Goal: Task Accomplishment & Management: Use online tool/utility

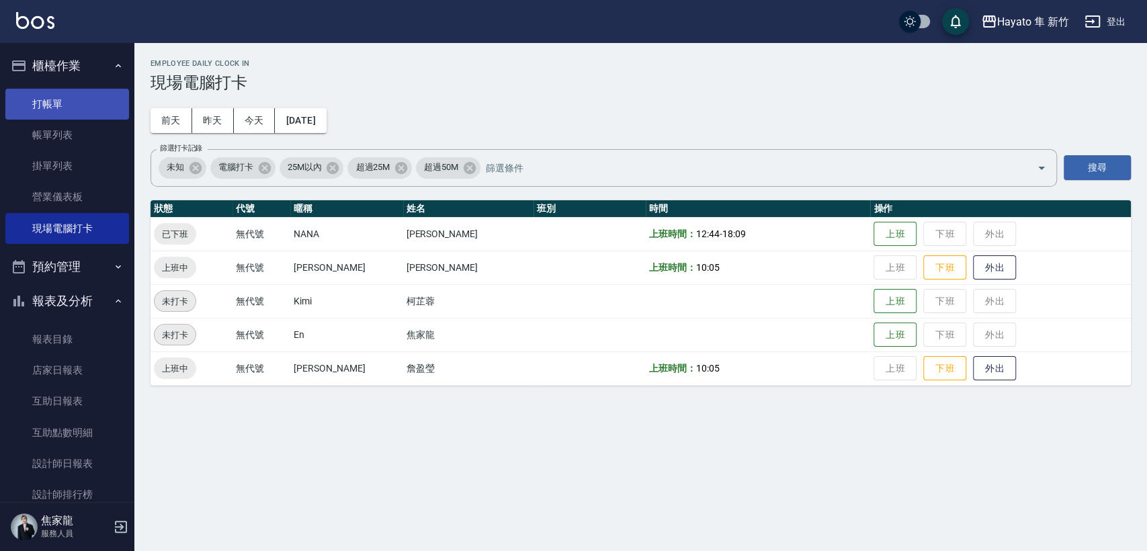
click at [81, 105] on link "打帳單" at bounding box center [67, 104] width 124 height 31
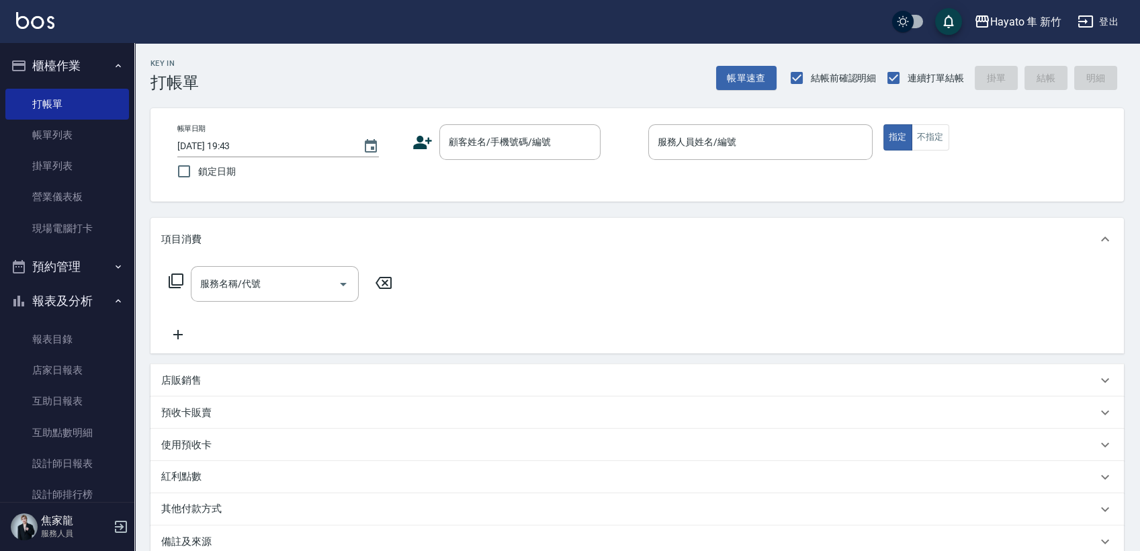
click at [494, 114] on div "帳單日期 [DATE] 19:43 鎖定日期 顧客姓名/手機號碼/編號 顧客姓名/手機號碼/編號 服務人員姓名/編號 服務人員姓名/編號 指定 不指定" at bounding box center [637, 154] width 974 height 93
click at [496, 157] on div "顧客姓名/手機號碼/編號" at bounding box center [519, 142] width 161 height 36
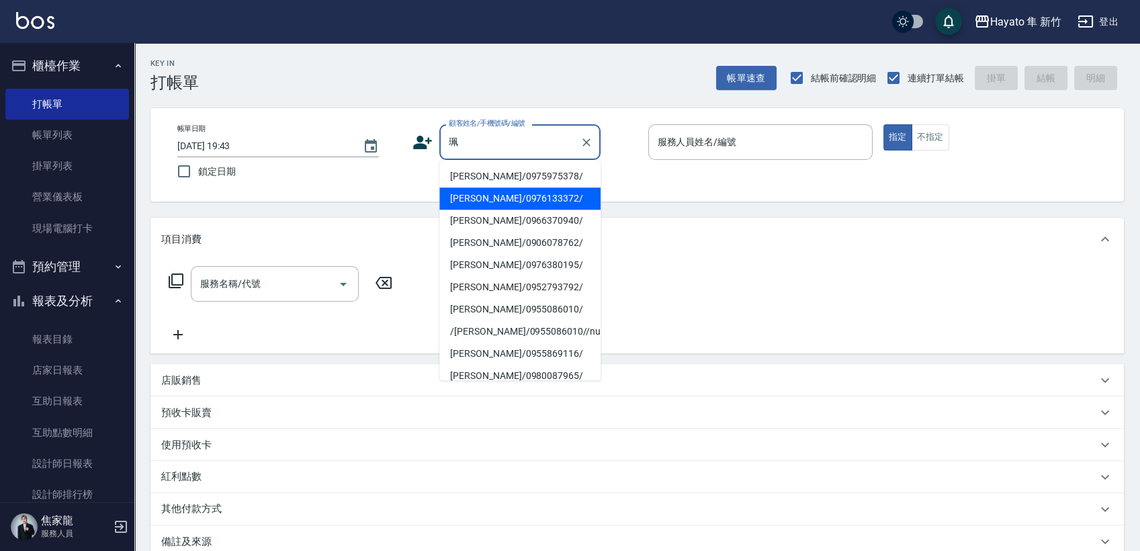
click at [475, 196] on li "[PERSON_NAME]/0976133372/" at bounding box center [519, 198] width 161 height 22
type input "[PERSON_NAME]/0976133372/"
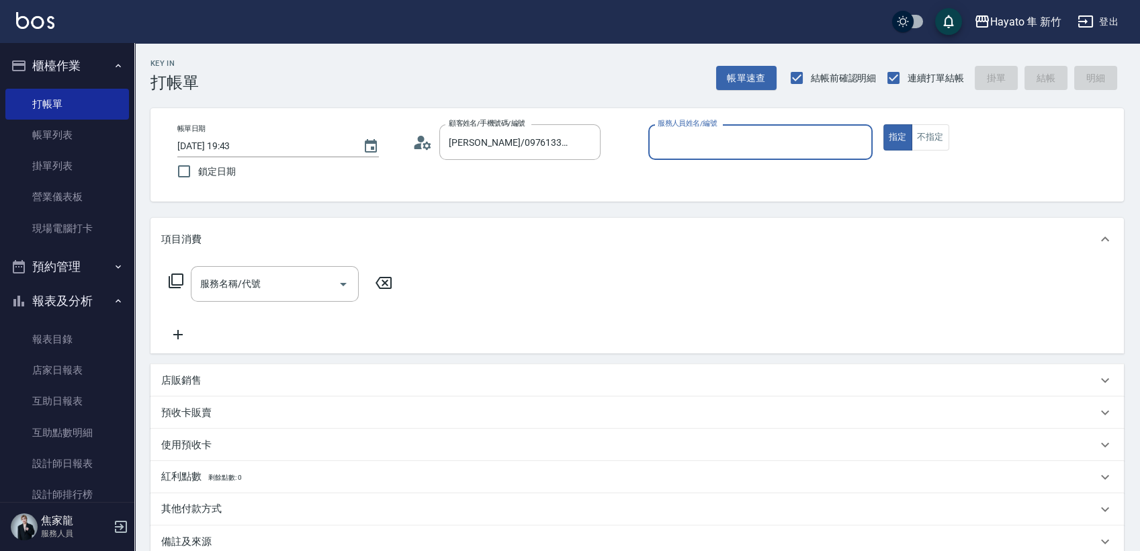
type input "[PERSON_NAME](無代號)"
click at [265, 263] on div "服務名稱/代號 服務名稱/代號" at bounding box center [637, 307] width 974 height 93
click at [265, 291] on input "服務名稱/代號" at bounding box center [265, 284] width 136 height 24
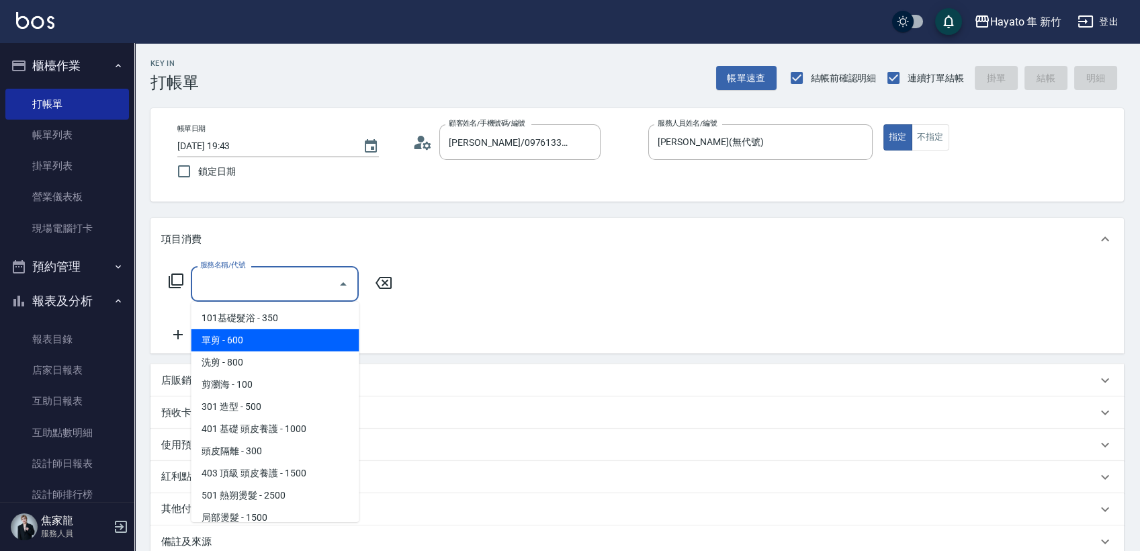
click at [261, 339] on span "單剪 - 600" at bounding box center [275, 340] width 168 height 22
type input "單剪(102)"
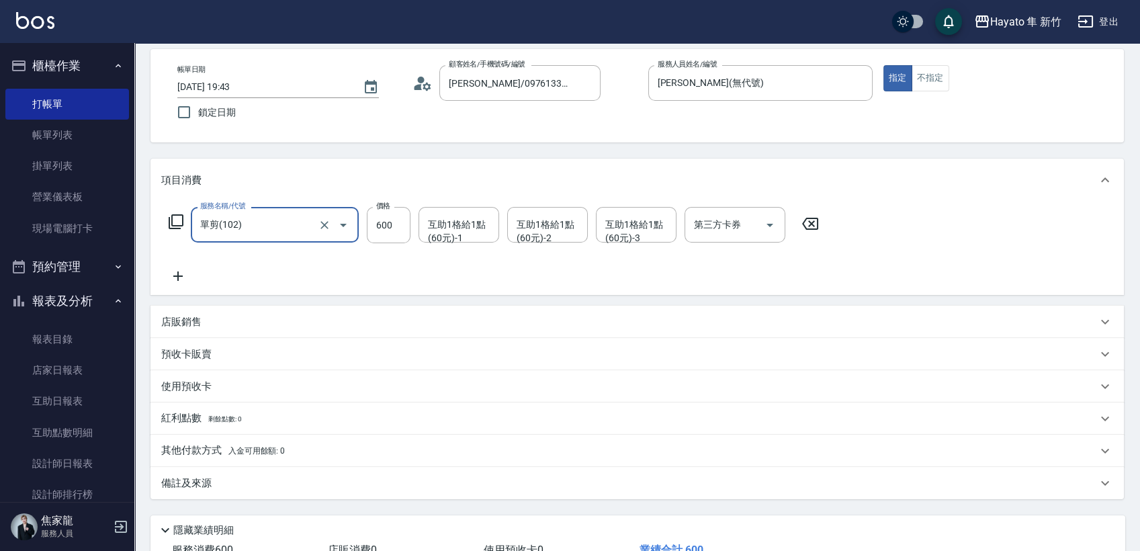
scroll to position [75, 0]
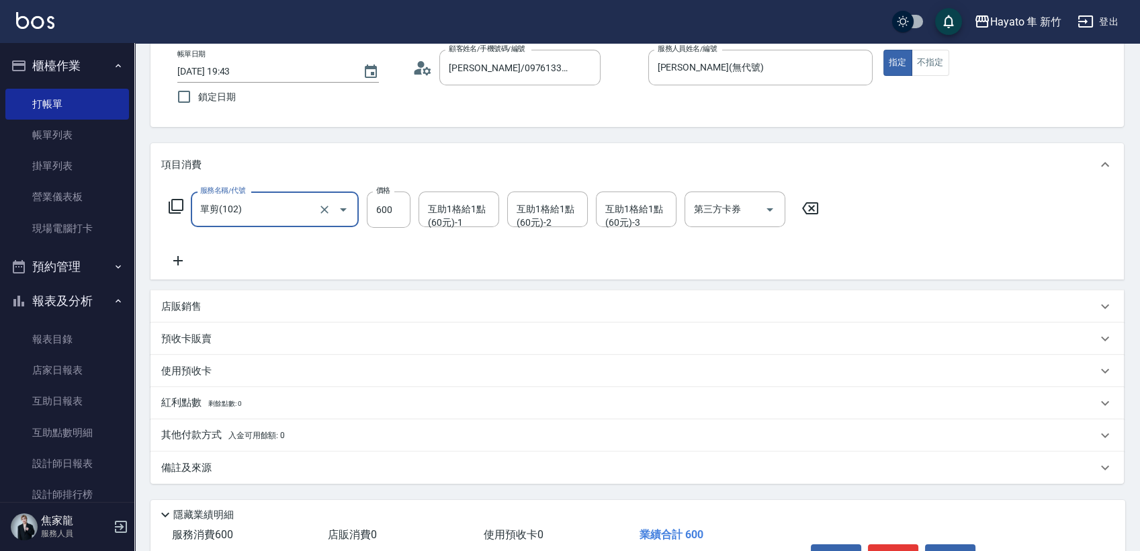
click at [256, 468] on div "備註及來源" at bounding box center [629, 468] width 936 height 14
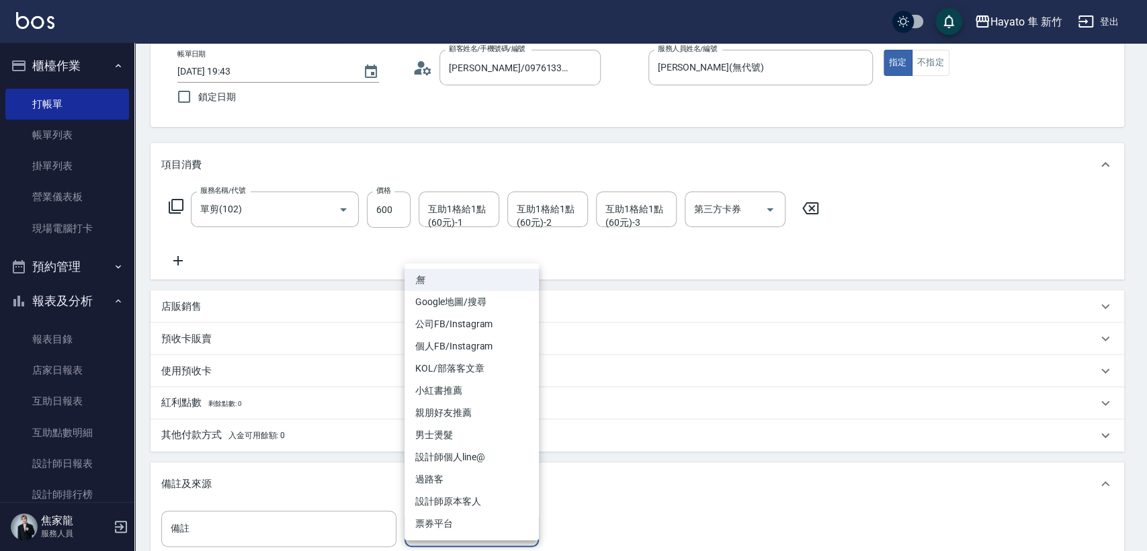
click at [457, 535] on body "Hayato 隼 新竹 登出 櫃檯作業 打帳單 帳單列表 掛單列表 營業儀表板 現場電腦打卡 預約管理 預約管理 報表及分析 報表目錄 店家日報表 互助日報表…" at bounding box center [573, 322] width 1147 height 794
click at [467, 509] on li "設計師原本客人" at bounding box center [471, 501] width 134 height 22
type input "設計師原本客人"
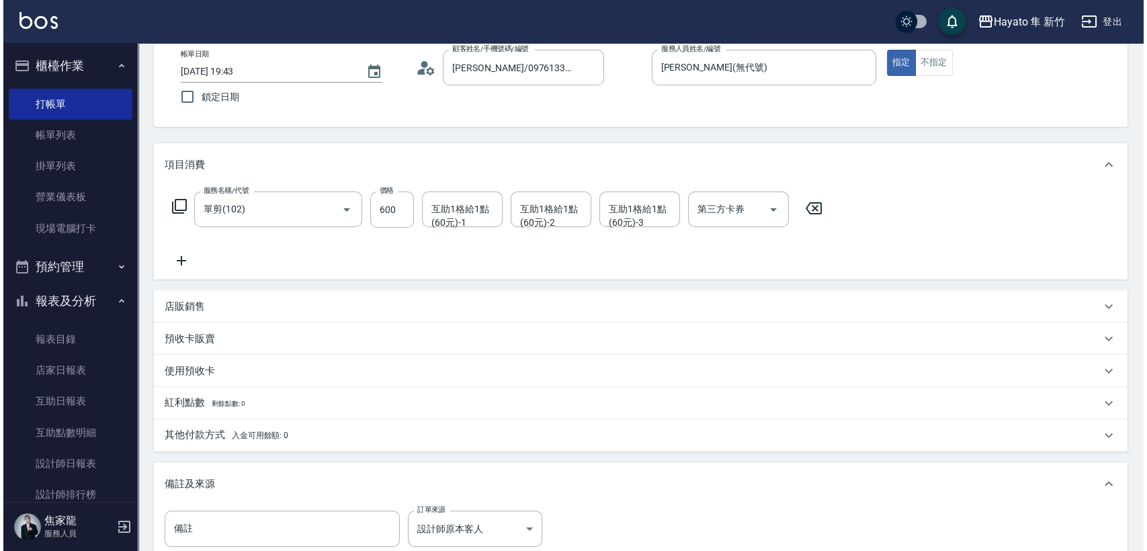
scroll to position [247, 0]
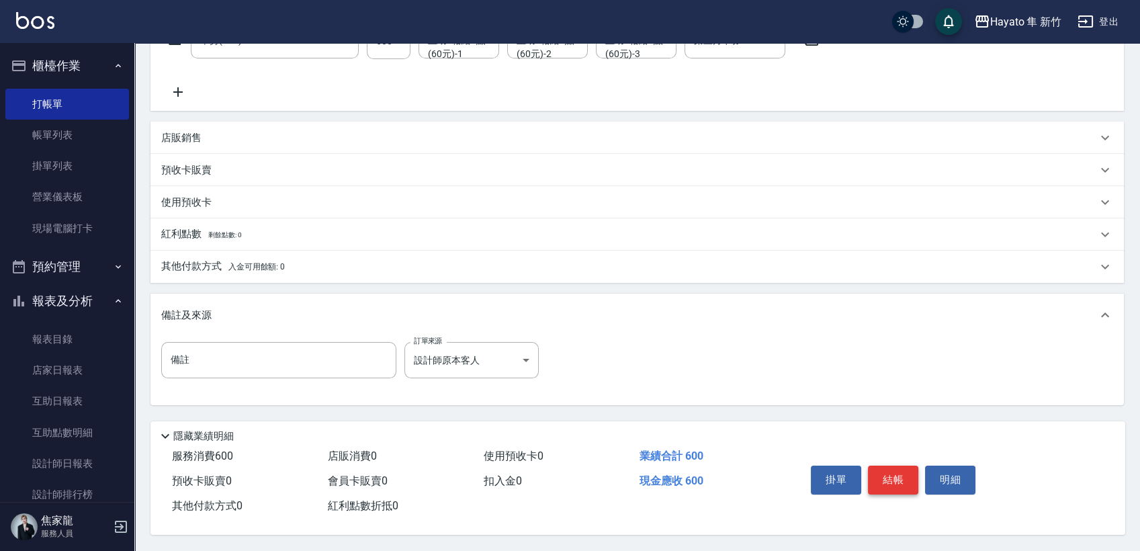
click at [888, 477] on button "結帳" at bounding box center [893, 480] width 50 height 28
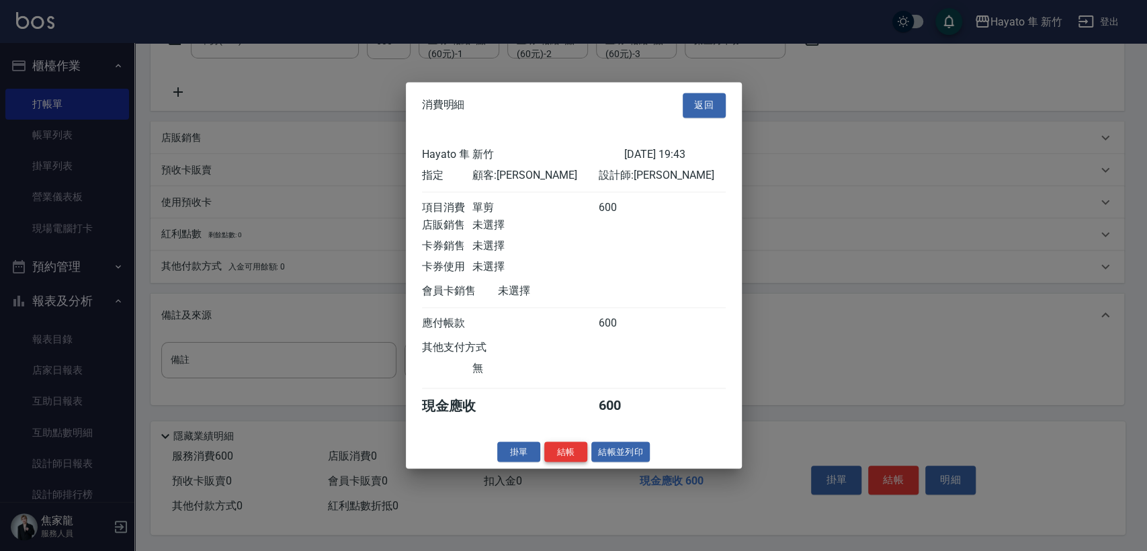
click at [574, 459] on button "結帳" at bounding box center [565, 451] width 43 height 21
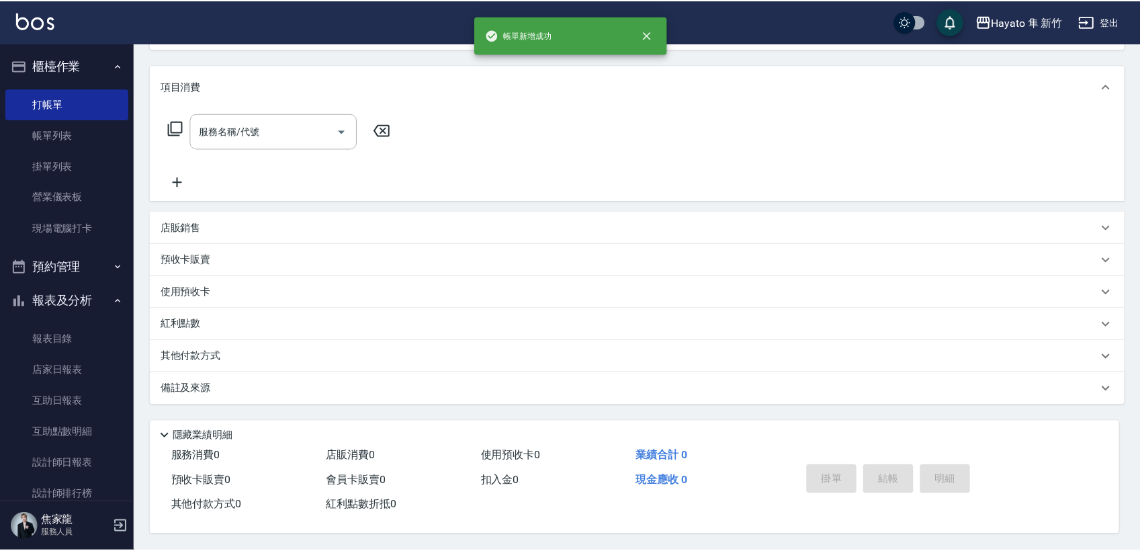
scroll to position [0, 0]
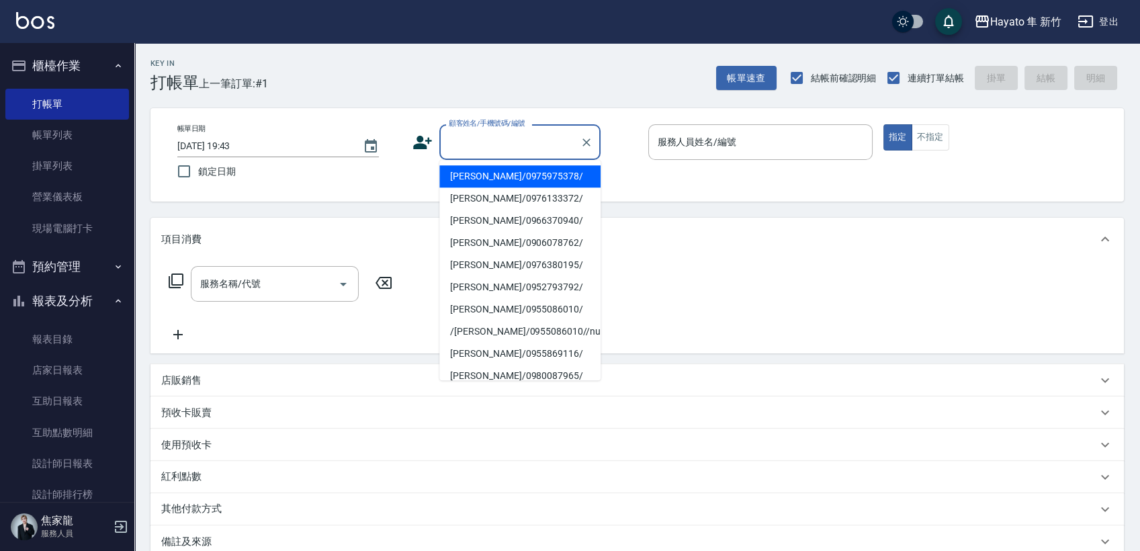
click at [475, 144] on input "顧客姓名/手機號碼/編號" at bounding box center [509, 142] width 129 height 24
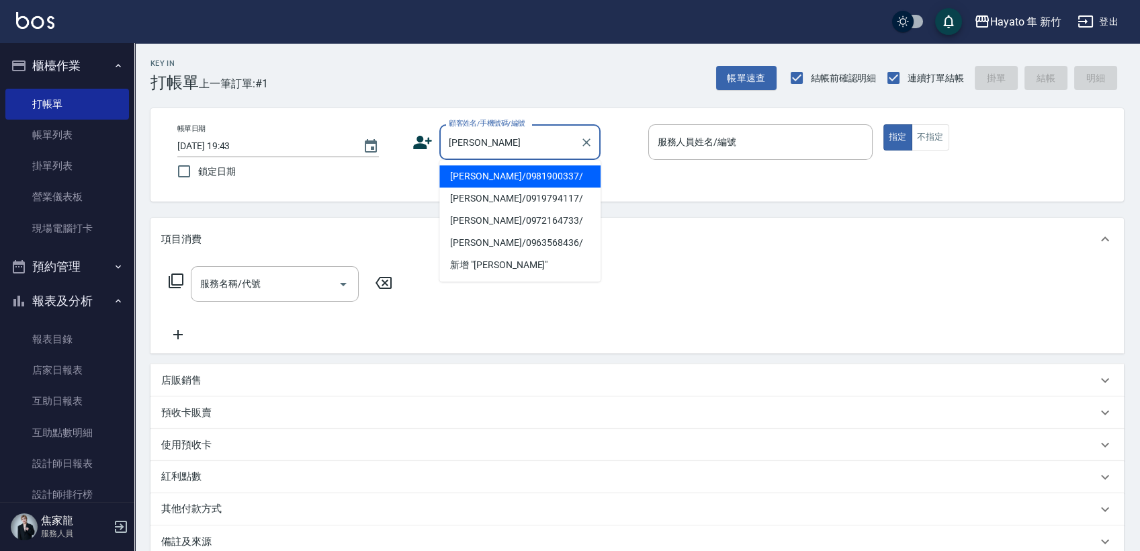
click at [477, 179] on li "[PERSON_NAME]/0981900337/" at bounding box center [519, 176] width 161 height 22
type input "[PERSON_NAME]/0981900337/"
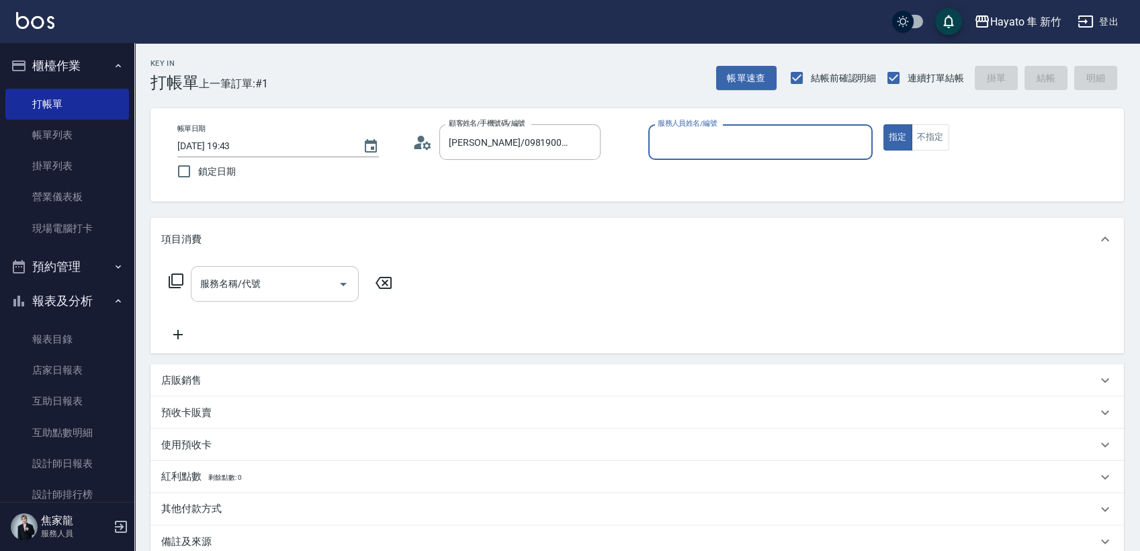
type input "[PERSON_NAME](無代號)"
click at [293, 306] on div "服務名稱/代號 服務名稱/代號" at bounding box center [280, 304] width 239 height 77
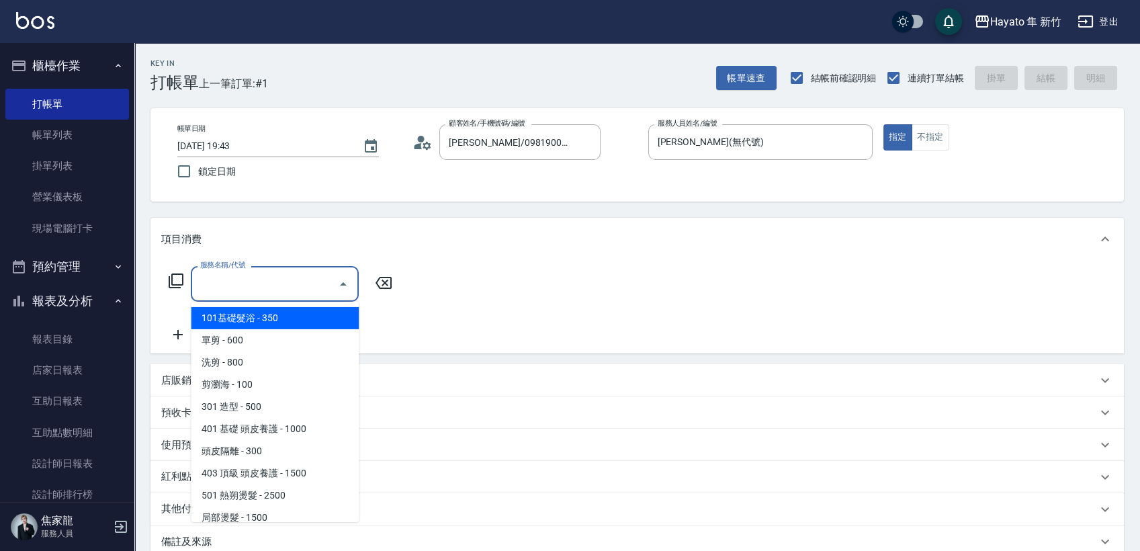
click at [294, 278] on input "服務名稱/代號" at bounding box center [265, 284] width 136 height 24
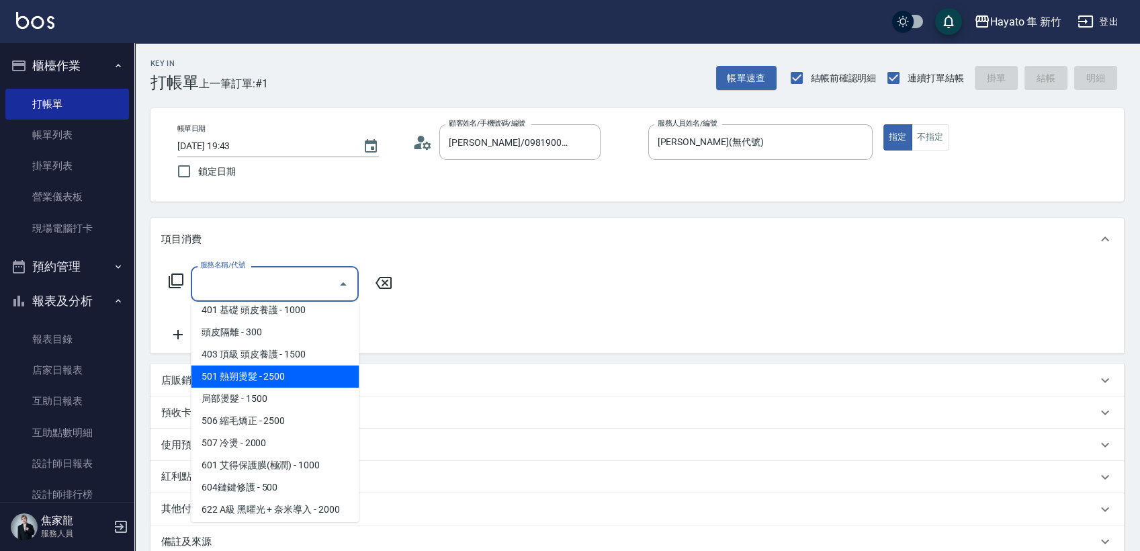
scroll to position [211, 0]
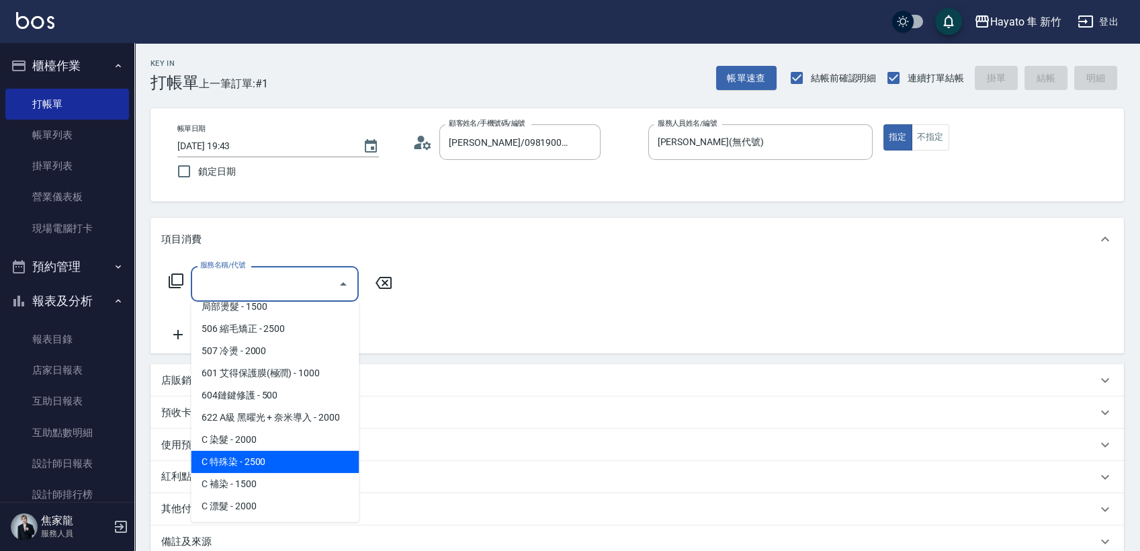
click at [266, 456] on span "C 特殊染 - 2500" at bounding box center [275, 462] width 168 height 22
type input "C 特殊染(703)"
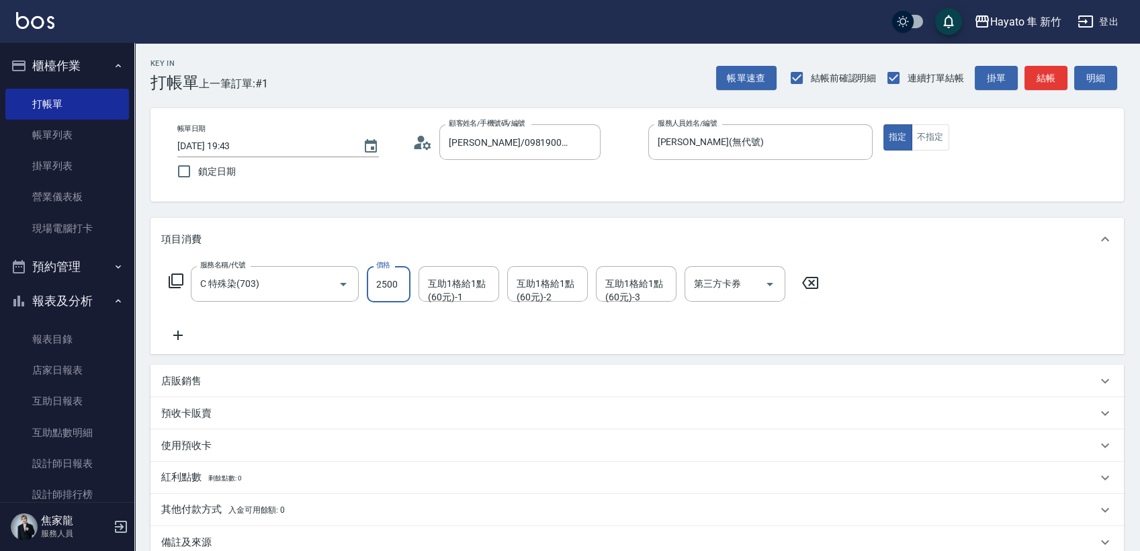
click at [394, 283] on input "2500" at bounding box center [389, 284] width 44 height 36
type input "3500"
click at [360, 327] on div "服務名稱/代號 C 特殊染(703) 服務名稱/代號 價格 3500 價格 互助1格給1點(60元)-1 互助1格給1點(60元)-1 互助1格給1點(60元…" at bounding box center [494, 304] width 666 height 77
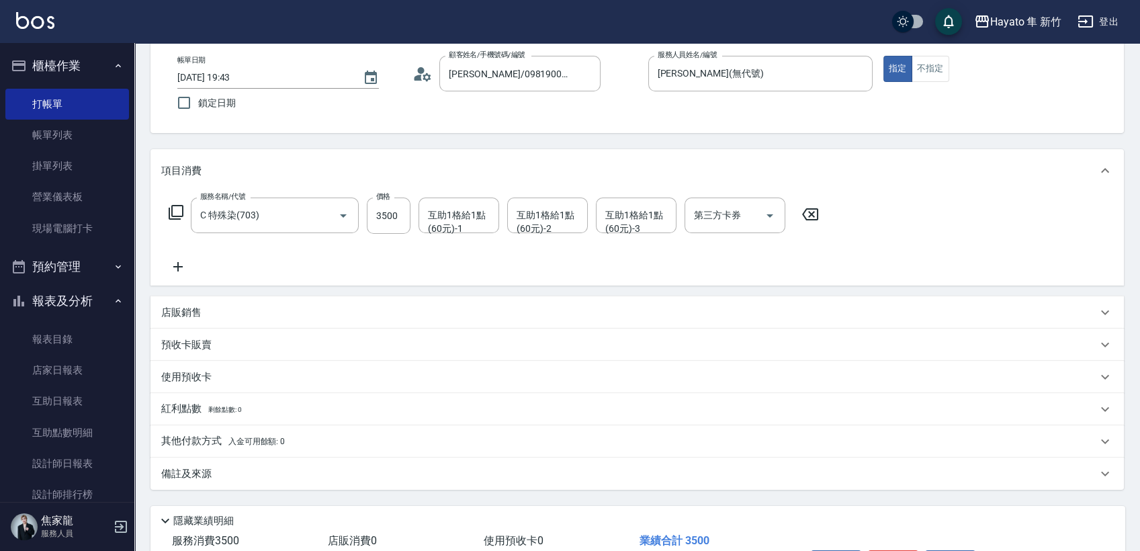
scroll to position [83, 0]
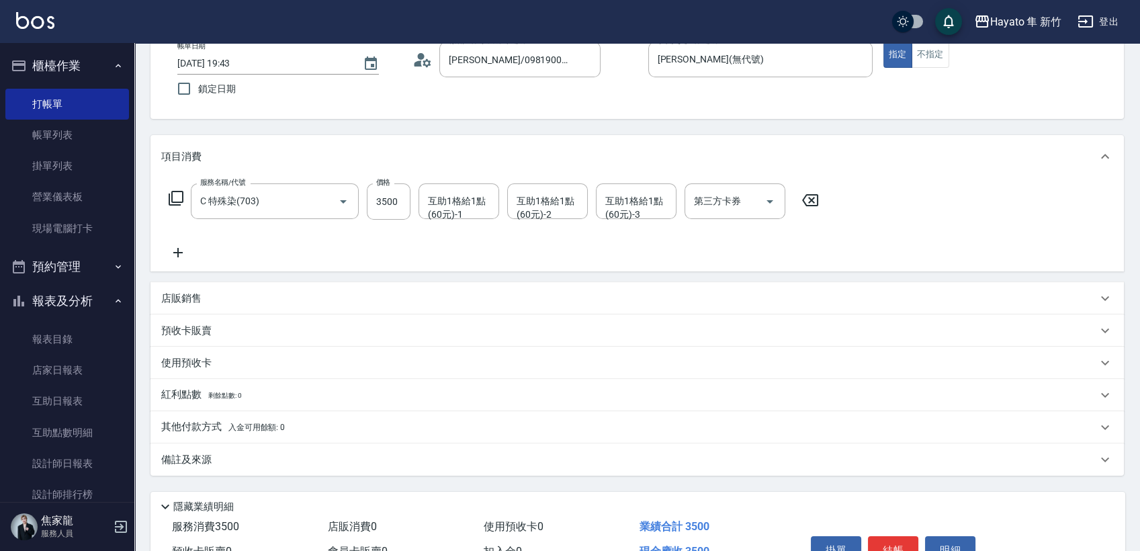
click at [220, 453] on div "備註及來源" at bounding box center [629, 460] width 936 height 14
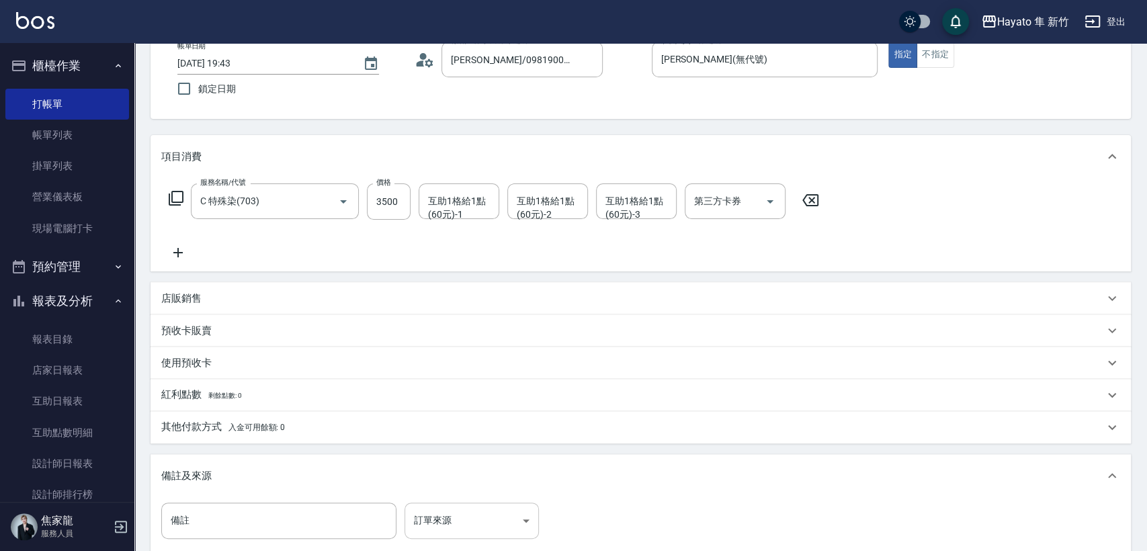
click at [457, 523] on body "Hayato 隼 新竹 登出 櫃檯作業 打帳單 帳單列表 掛單列表 營業儀表板 現場電腦打卡 預約管理 預約管理 報表及分析 報表目錄 店家日報表 互助日報表…" at bounding box center [573, 314] width 1147 height 794
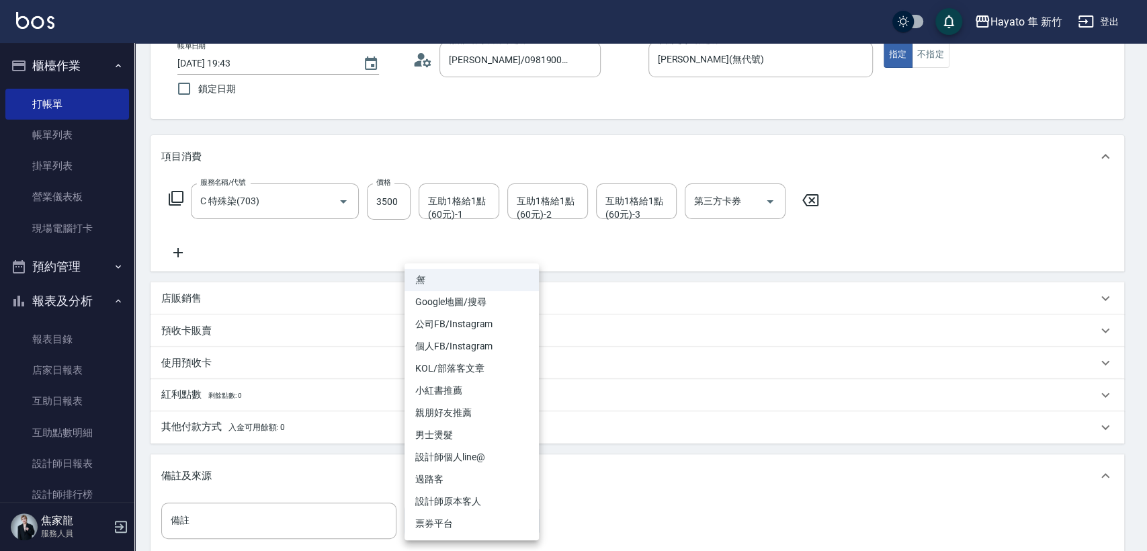
click at [455, 494] on li "設計師原本客人" at bounding box center [471, 501] width 134 height 22
type input "設計師原本客人"
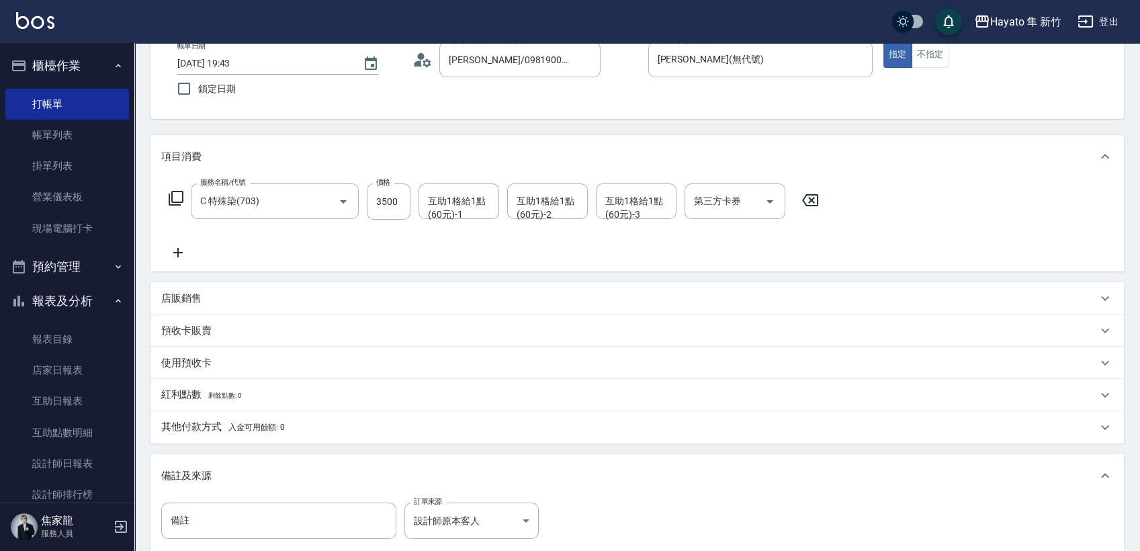
click at [192, 423] on p "其他付款方式 入金可用餘額: 0" at bounding box center [223, 427] width 124 height 15
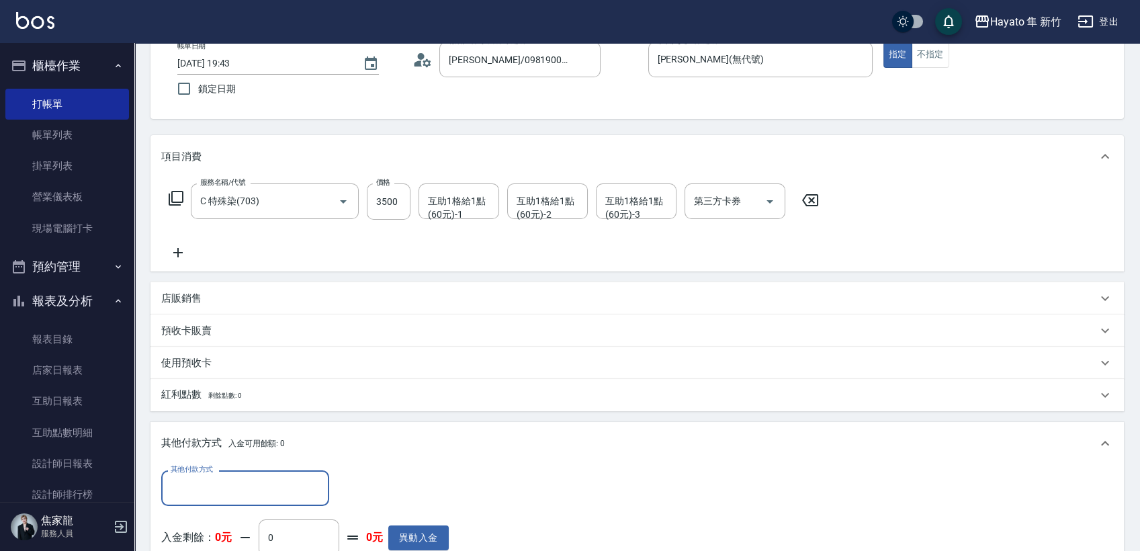
scroll to position [0, 0]
click at [214, 486] on input "其他付款方式" at bounding box center [245, 488] width 156 height 24
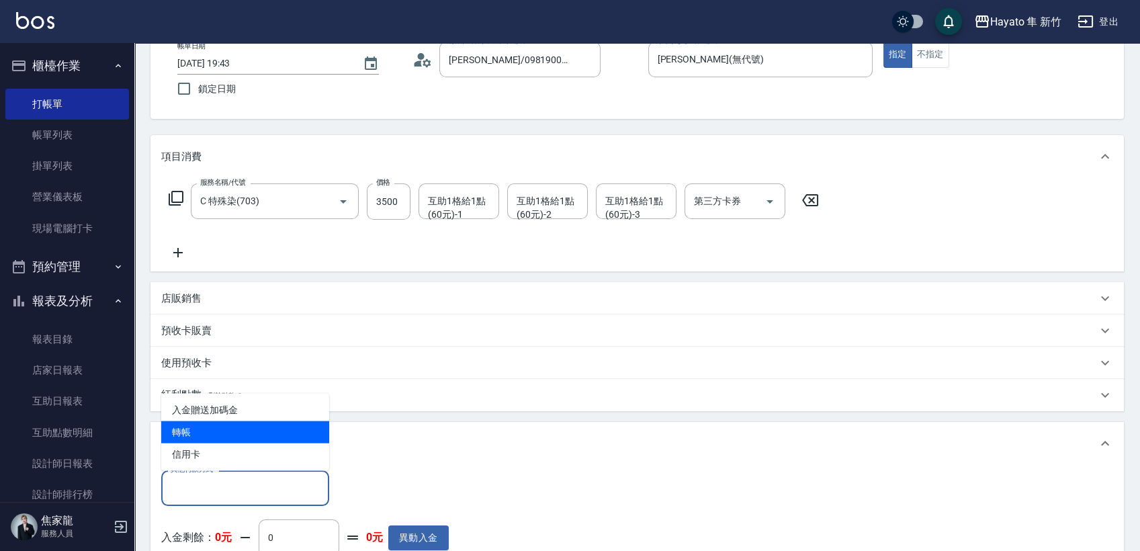
click at [214, 433] on span "轉帳" at bounding box center [245, 432] width 168 height 22
type input "轉帳"
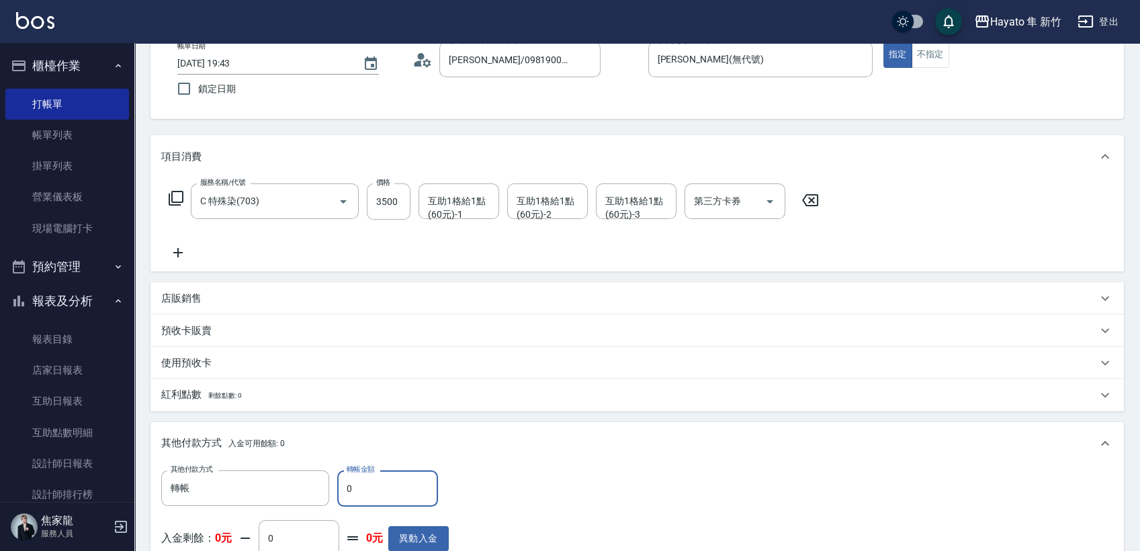
drag, startPoint x: 356, startPoint y: 488, endPoint x: 341, endPoint y: 488, distance: 14.8
click at [341, 488] on input "0" at bounding box center [387, 488] width 101 height 36
type input "3500"
click at [466, 468] on div "其他付款方式 轉帳 其他付款方式 轉帳金額 3500 轉帳金額 入金剩餘： 0元 0 ​ 整筆扣入金 0元 異動入金" at bounding box center [637, 528] width 974 height 126
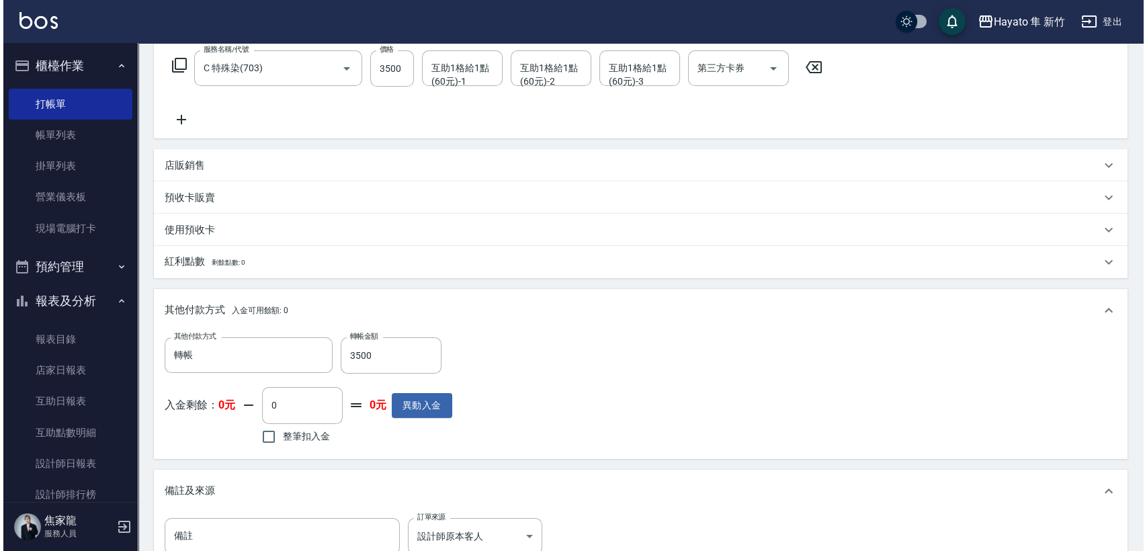
scroll to position [382, 0]
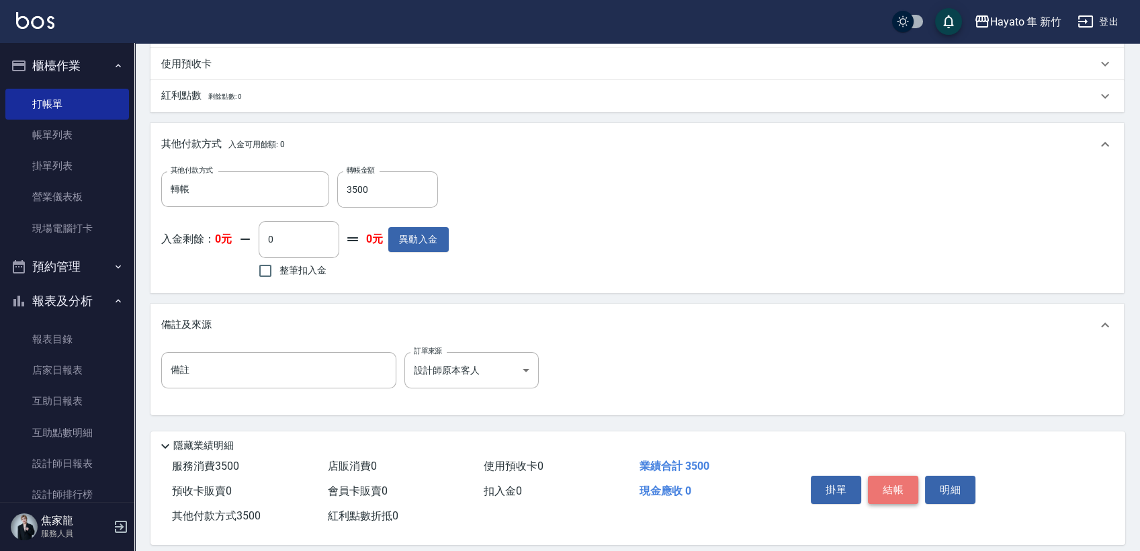
click at [903, 490] on button "結帳" at bounding box center [893, 490] width 50 height 28
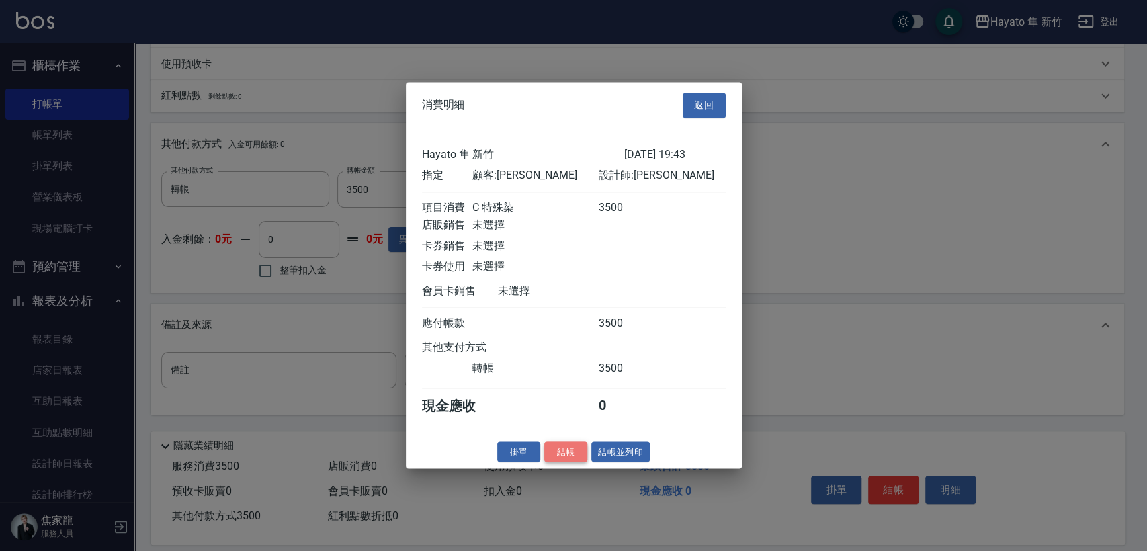
click at [569, 455] on button "結帳" at bounding box center [565, 451] width 43 height 21
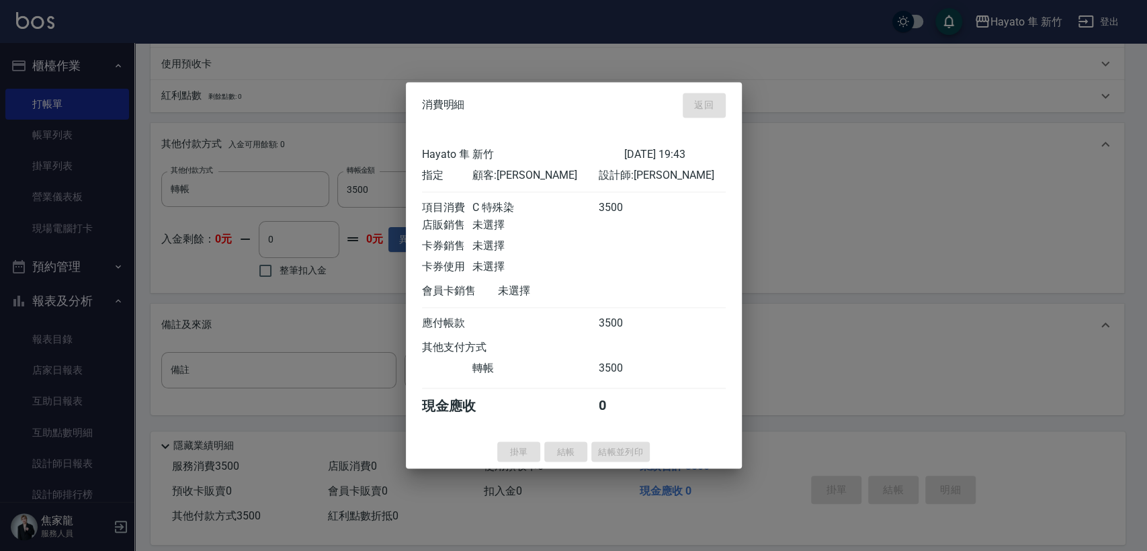
type input "[DATE] 19:44"
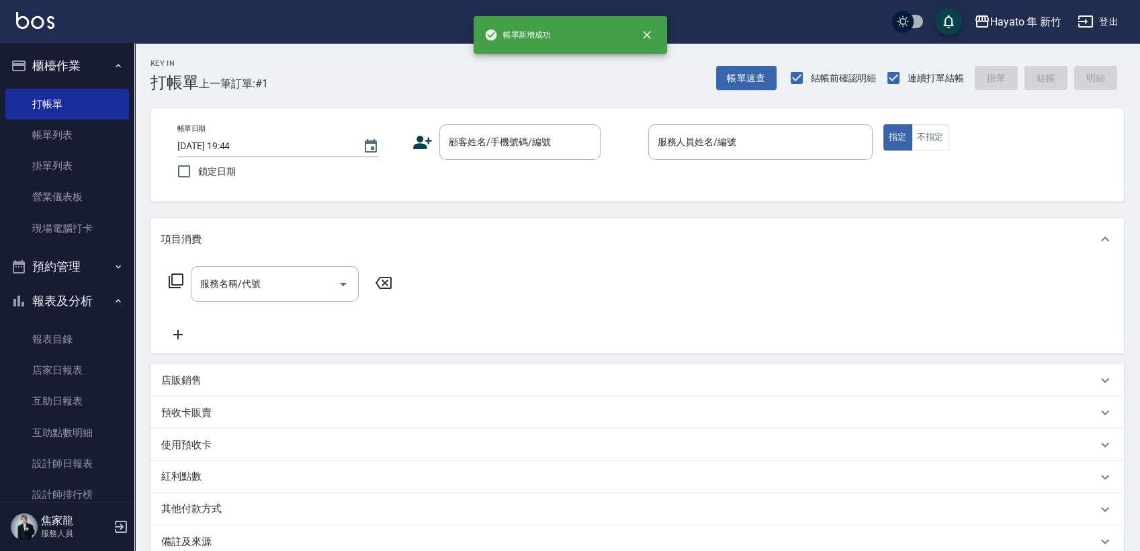
scroll to position [0, 0]
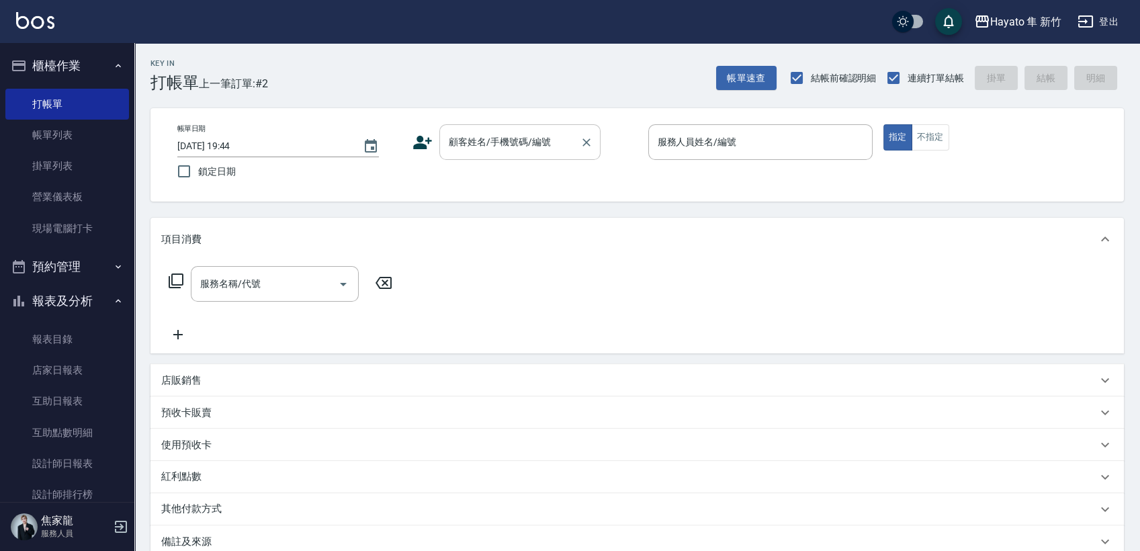
click at [507, 142] on input "顧客姓名/手機號碼/編號" at bounding box center [509, 142] width 129 height 24
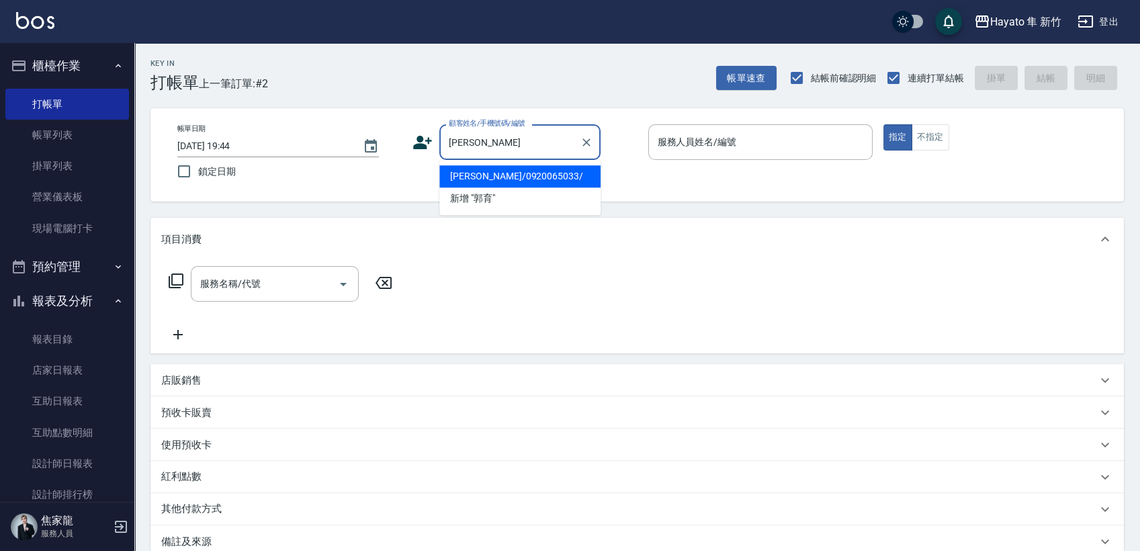
click at [519, 169] on li "[PERSON_NAME]/0920065033/" at bounding box center [519, 176] width 161 height 22
type input "[PERSON_NAME]/0920065033/"
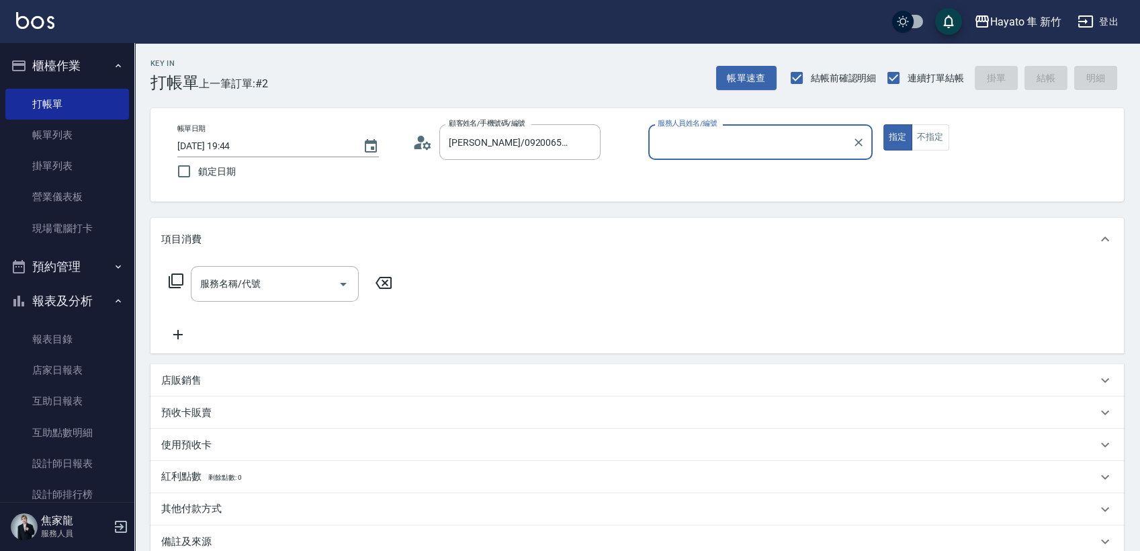
type input "[PERSON_NAME](無代號)"
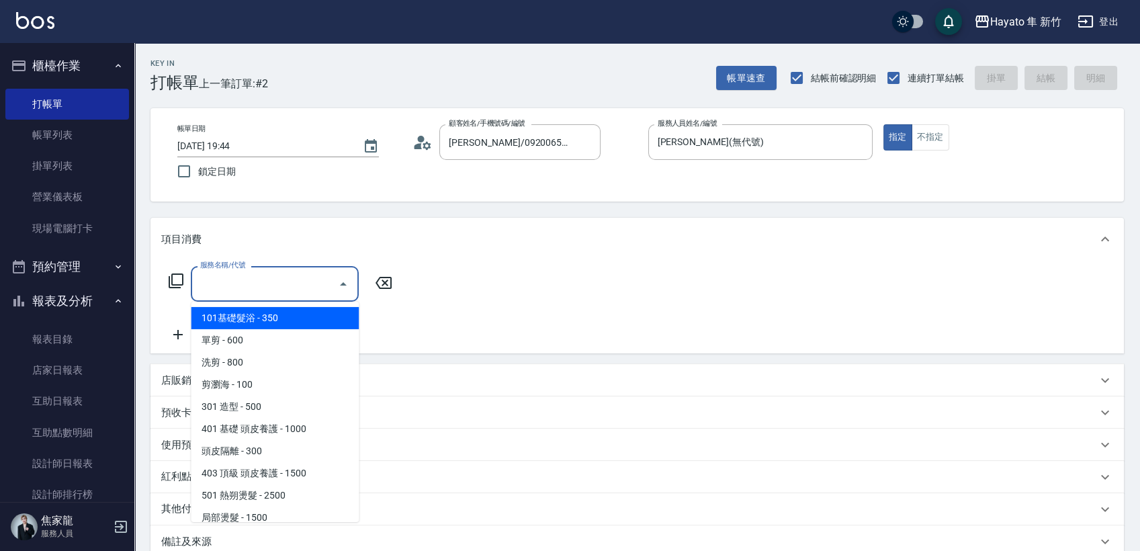
click at [294, 289] on input "服務名稱/代號" at bounding box center [265, 284] width 136 height 24
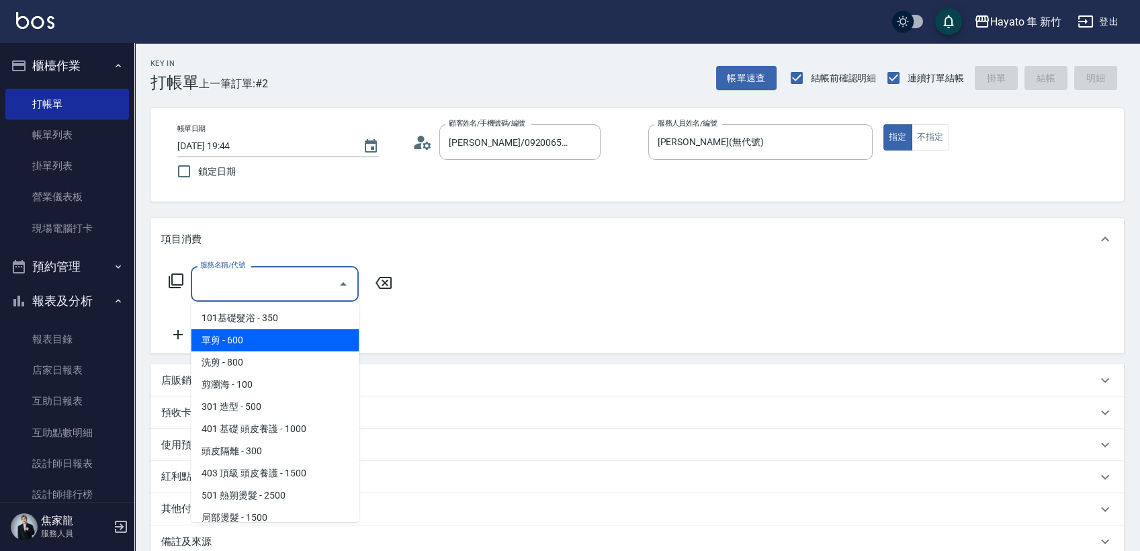
click at [284, 337] on span "單剪 - 600" at bounding box center [275, 340] width 168 height 22
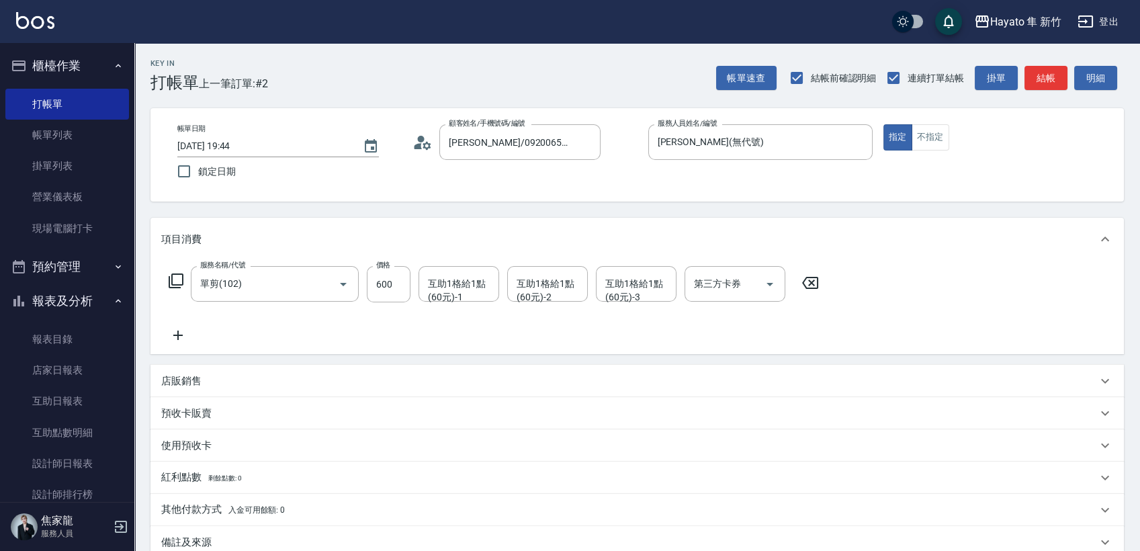
click at [354, 339] on div "服務名稱/代號 單剪(102) 服務名稱/代號 價格 600 價格 互助1格給1點(60元)-1 互助1格給1點(60元)-1 互助1格給1點(60元)-2 …" at bounding box center [494, 304] width 666 height 77
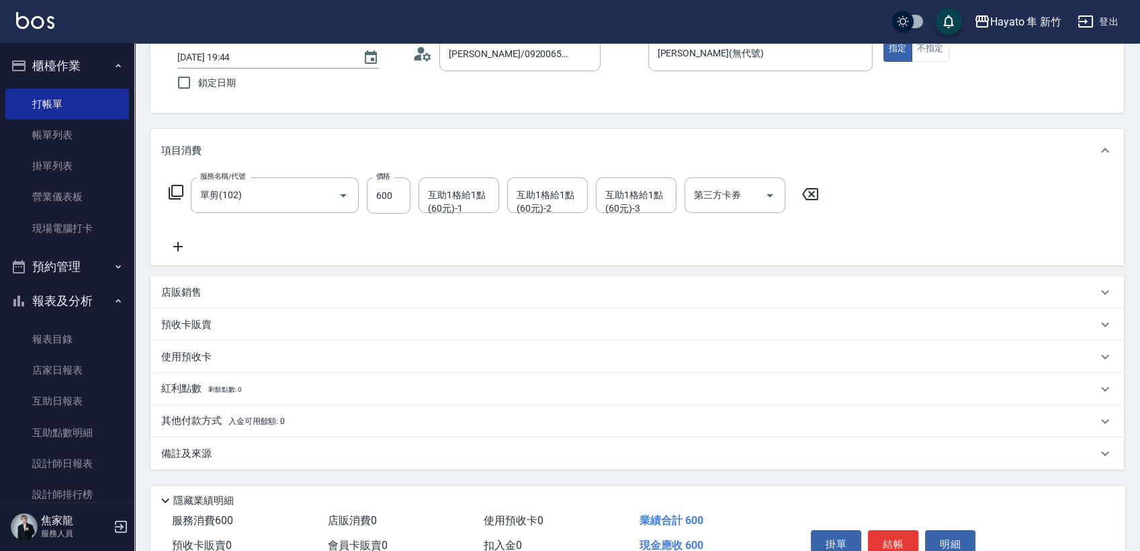
scroll to position [157, 0]
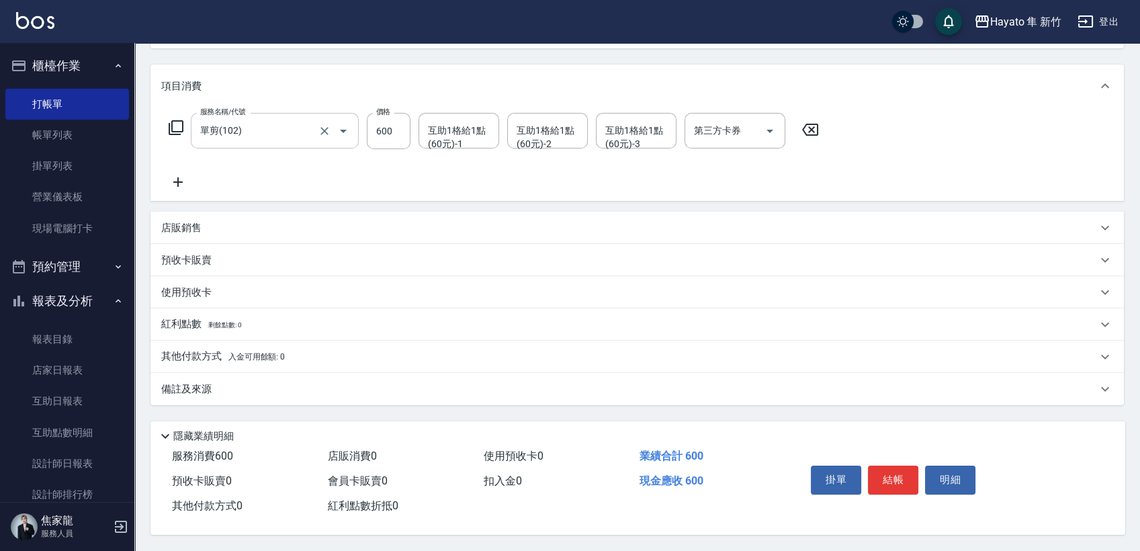
click at [261, 119] on input "單剪(102)" at bounding box center [256, 131] width 118 height 24
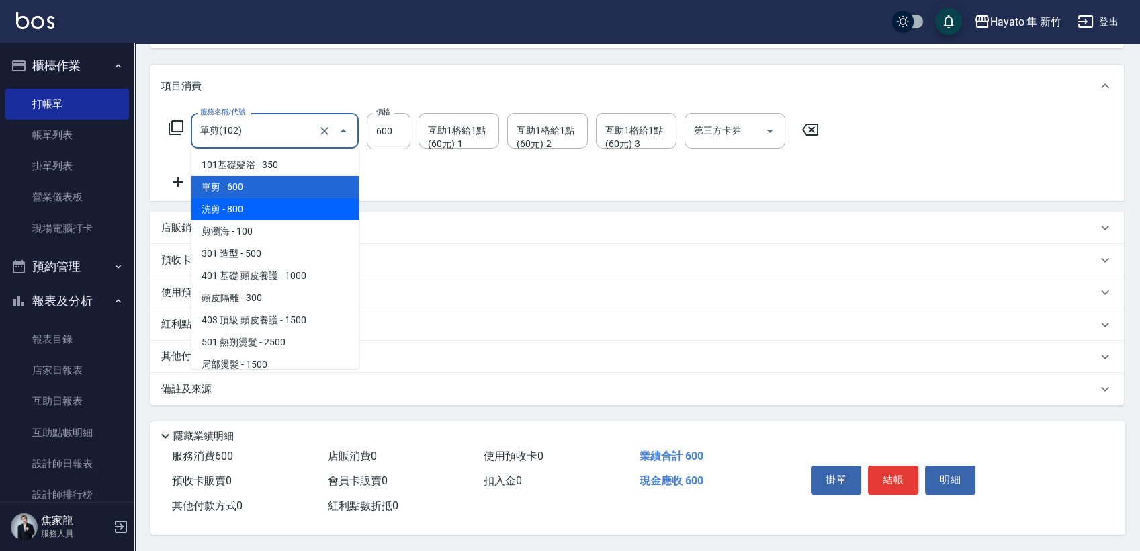
click at [253, 214] on span "洗剪 - 800" at bounding box center [275, 209] width 168 height 22
type input "洗剪(201)"
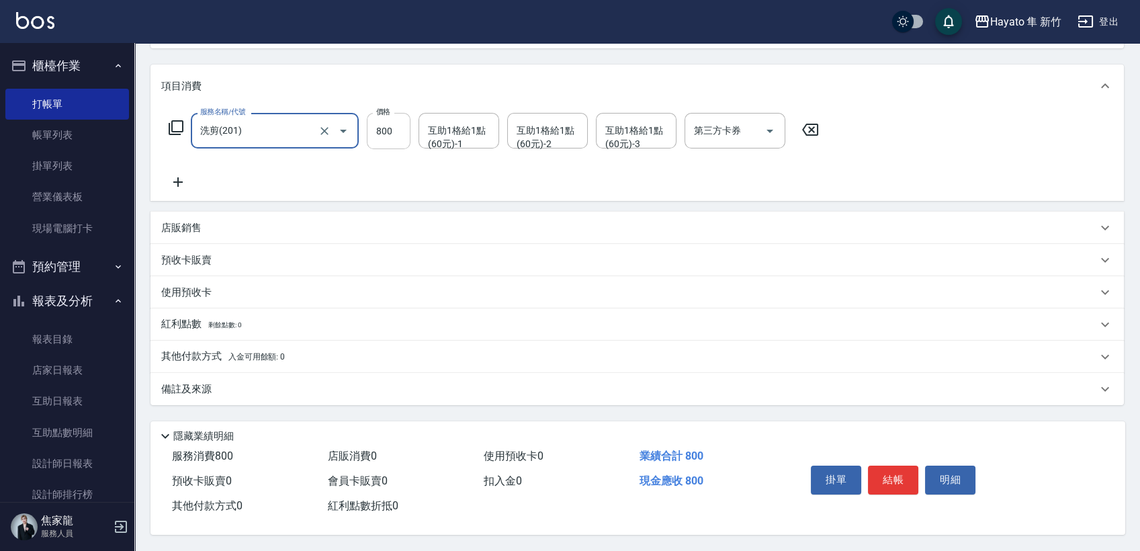
click at [402, 138] on input "800" at bounding box center [389, 131] width 44 height 36
type input "600"
click at [398, 180] on div "服務名稱/代號 洗剪(201) 服務名稱/代號 價格 600 價格 互助1格給1點(60元)-1 互助1格給1點(60元)-1 互助1格給1點(60元)-2 …" at bounding box center [494, 151] width 666 height 77
click at [178, 375] on div "備註及來源" at bounding box center [637, 389] width 974 height 32
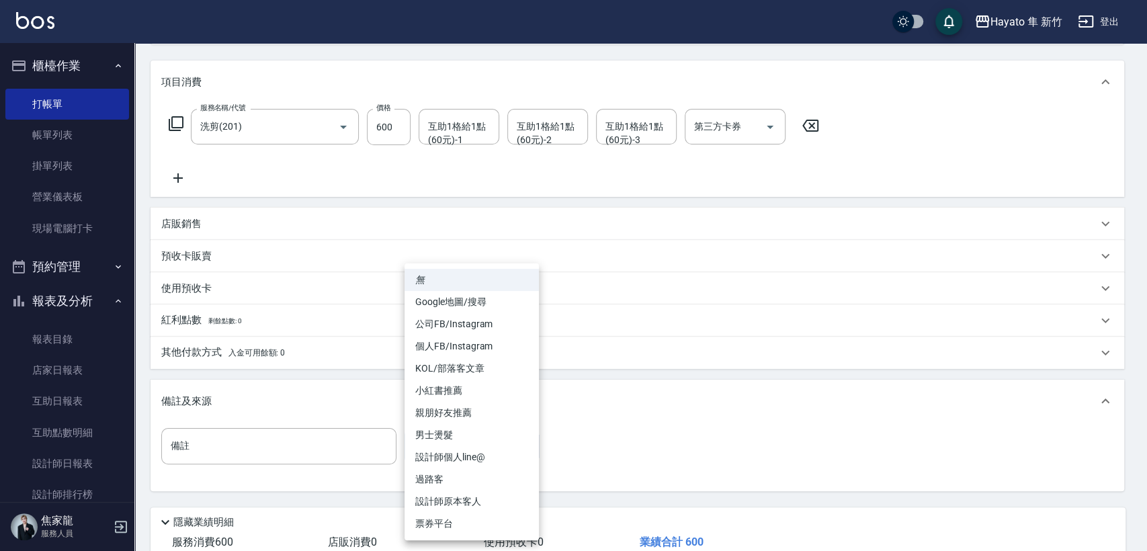
click at [464, 458] on body "Hayato 隼 新竹 登出 櫃檯作業 打帳單 帳單列表 掛單列表 營業儀表板 現場電腦打卡 預約管理 預約管理 報表及分析 報表目錄 店家日報表 互助日報表…" at bounding box center [573, 240] width 1147 height 794
click at [468, 505] on li "設計師原本客人" at bounding box center [471, 501] width 134 height 22
type input "設計師原本客人"
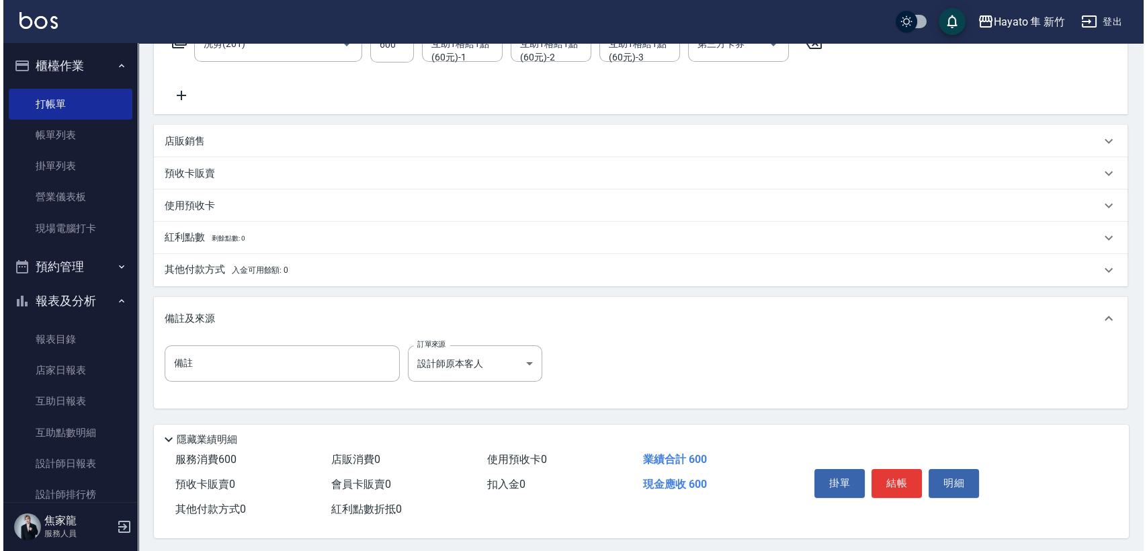
scroll to position [247, 0]
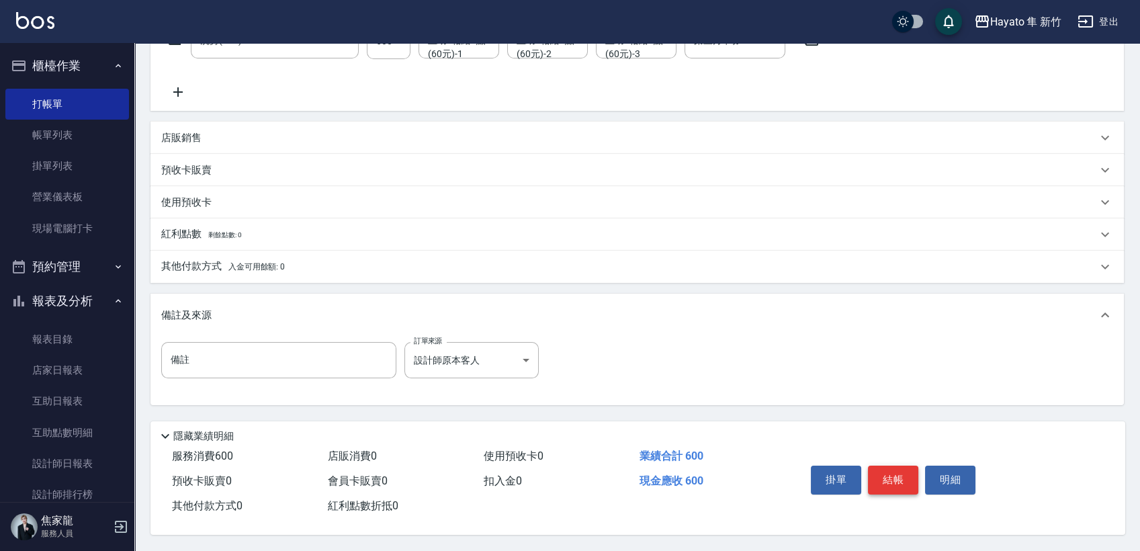
click at [902, 479] on button "結帳" at bounding box center [893, 480] width 50 height 28
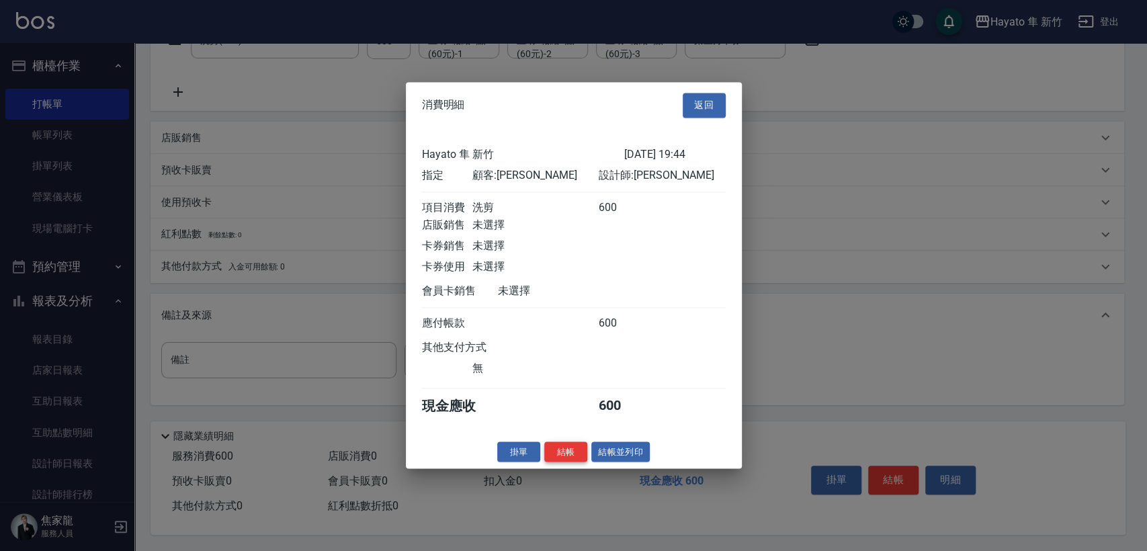
click at [556, 460] on button "結帳" at bounding box center [565, 451] width 43 height 21
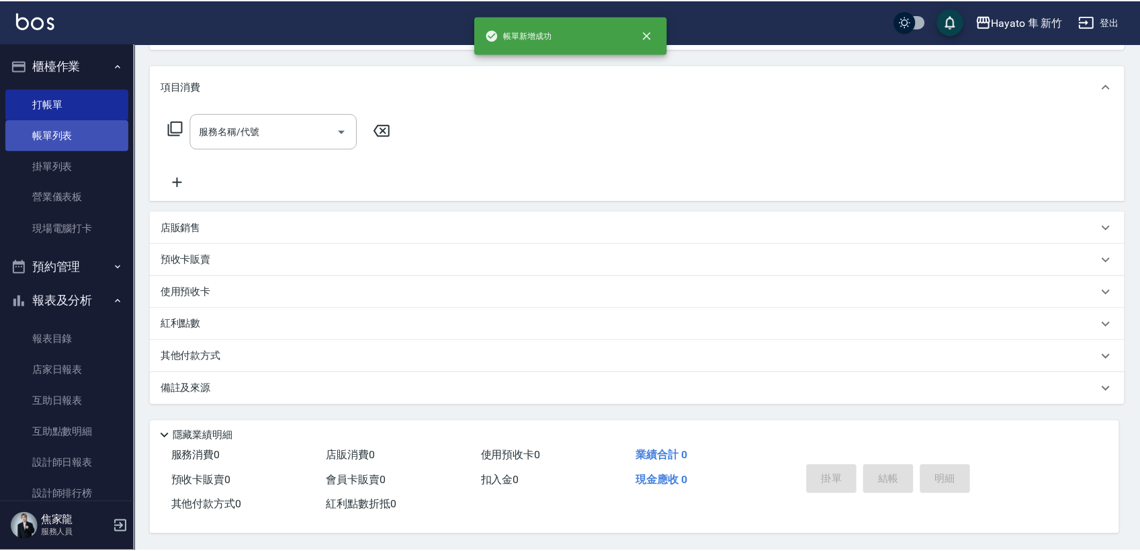
scroll to position [0, 0]
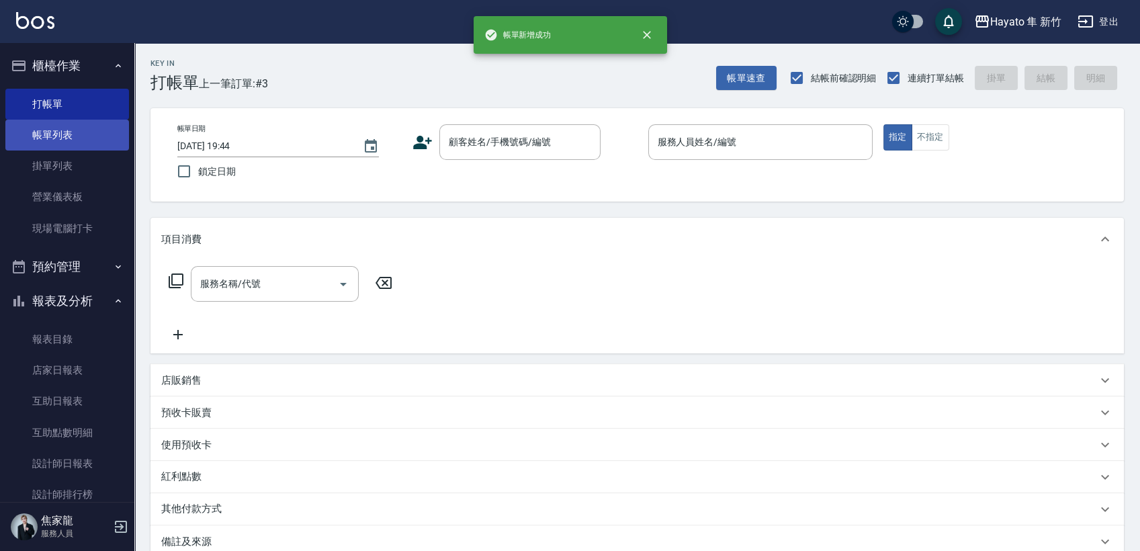
click at [52, 126] on link "帳單列表" at bounding box center [67, 135] width 124 height 31
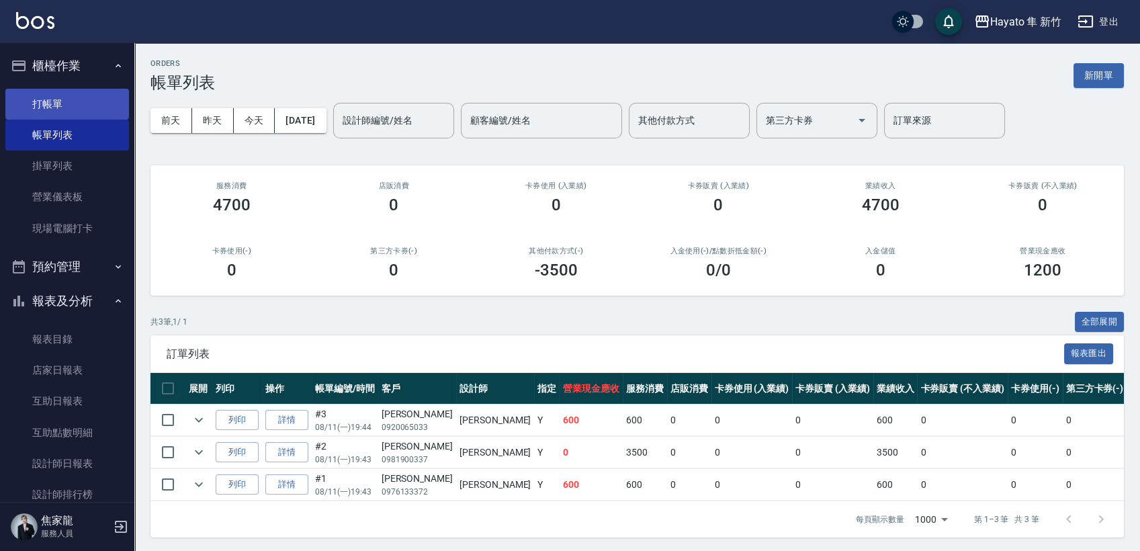
click at [58, 116] on link "打帳單" at bounding box center [67, 104] width 124 height 31
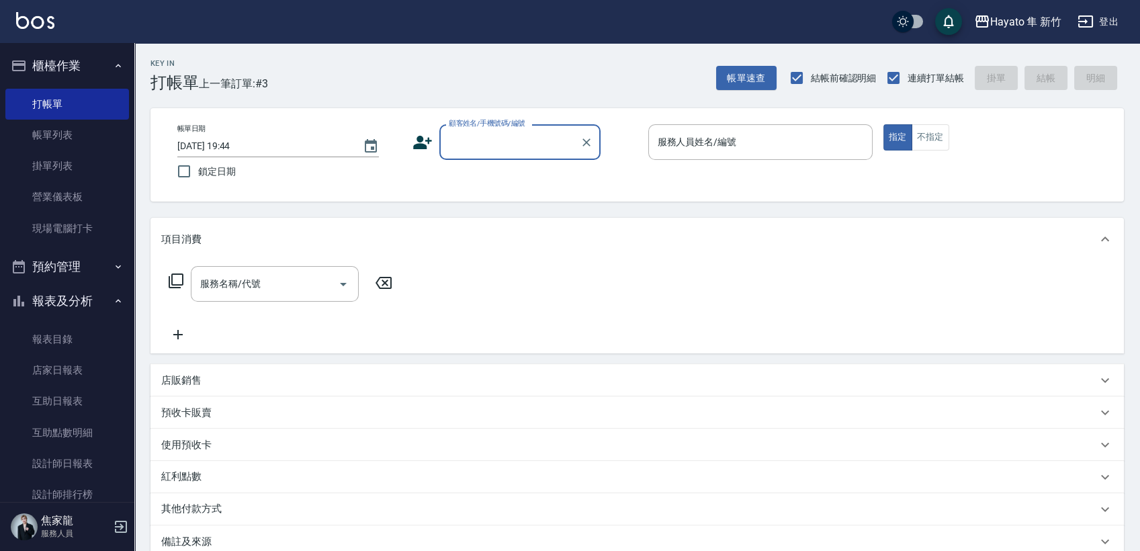
click at [461, 138] on input "顧客姓名/手機號碼/編號" at bounding box center [509, 142] width 129 height 24
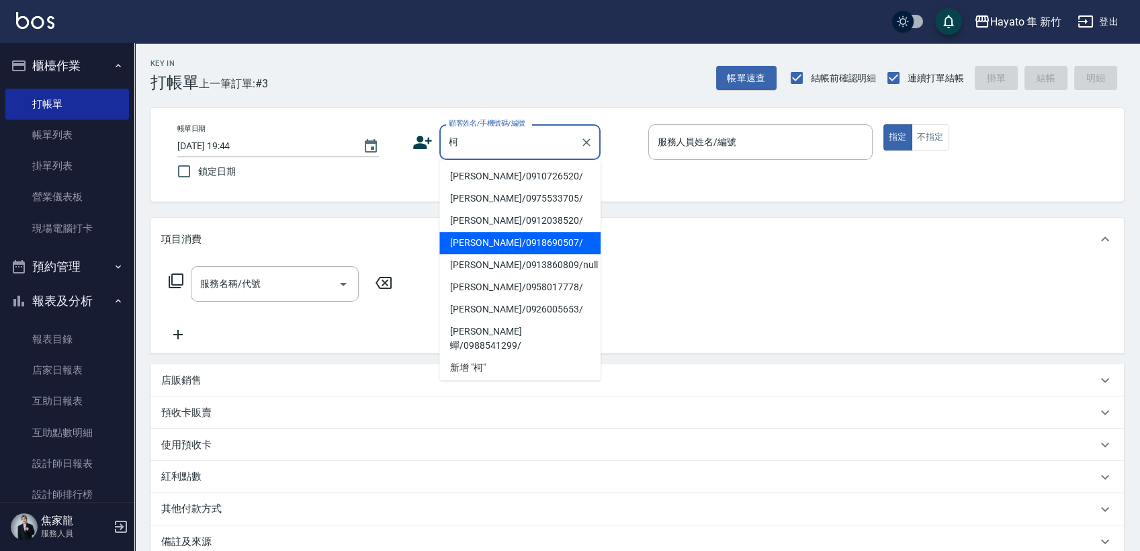
click at [511, 250] on li "[PERSON_NAME]/0918690507/" at bounding box center [519, 243] width 161 height 22
type input "[PERSON_NAME]/0918690507/"
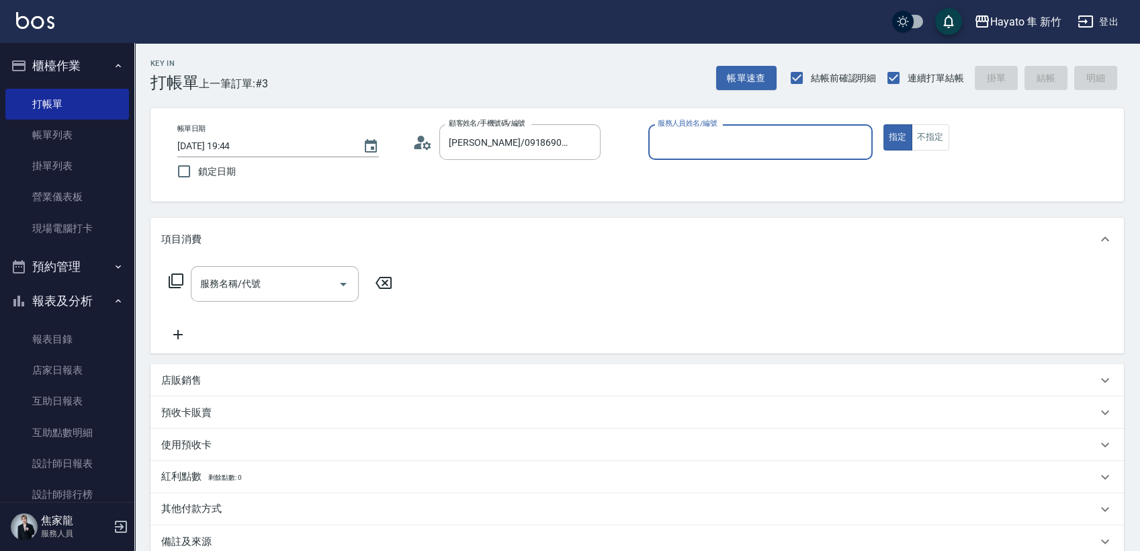
type input "[PERSON_NAME](無代號)"
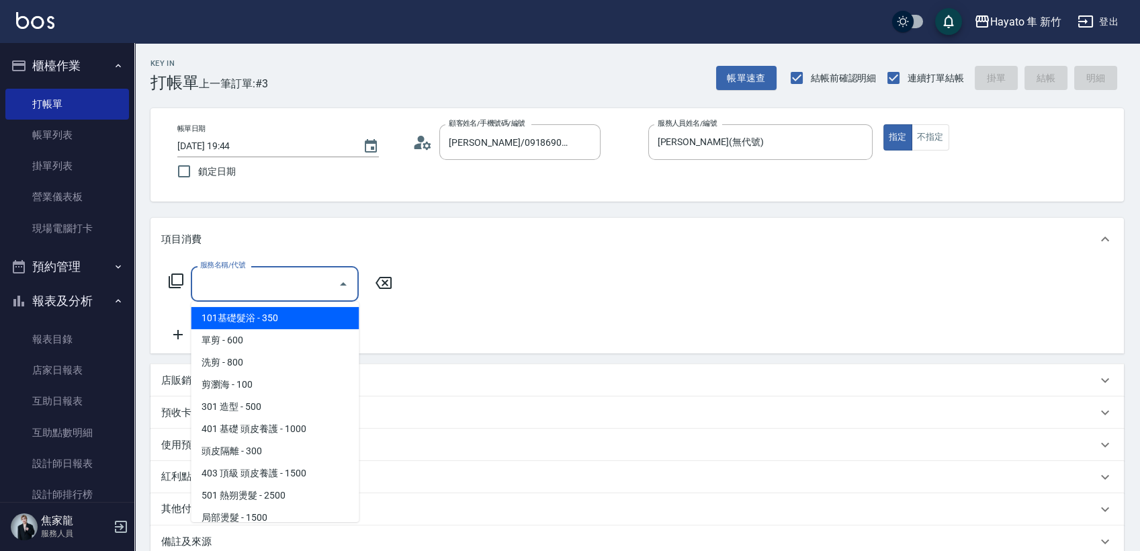
click at [267, 292] on input "服務名稱/代號" at bounding box center [265, 284] width 136 height 24
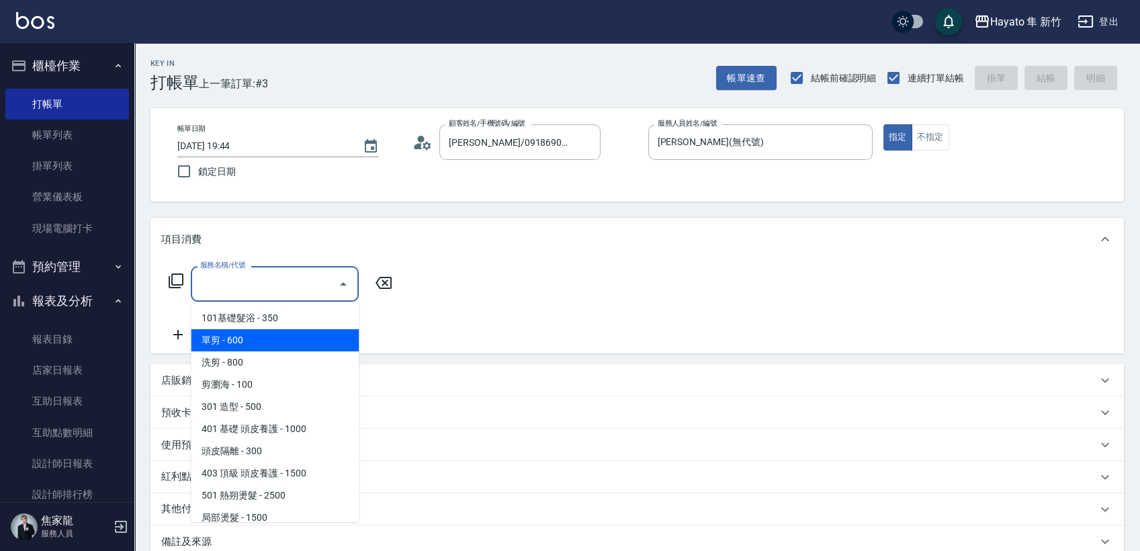
click at [253, 346] on span "單剪 - 600" at bounding box center [275, 340] width 168 height 22
type input "單剪(102)"
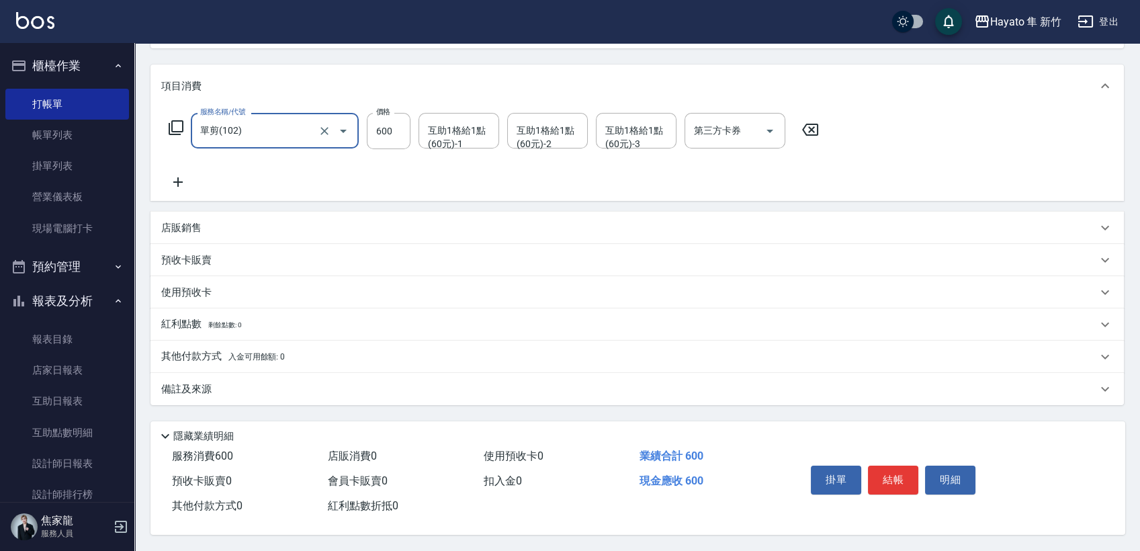
scroll to position [157, 0]
click at [230, 375] on div "備註及來源" at bounding box center [637, 389] width 974 height 32
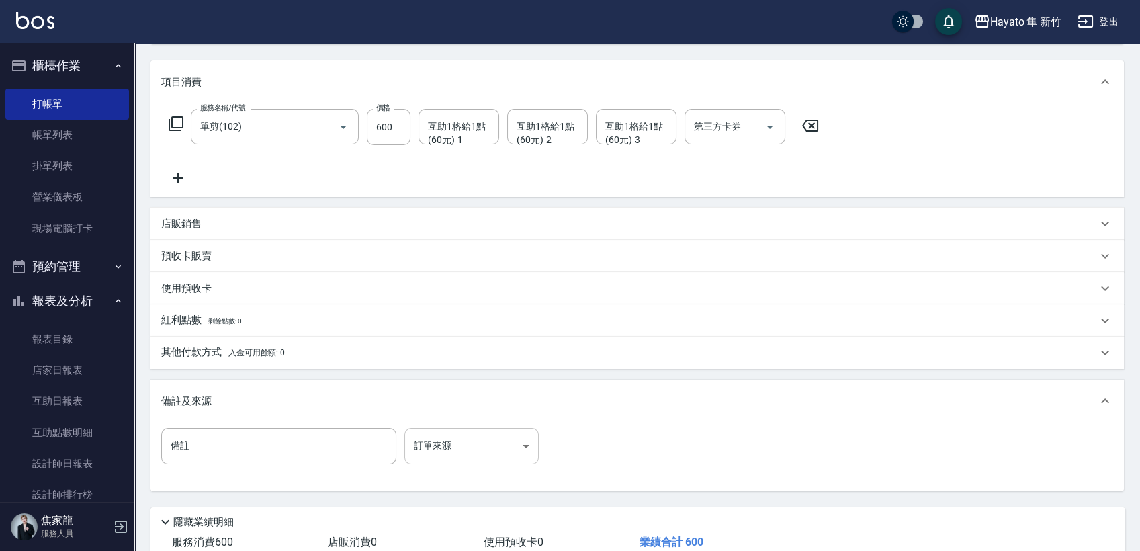
click at [462, 442] on body "Hayato 隼 新竹 登出 櫃檯作業 打帳單 帳單列表 掛單列表 營業儀表板 現場電腦打卡 預約管理 預約管理 報表及分析 報表目錄 店家日報表 互助日報表…" at bounding box center [570, 240] width 1140 height 794
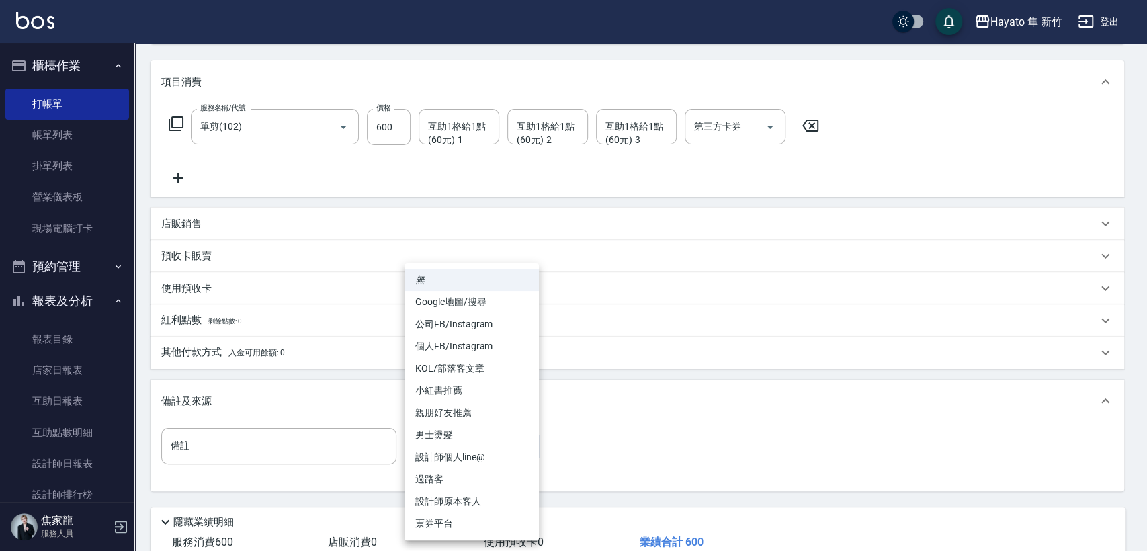
click at [462, 494] on li "設計師原本客人" at bounding box center [471, 501] width 134 height 22
type input "設計師原本客人"
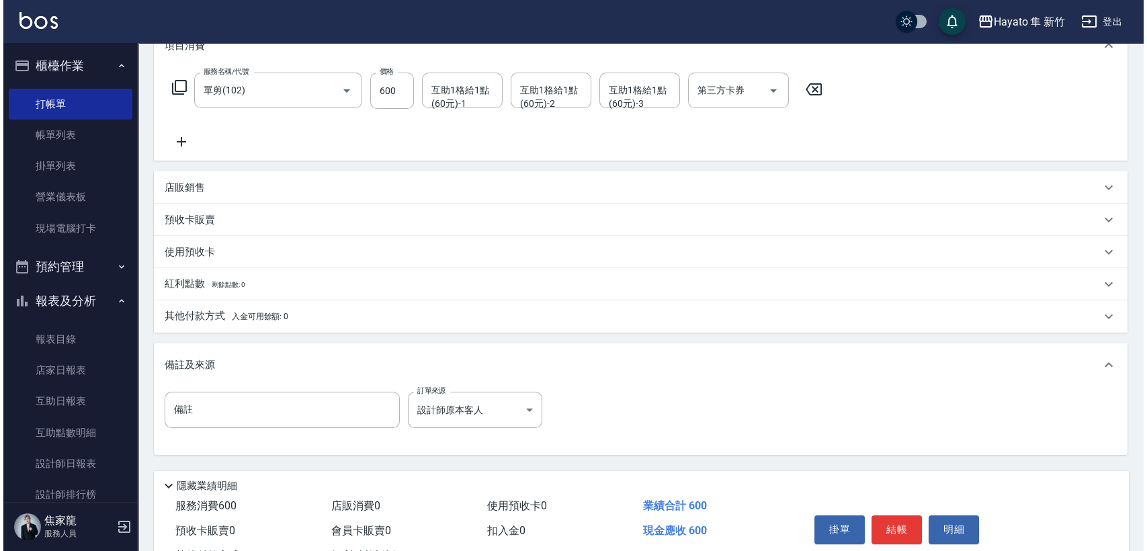
scroll to position [247, 0]
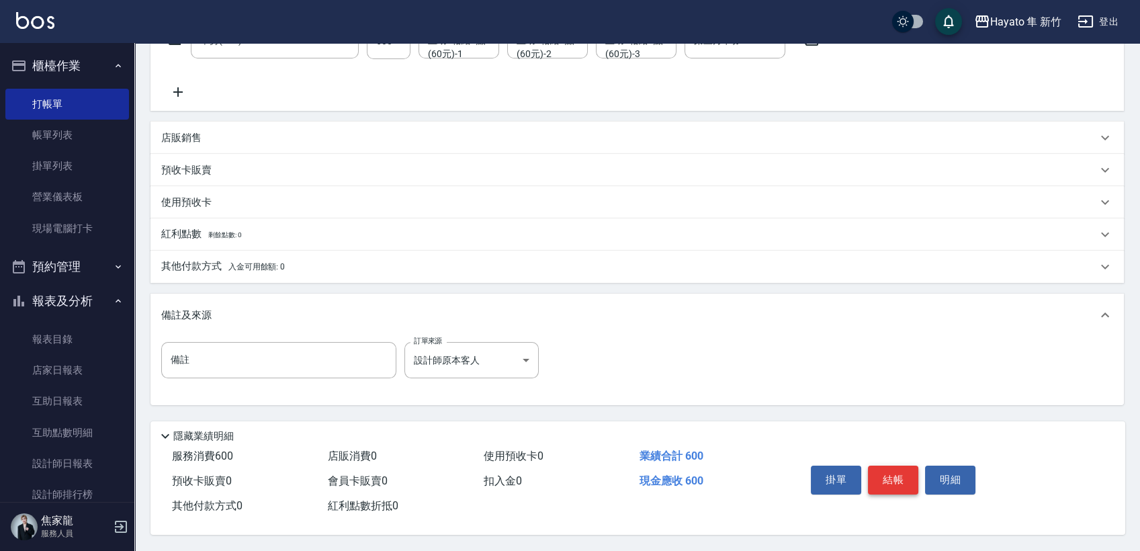
click at [890, 474] on button "結帳" at bounding box center [893, 480] width 50 height 28
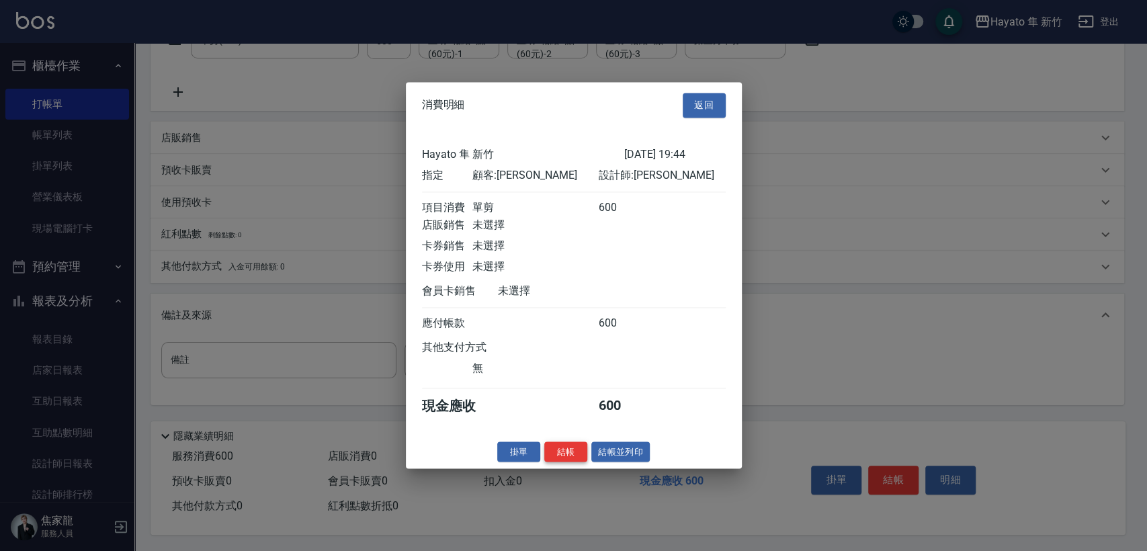
click at [564, 458] on button "結帳" at bounding box center [565, 451] width 43 height 21
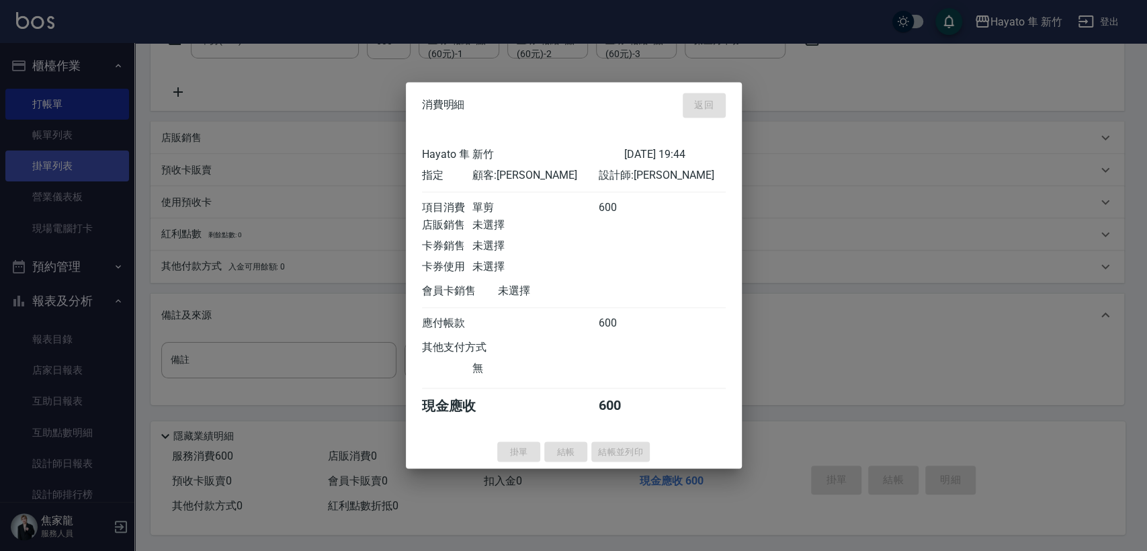
type input "[DATE] 19:45"
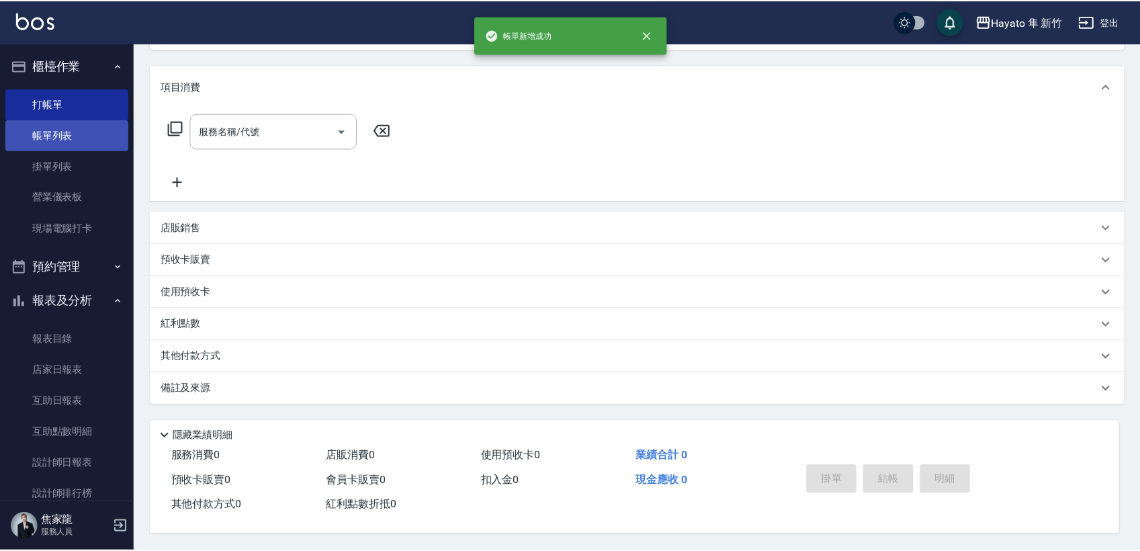
scroll to position [0, 0]
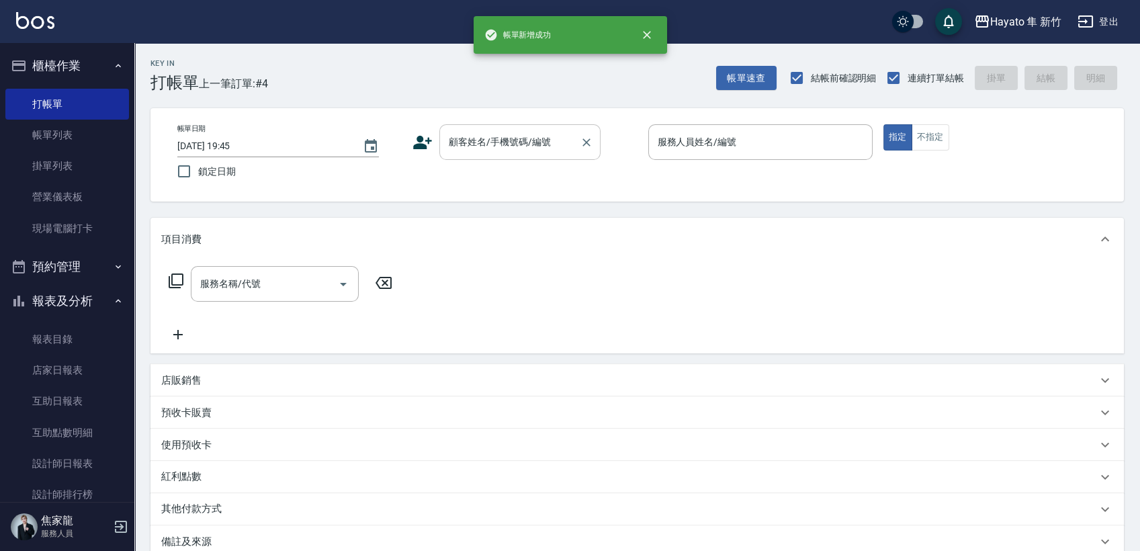
click at [582, 129] on div at bounding box center [585, 142] width 17 height 36
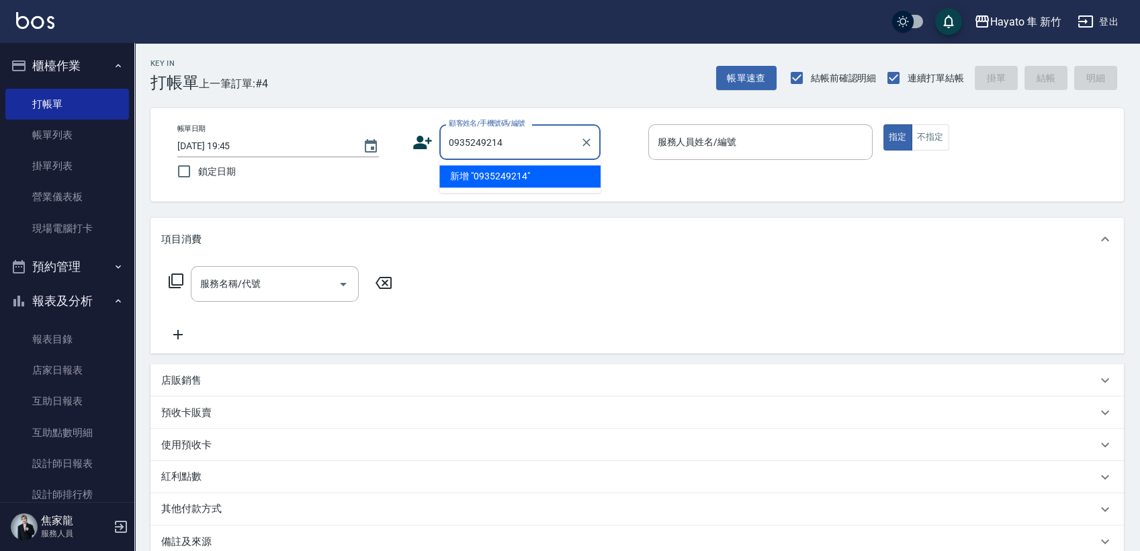
click at [484, 184] on li "新增 "0935249214"" at bounding box center [519, 176] width 161 height 22
type input "0935249214"
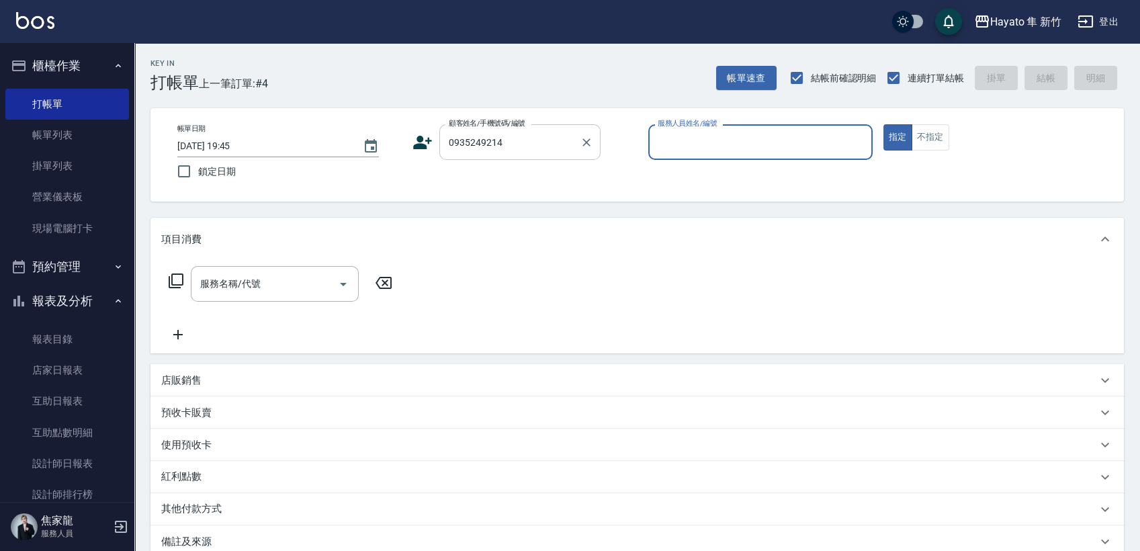
drag, startPoint x: 515, startPoint y: 125, endPoint x: 453, endPoint y: 150, distance: 66.9
click at [450, 148] on div "顧客姓名/手機號碼/編號 0935249214 顧客姓名/手機號碼/編號" at bounding box center [519, 142] width 161 height 36
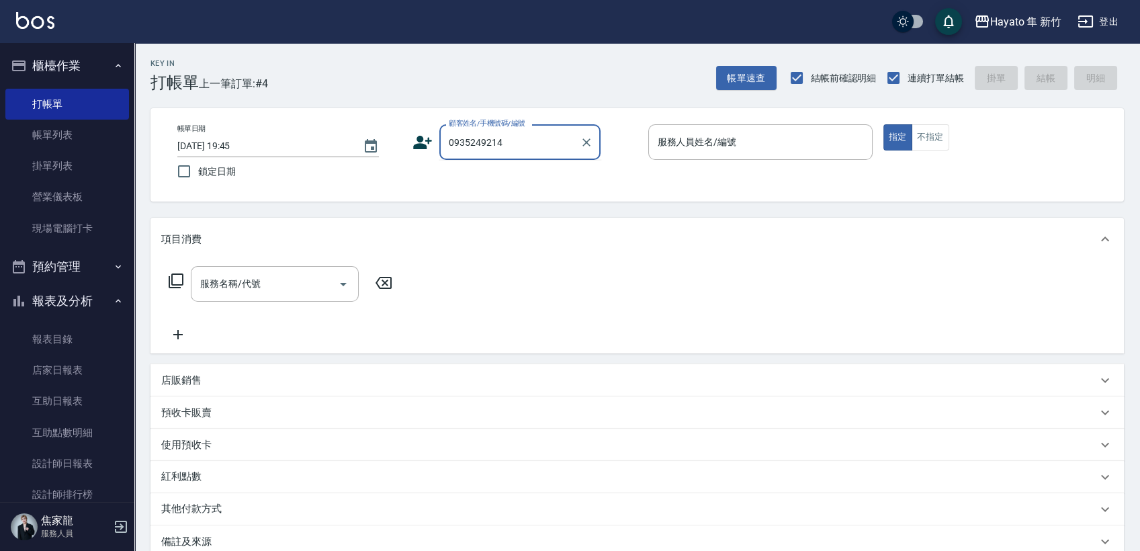
drag, startPoint x: 515, startPoint y: 136, endPoint x: 425, endPoint y: 150, distance: 90.6
click at [425, 150] on div "顧客姓名/手機號碼/編號 0935249214 顧客姓名/手機號碼/編號" at bounding box center [525, 142] width 224 height 36
click at [431, 136] on icon at bounding box center [423, 142] width 20 height 20
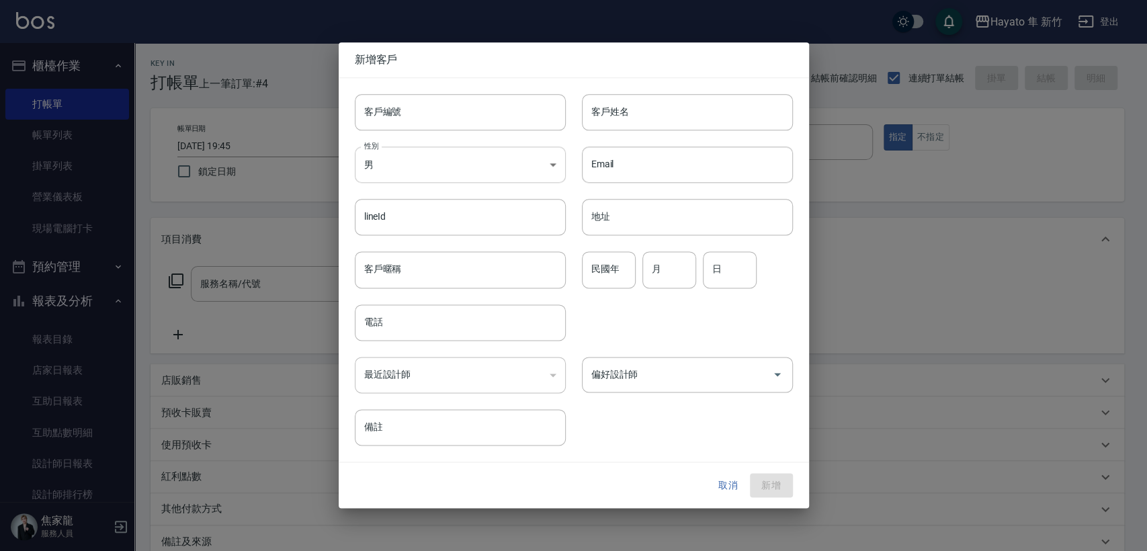
type input "0935249214"
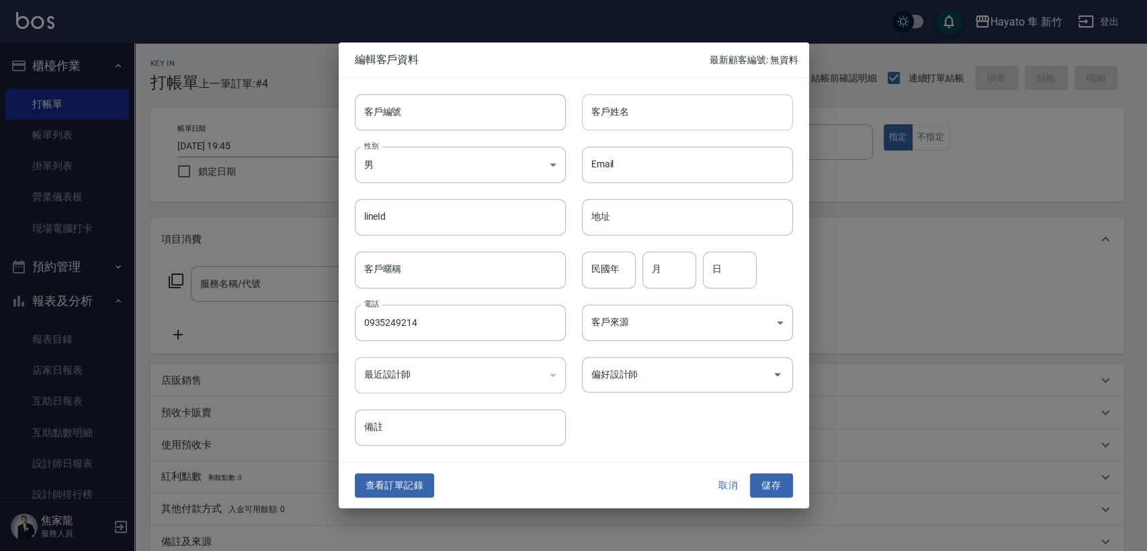
click at [636, 106] on input "客戶姓名" at bounding box center [687, 112] width 211 height 36
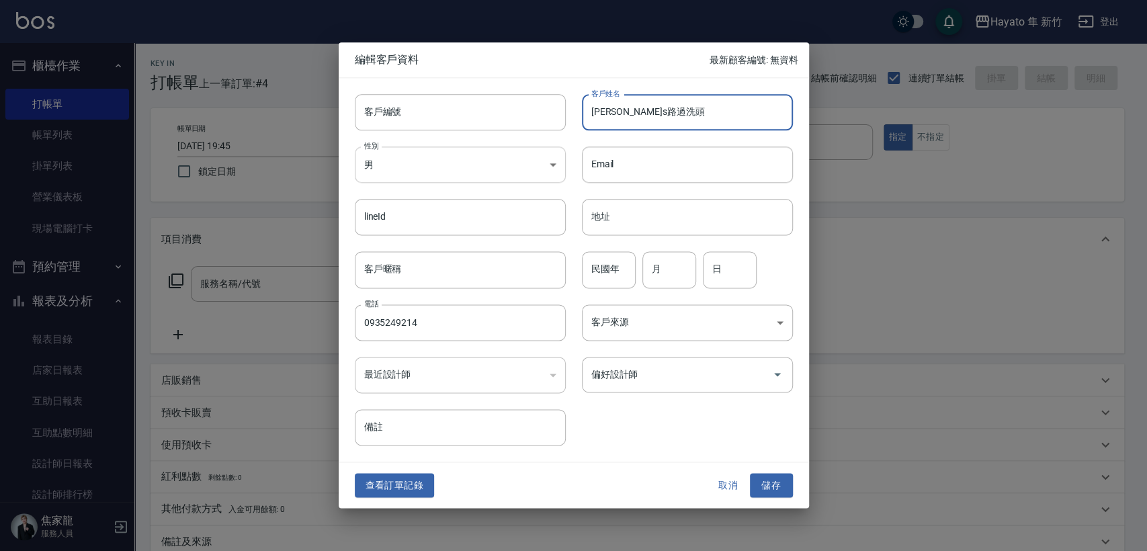
type input "[PERSON_NAME]s路過洗頭"
click at [462, 155] on body "Hayato 隼 新竹 登出 櫃檯作業 打帳單 帳單列表 掛單列表 營業儀表板 現場電腦打卡 預約管理 預約管理 報表及分析 報表目錄 店家日報表 互助日報表…" at bounding box center [573, 351] width 1147 height 703
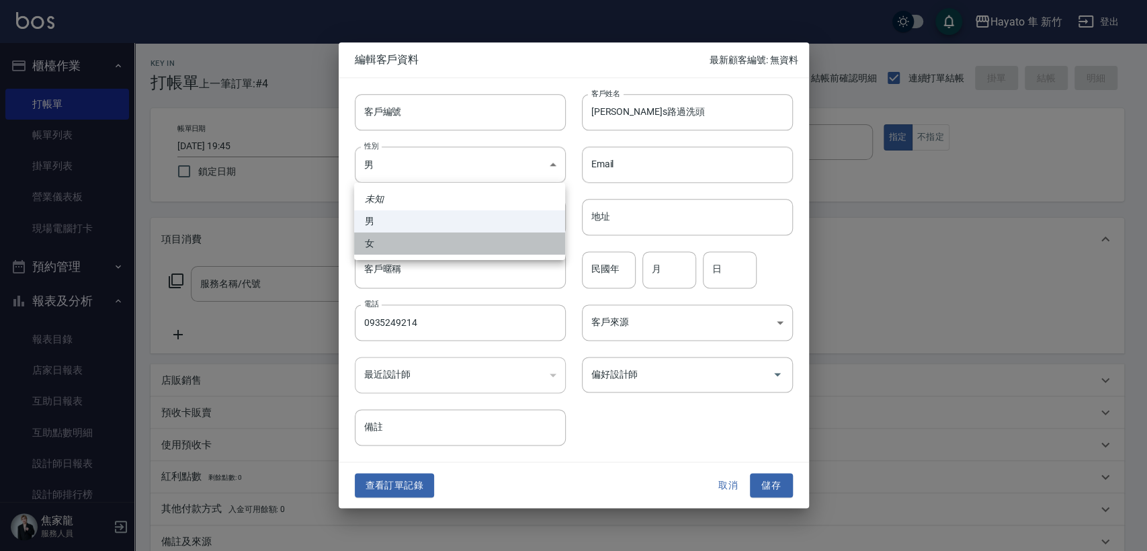
click at [450, 252] on li "女" at bounding box center [459, 243] width 211 height 22
type input "[DEMOGRAPHIC_DATA]"
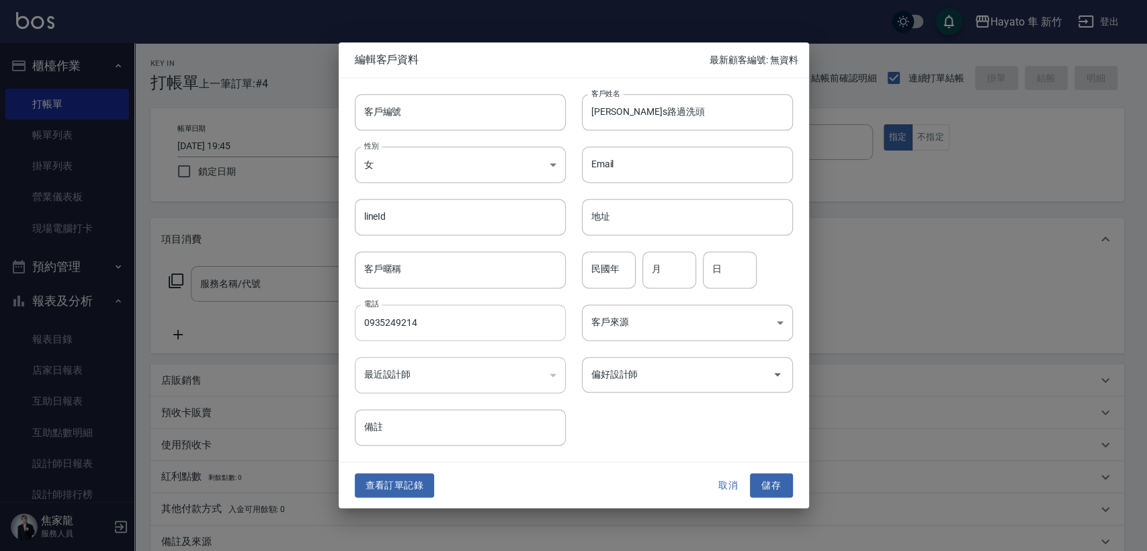
click at [442, 326] on input "0935249214" at bounding box center [460, 322] width 211 height 36
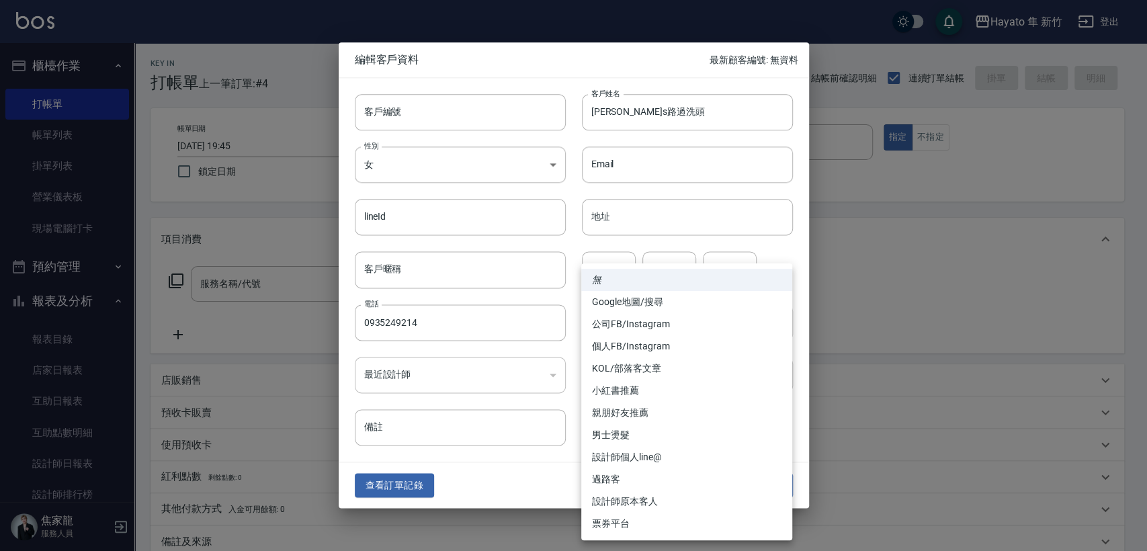
click at [662, 327] on body "Hayato 隼 新竹 登出 櫃檯作業 打帳單 帳單列表 掛單列表 營業儀表板 現場電腦打卡 預約管理 預約管理 報表及分析 報表目錄 店家日報表 互助日報表…" at bounding box center [573, 351] width 1147 height 703
click at [621, 477] on li "過路客" at bounding box center [686, 479] width 211 height 22
type input "過路客"
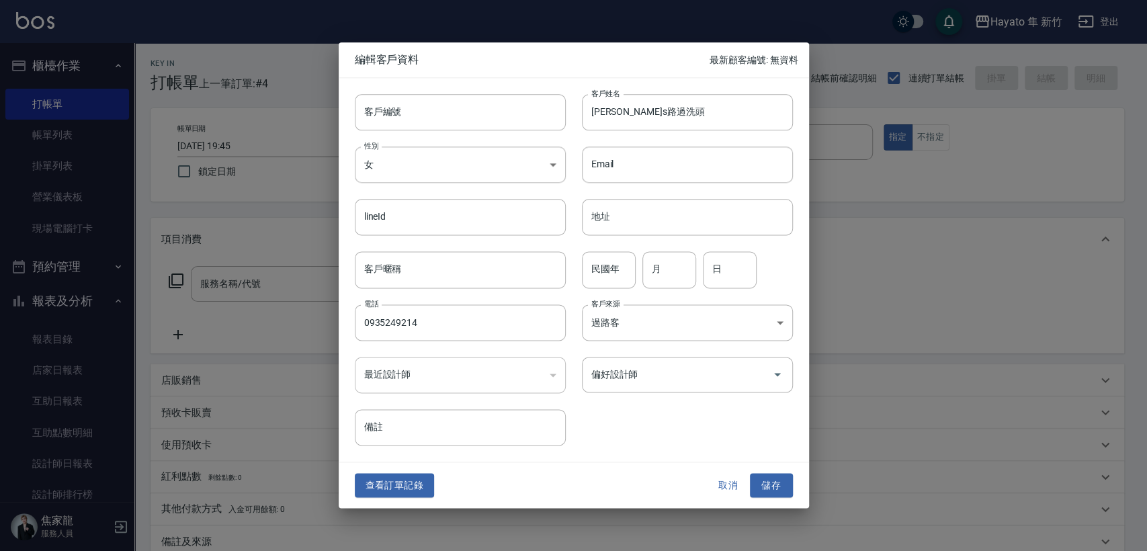
click at [649, 394] on div "客戶編號 客戶編號 客戶姓名 [PERSON_NAME]路過洗頭 客戶姓名 性別 女 [DEMOGRAPHIC_DATA] 性別 Email Email li…" at bounding box center [566, 262] width 454 height 368
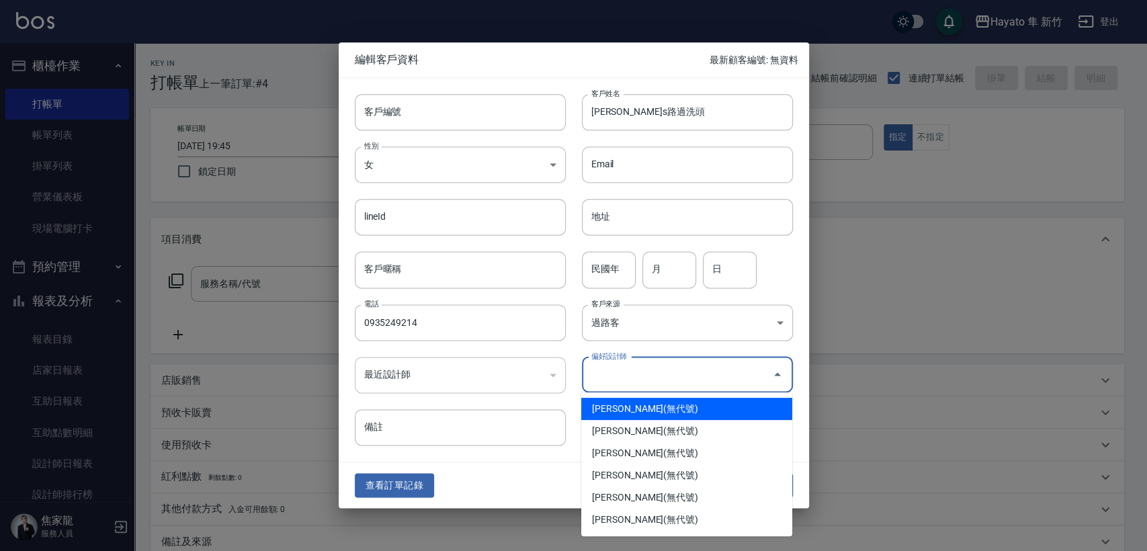
click at [649, 373] on input "偏好設計師" at bounding box center [677, 375] width 179 height 24
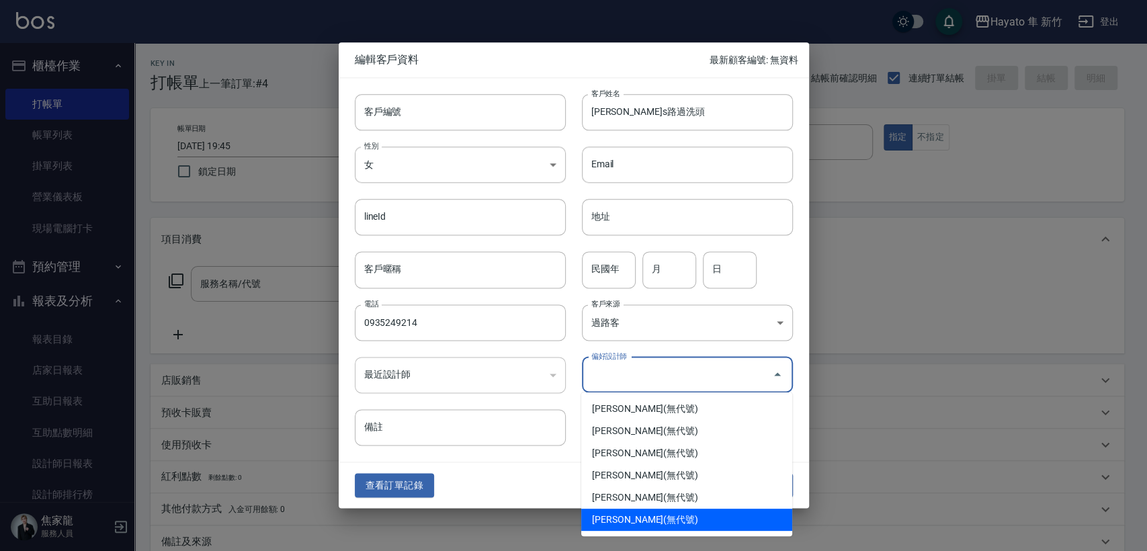
click at [627, 517] on li "[PERSON_NAME](無代號)" at bounding box center [686, 520] width 211 height 22
type input "詹盈瑩"
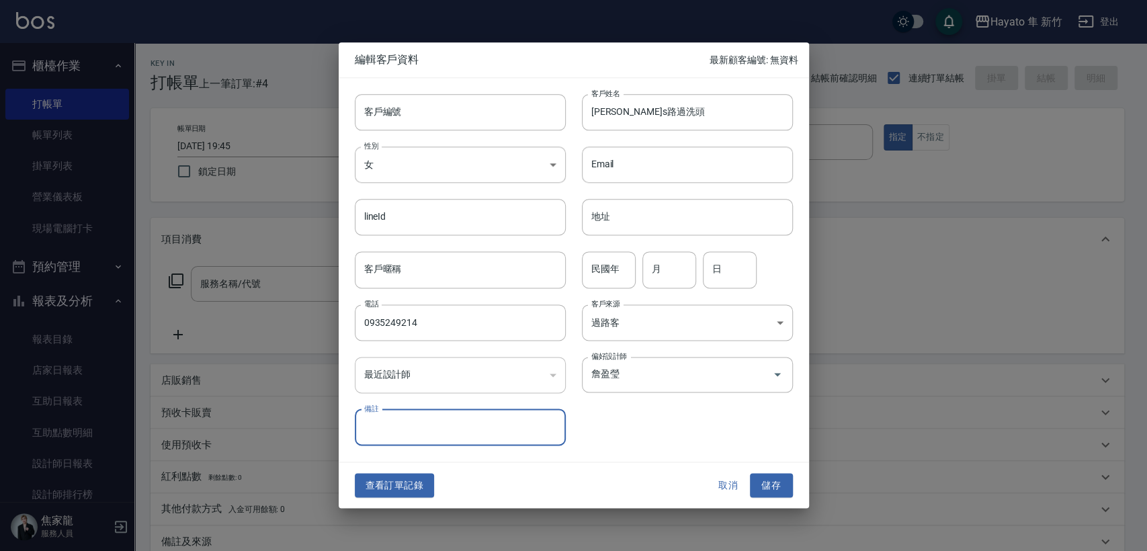
click at [634, 464] on div "查看訂單記錄 取消 儲存" at bounding box center [574, 485] width 470 height 46
click at [774, 507] on div "查看訂單記錄 取消 儲存" at bounding box center [574, 485] width 470 height 46
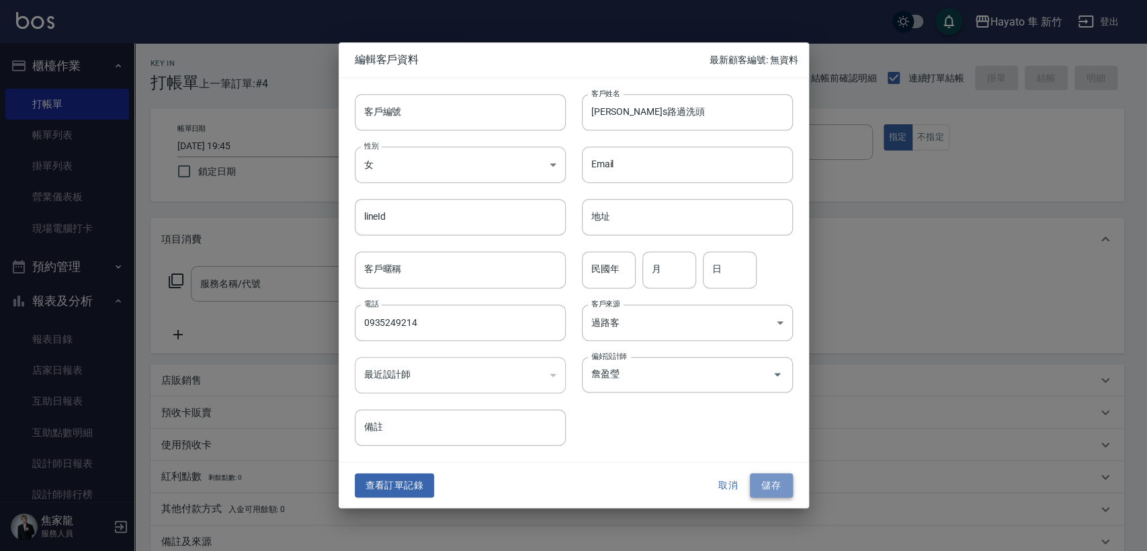
click at [767, 494] on button "儲存" at bounding box center [771, 485] width 43 height 25
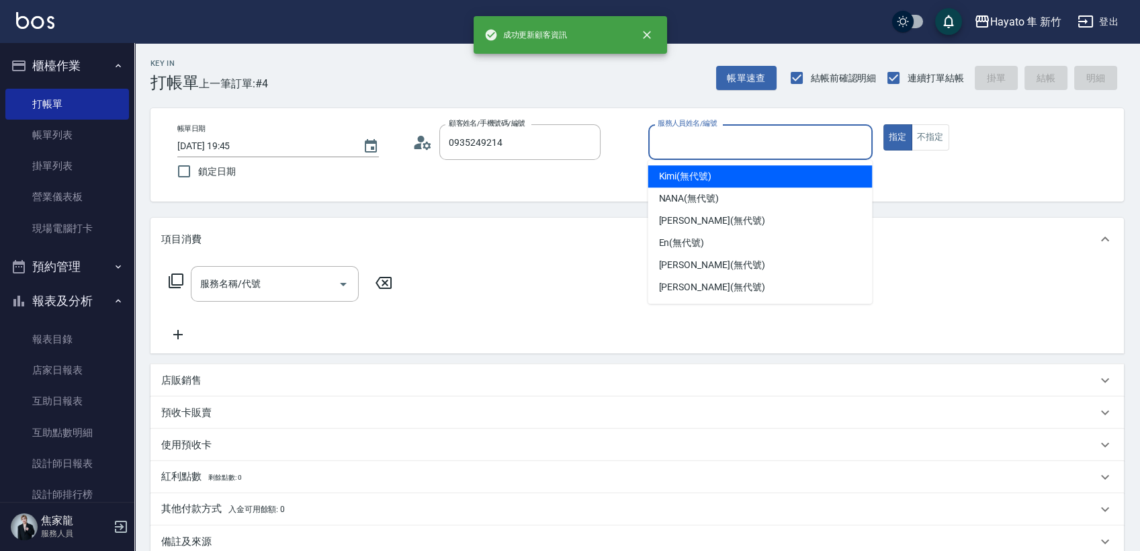
click at [779, 143] on input "服務人員姓名/編號" at bounding box center [760, 142] width 212 height 24
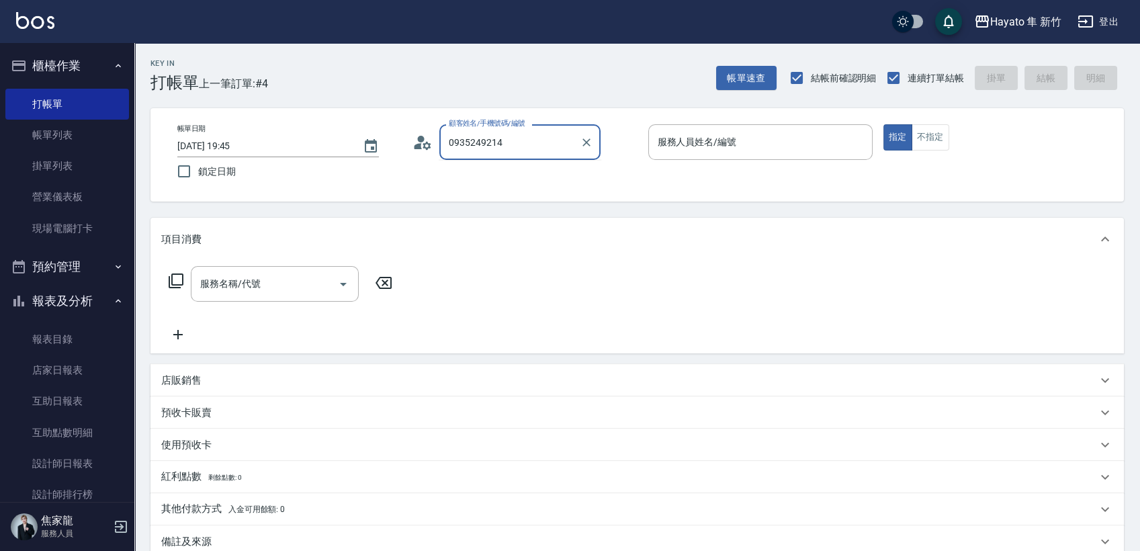
drag, startPoint x: 515, startPoint y: 149, endPoint x: 503, endPoint y: 151, distance: 12.3
click at [414, 152] on div "顧客姓名/手機號碼/編號 0935249214 顧客姓名/手機號碼/編號" at bounding box center [525, 142] width 224 height 36
paste input "text"
drag, startPoint x: 507, startPoint y: 132, endPoint x: 427, endPoint y: 163, distance: 85.7
click at [425, 163] on div "帳單日期 [DATE] 19:45 鎖定日期 顧客姓名/手機號碼/編號 0935249214 顧客姓名/手機號碼/編號 服務人員姓名/編號 服務人員姓名/編號…" at bounding box center [637, 154] width 941 height 61
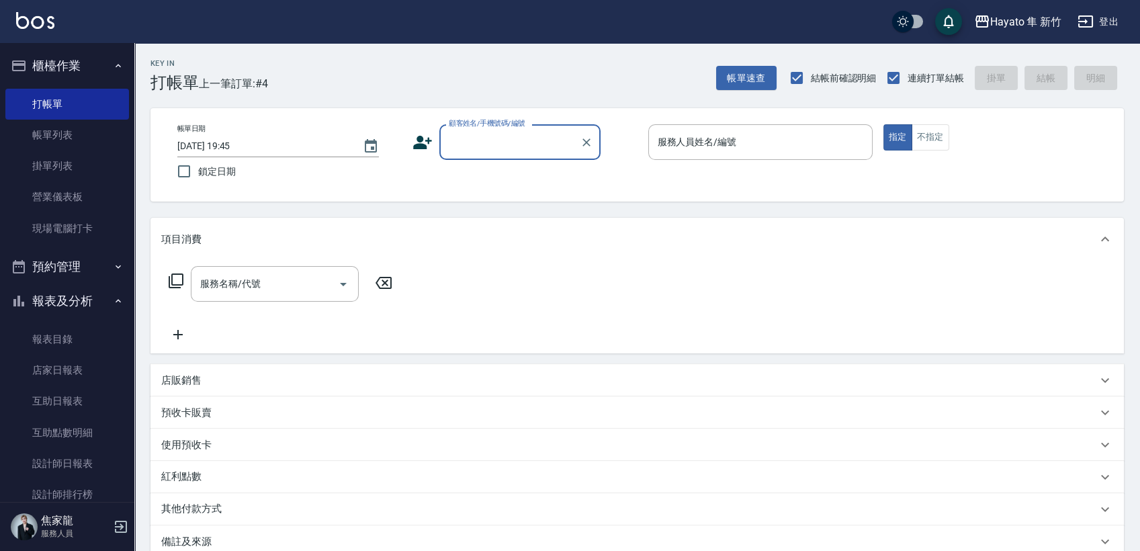
paste input "0935249214"
drag, startPoint x: 527, startPoint y: 182, endPoint x: 515, endPoint y: 186, distance: 12.1
click at [515, 186] on li "[PERSON_NAME]洗頭/0935249214/" at bounding box center [519, 183] width 161 height 36
type input "[PERSON_NAME]洗頭/0935249214/"
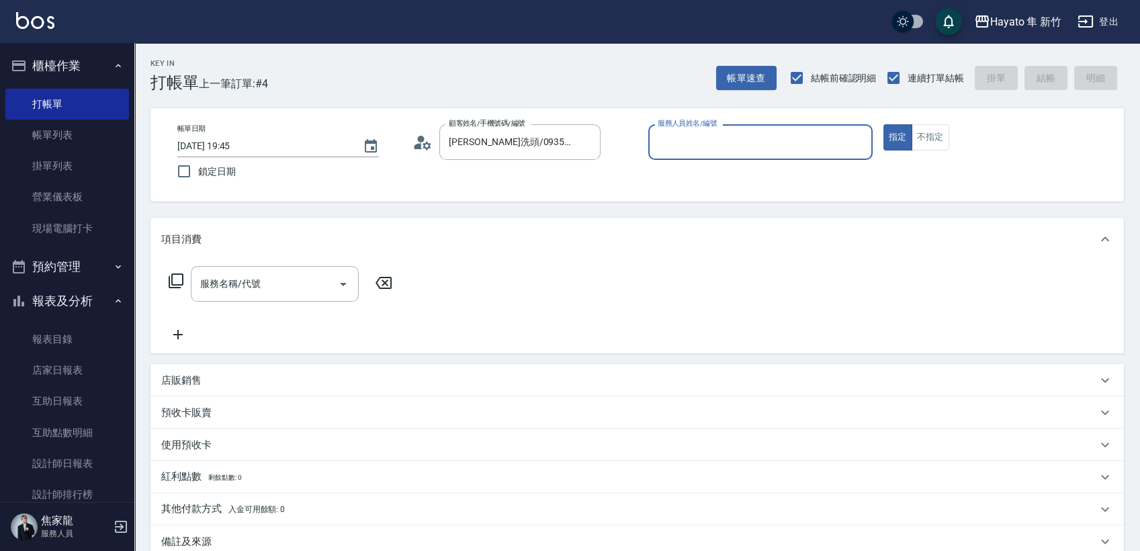
type input "[PERSON_NAME](無代號)"
click at [916, 143] on button "不指定" at bounding box center [931, 137] width 38 height 26
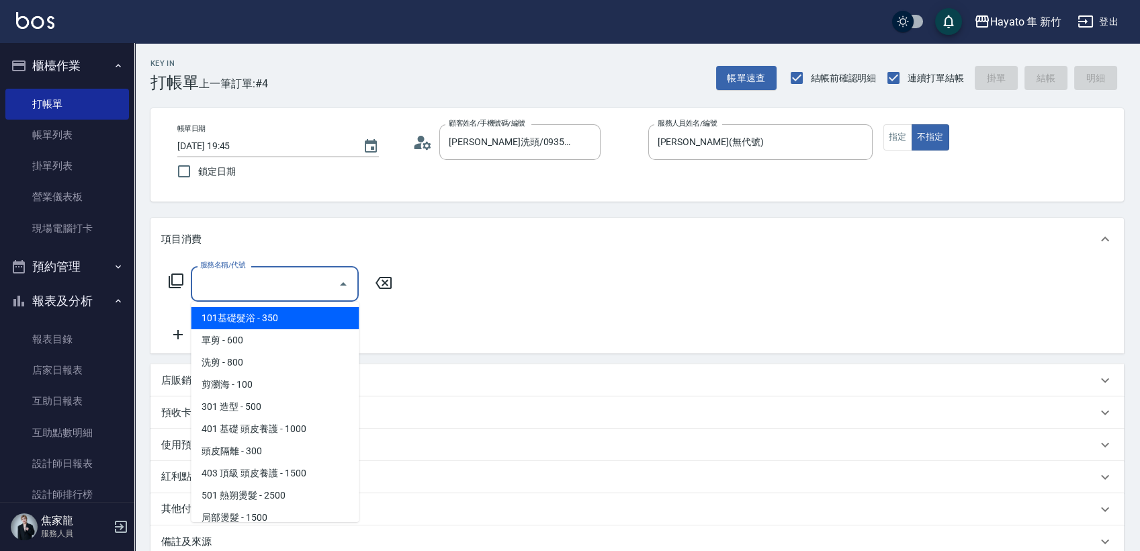
click at [296, 286] on input "服務名稱/代號" at bounding box center [265, 284] width 136 height 24
click at [296, 308] on span "101基礎髮浴 - 350" at bounding box center [275, 318] width 168 height 22
type input "101基礎髮浴 (101)"
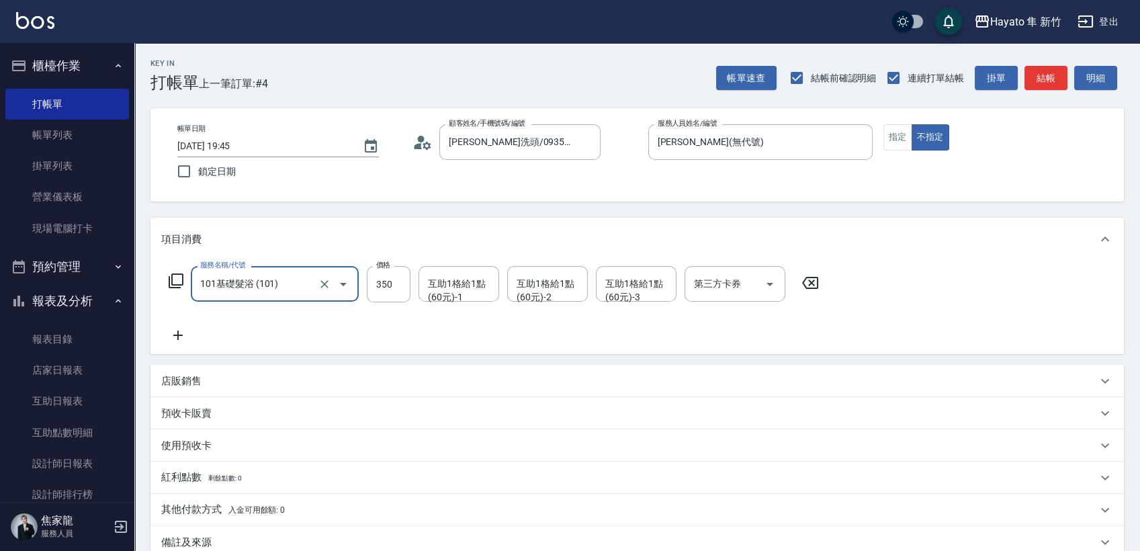
click at [455, 324] on div "服務名稱/代號 101基礎髮浴 (101) 服務名稱/代號 價格 350 價格 互助1格給1點(60元)-1 互助1格給1點(60元)-1 互助1格給1點(6…" at bounding box center [494, 304] width 666 height 77
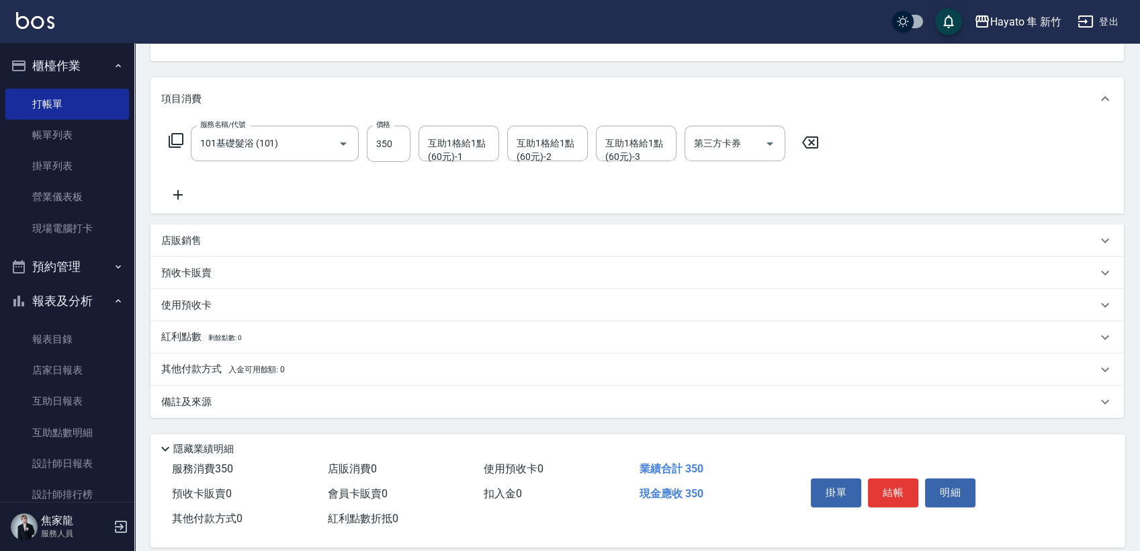
scroll to position [157, 0]
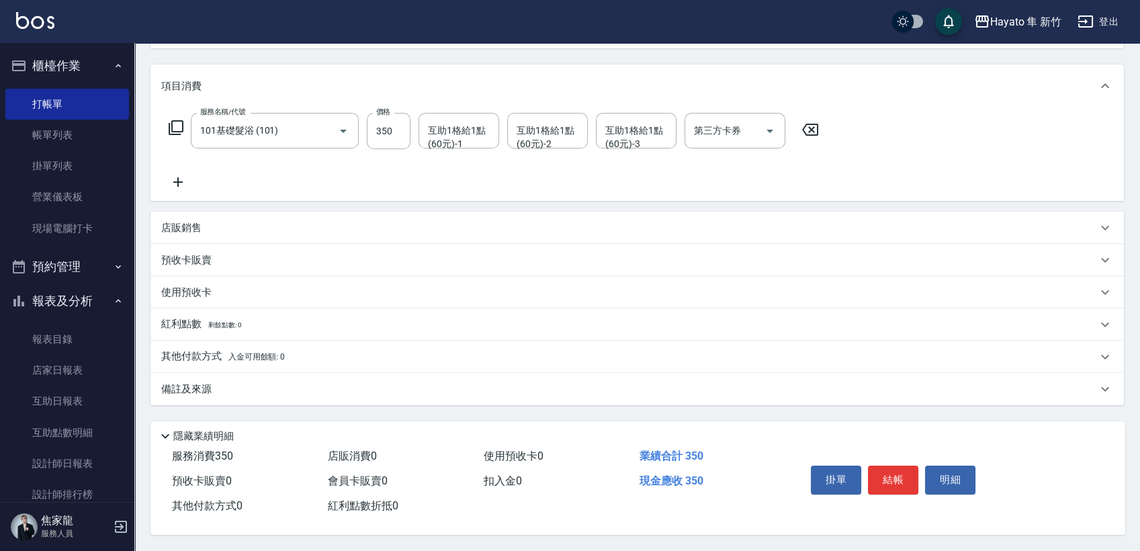
click at [349, 394] on div "備註及來源" at bounding box center [637, 389] width 974 height 32
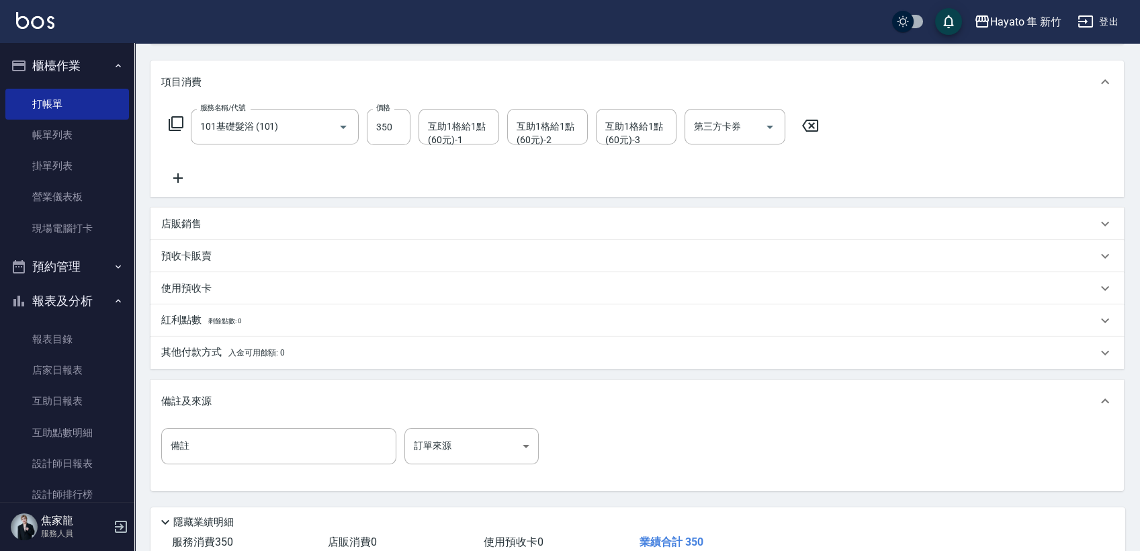
click at [501, 472] on div "備註 備註 訂單來源 ​ 訂單來源" at bounding box center [637, 454] width 952 height 52
click at [499, 466] on div "備註 備註 訂單來源 ​ 訂單來源" at bounding box center [637, 454] width 952 height 52
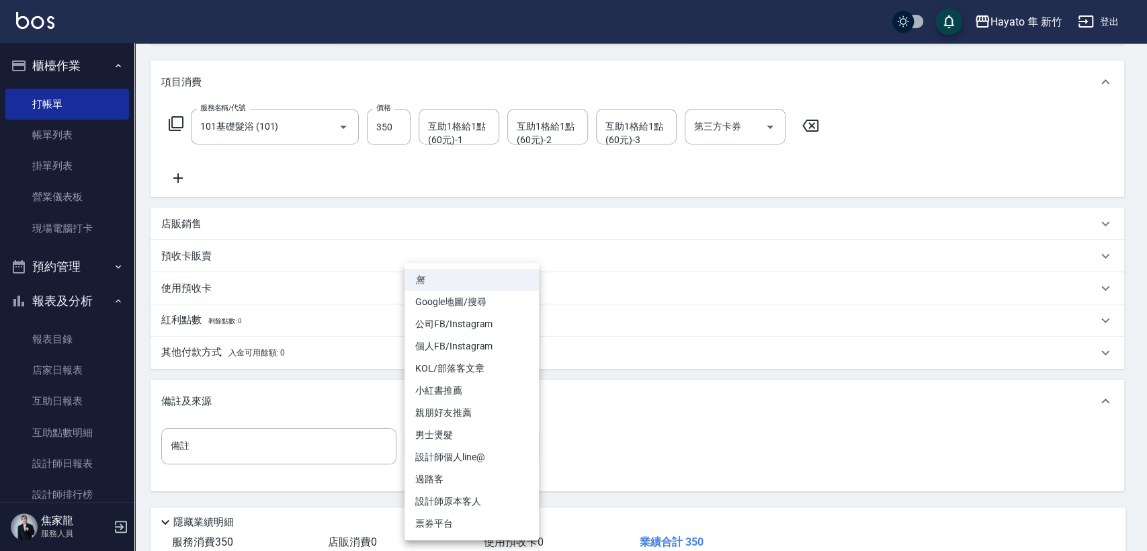
click at [499, 451] on body "Hayato 隼 新竹 登出 櫃檯作業 打帳單 帳單列表 掛單列表 營業儀表板 現場電腦打卡 預約管理 預約管理 報表及分析 報表目錄 店家日報表 互助日報表…" at bounding box center [573, 240] width 1147 height 794
click at [487, 474] on li "過路客" at bounding box center [471, 479] width 134 height 22
type input "過路客"
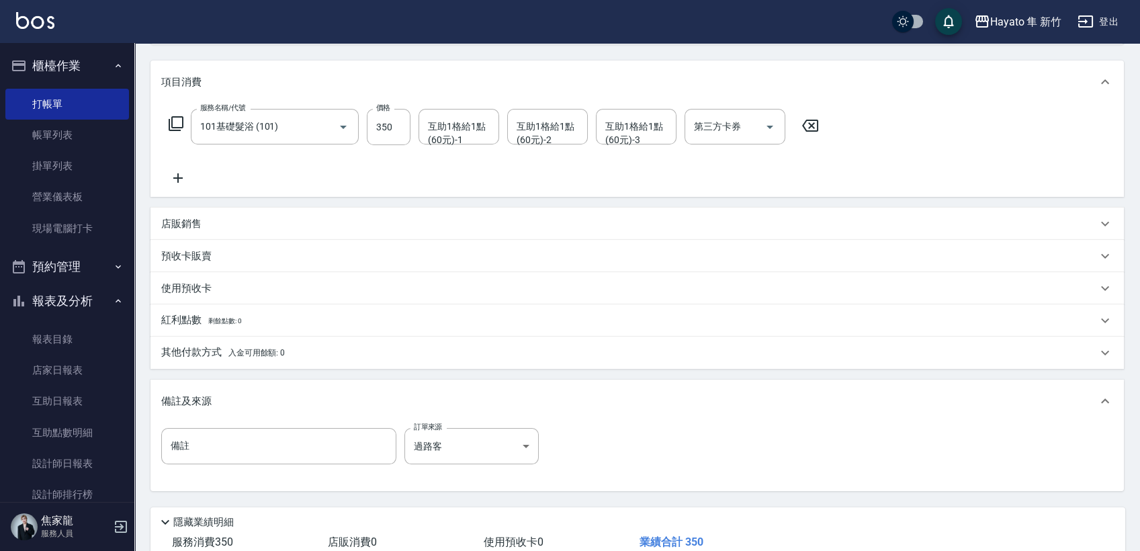
click at [576, 464] on div "備註 備註 訂單來源 過路客 過路客 訂單來源" at bounding box center [637, 454] width 952 height 52
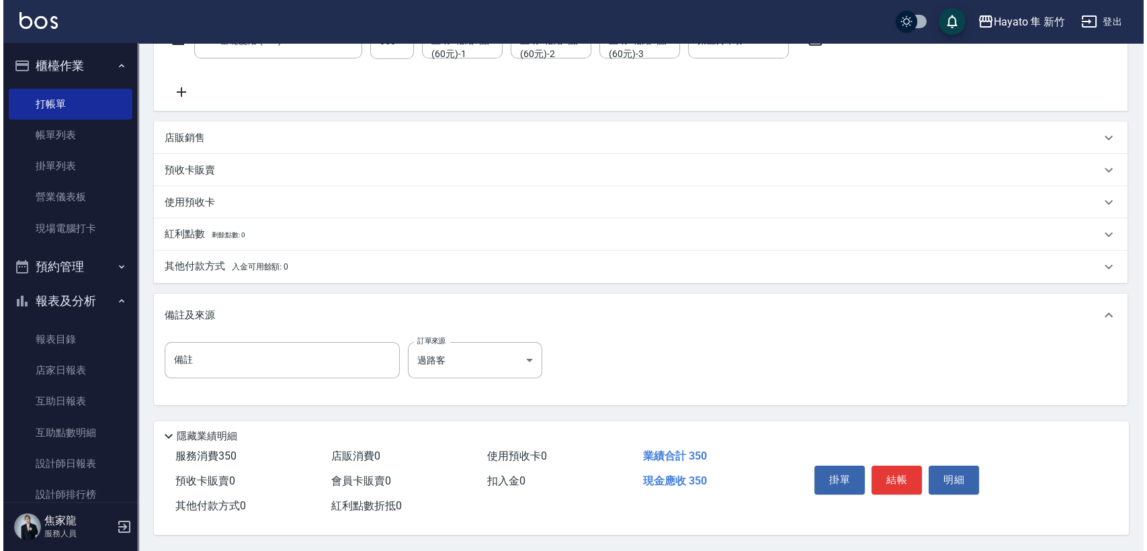
scroll to position [247, 0]
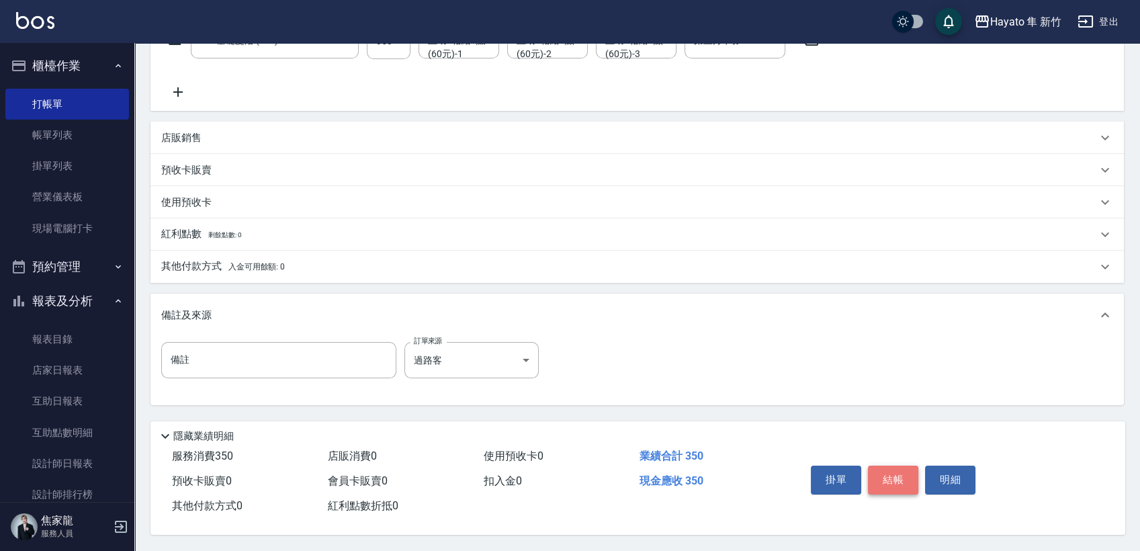
click at [892, 478] on button "結帳" at bounding box center [893, 480] width 50 height 28
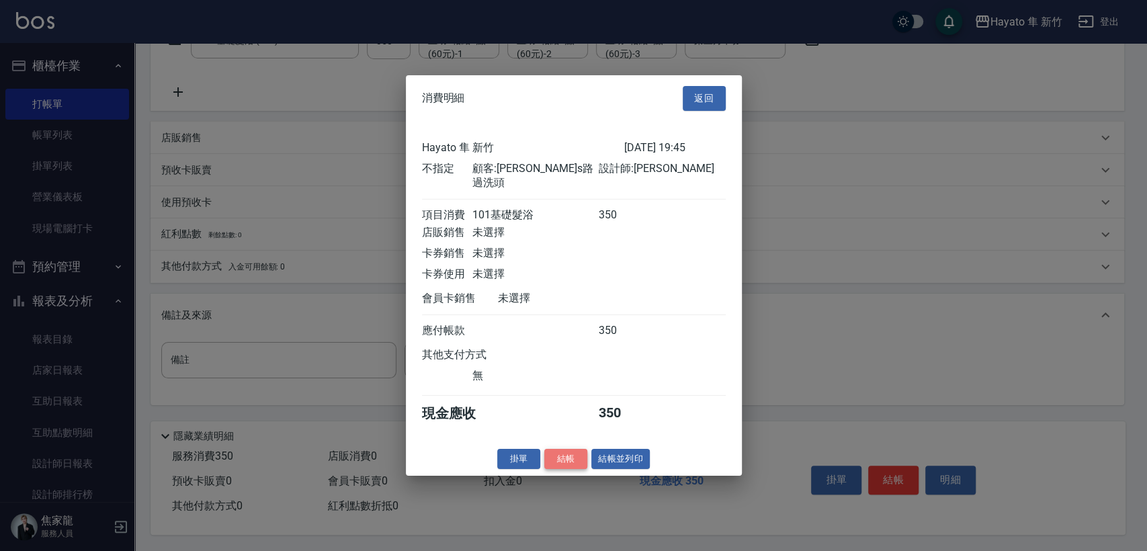
click at [554, 462] on button "結帳" at bounding box center [565, 458] width 43 height 21
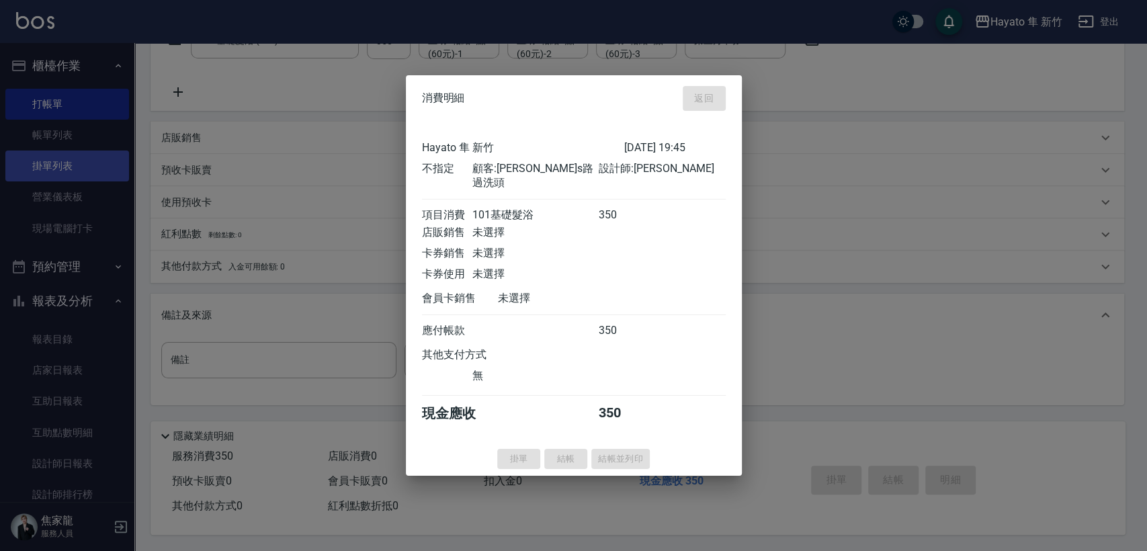
type input "[DATE] 19:46"
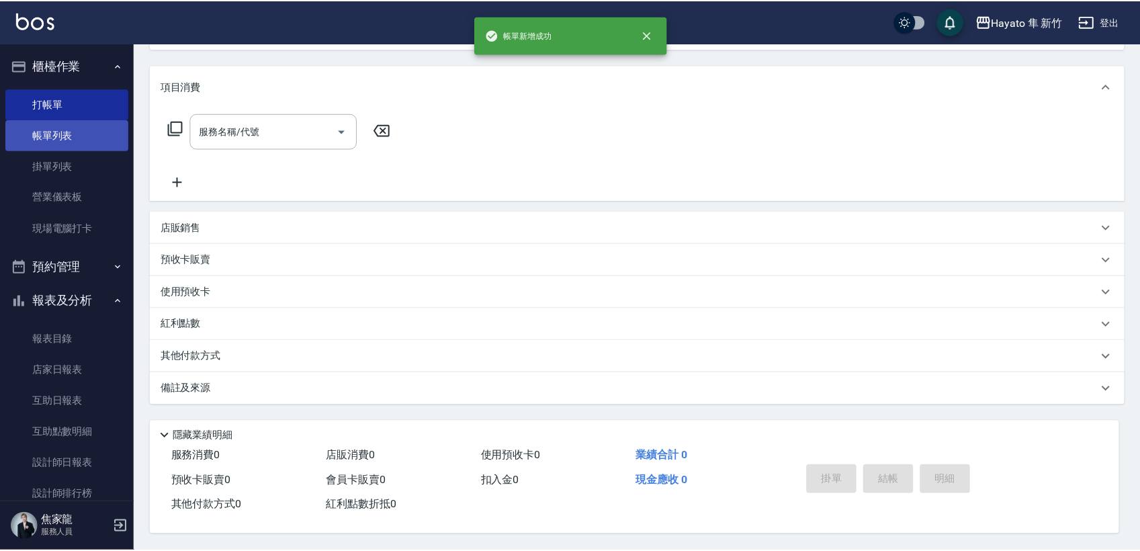
scroll to position [0, 0]
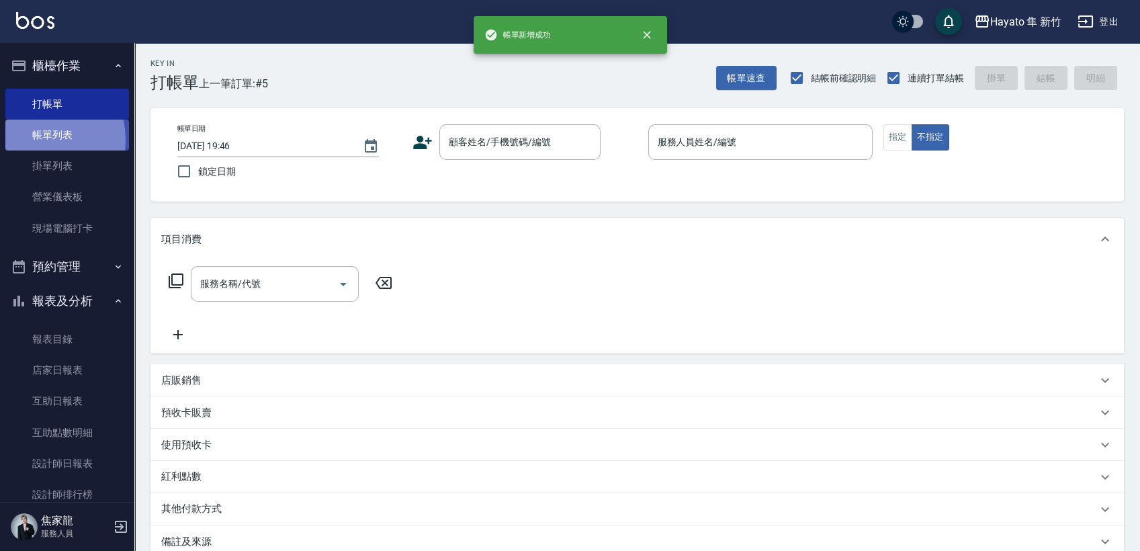
click at [35, 140] on link "帳單列表" at bounding box center [67, 135] width 124 height 31
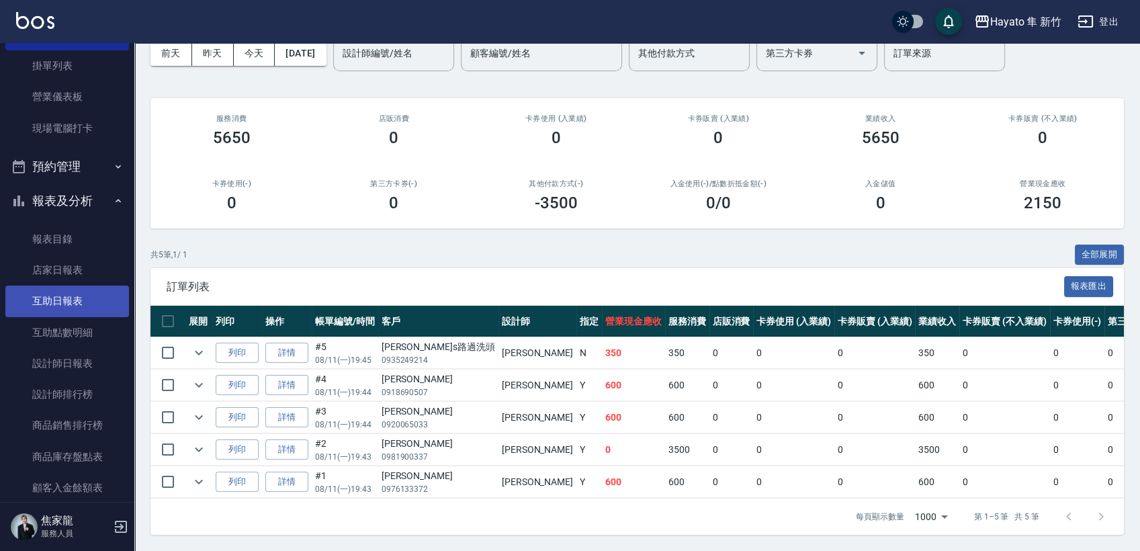
scroll to position [224, 0]
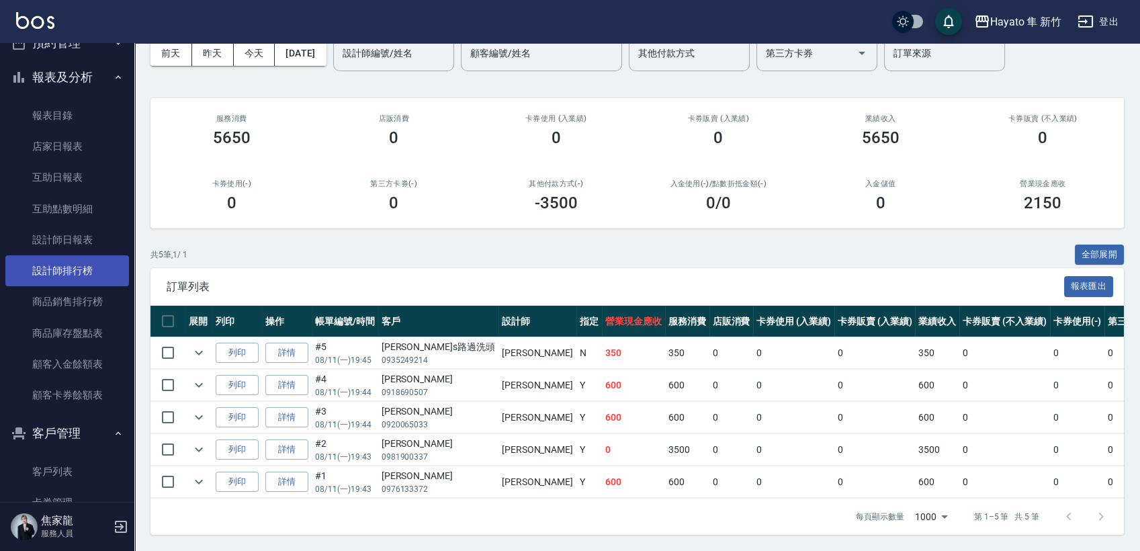
click at [67, 270] on link "設計師排行榜" at bounding box center [67, 270] width 124 height 31
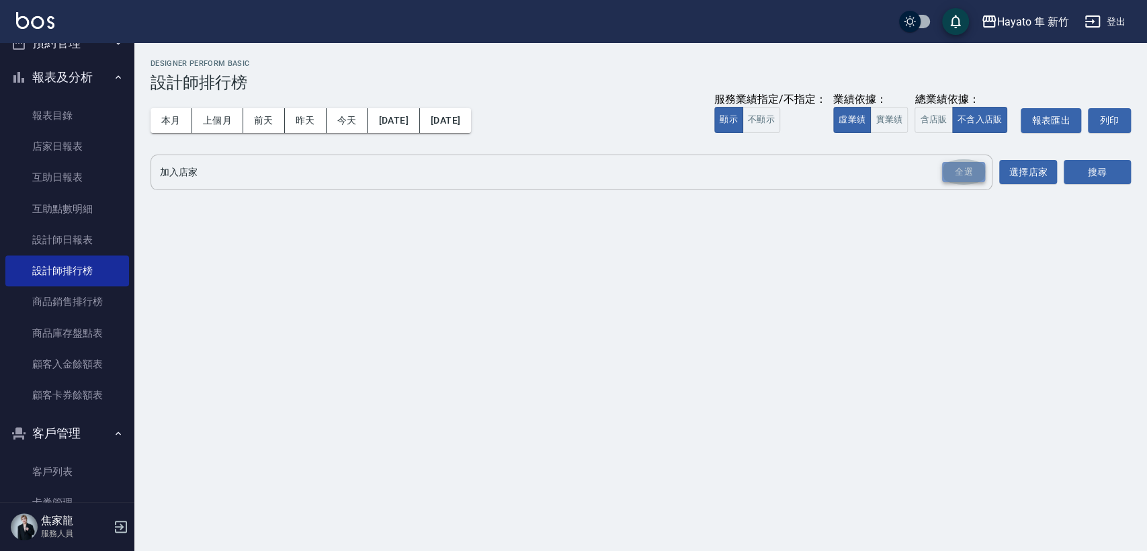
drag, startPoint x: 955, startPoint y: 179, endPoint x: 1047, endPoint y: 166, distance: 92.3
click at [961, 179] on div "全選" at bounding box center [963, 172] width 43 height 21
click at [1084, 171] on button "搜尋" at bounding box center [1097, 173] width 67 height 25
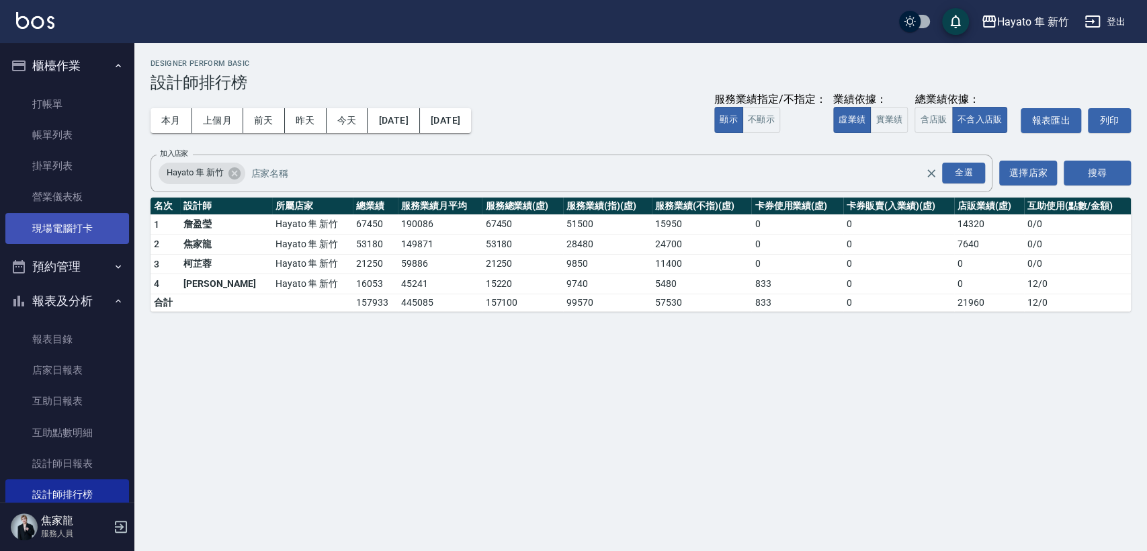
click at [54, 218] on link "現場電腦打卡" at bounding box center [67, 228] width 124 height 31
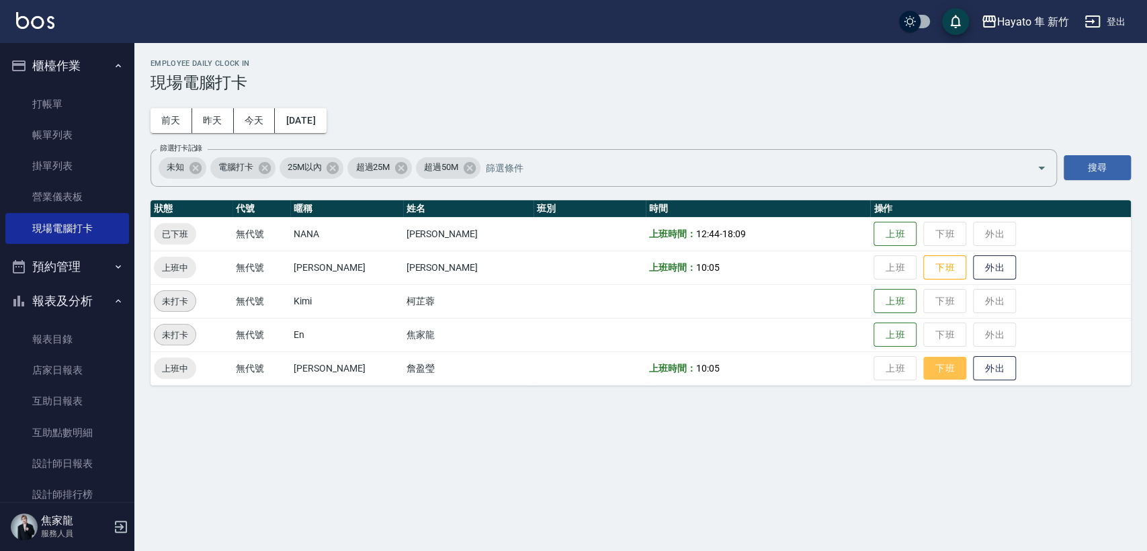
click at [932, 365] on button "下班" at bounding box center [944, 369] width 43 height 24
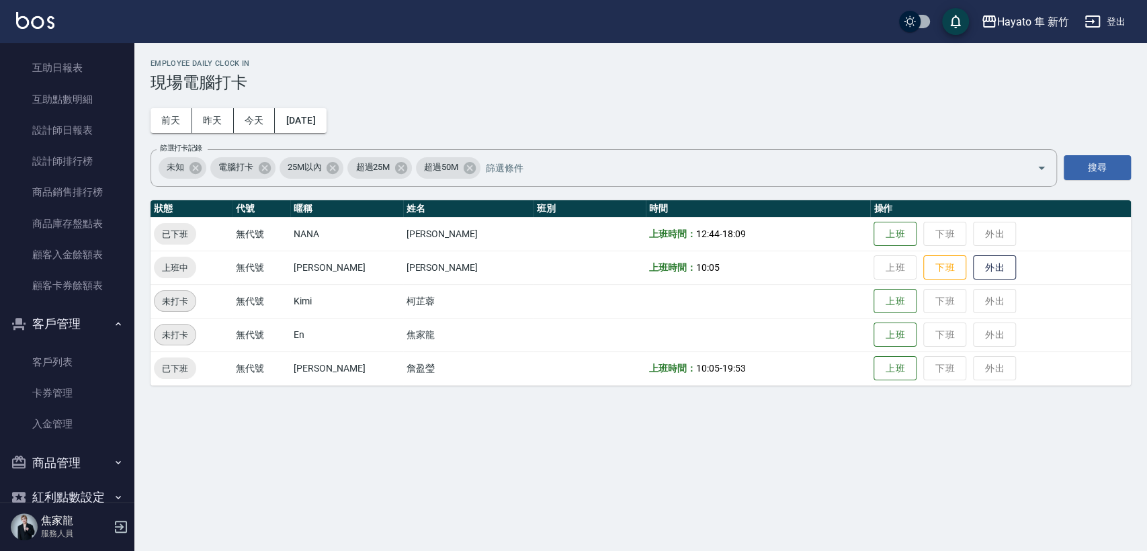
scroll to position [361, 0]
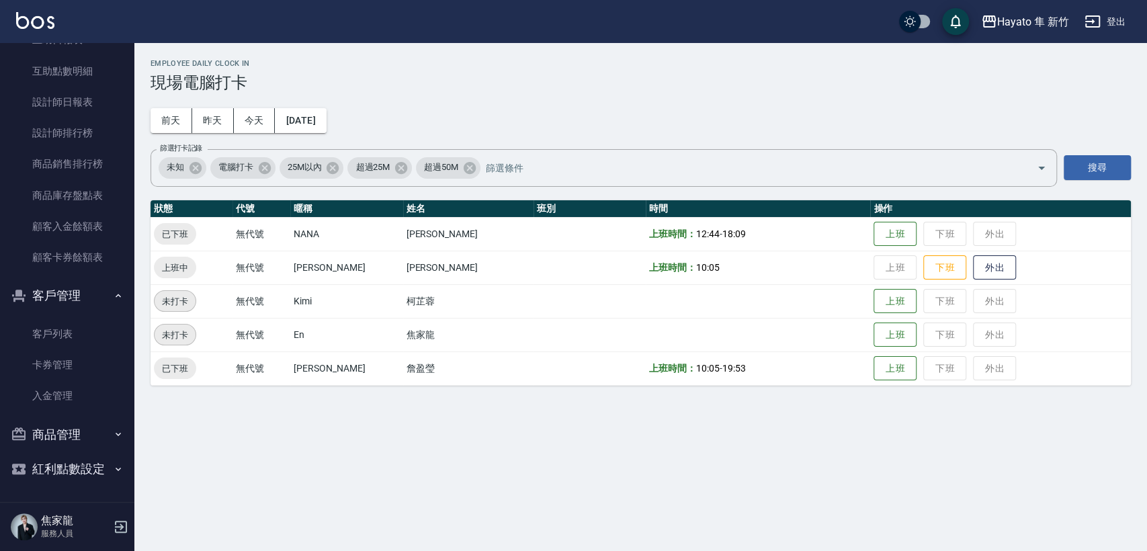
click at [69, 429] on button "商品管理" at bounding box center [67, 434] width 124 height 35
click at [67, 466] on link "盤點作業" at bounding box center [67, 472] width 124 height 31
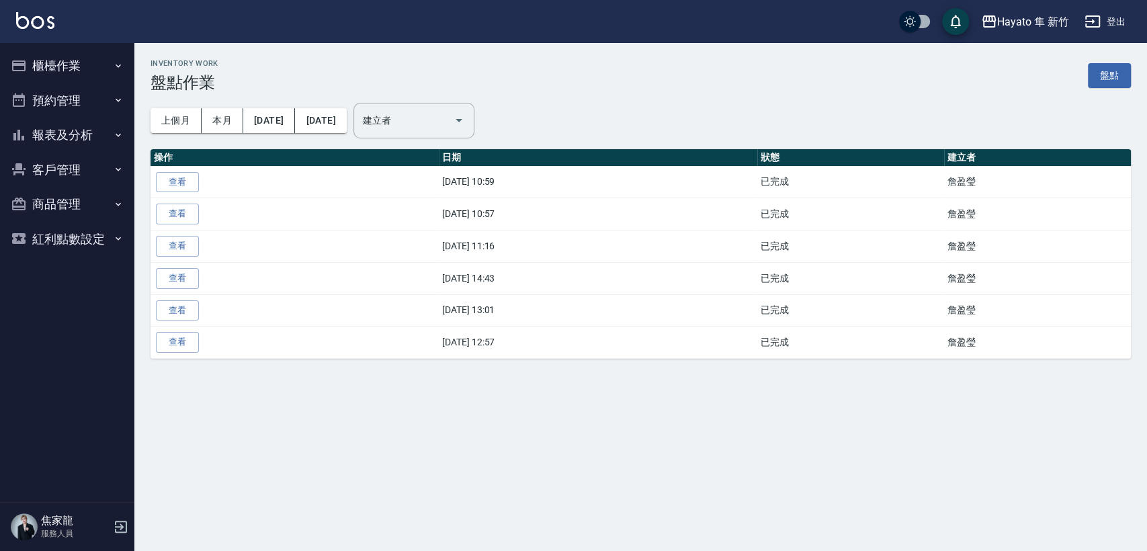
click at [95, 206] on button "商品管理" at bounding box center [67, 204] width 124 height 35
click at [75, 247] on link "盤點作業" at bounding box center [67, 242] width 124 height 31
click at [448, 112] on input "建立者" at bounding box center [403, 121] width 89 height 24
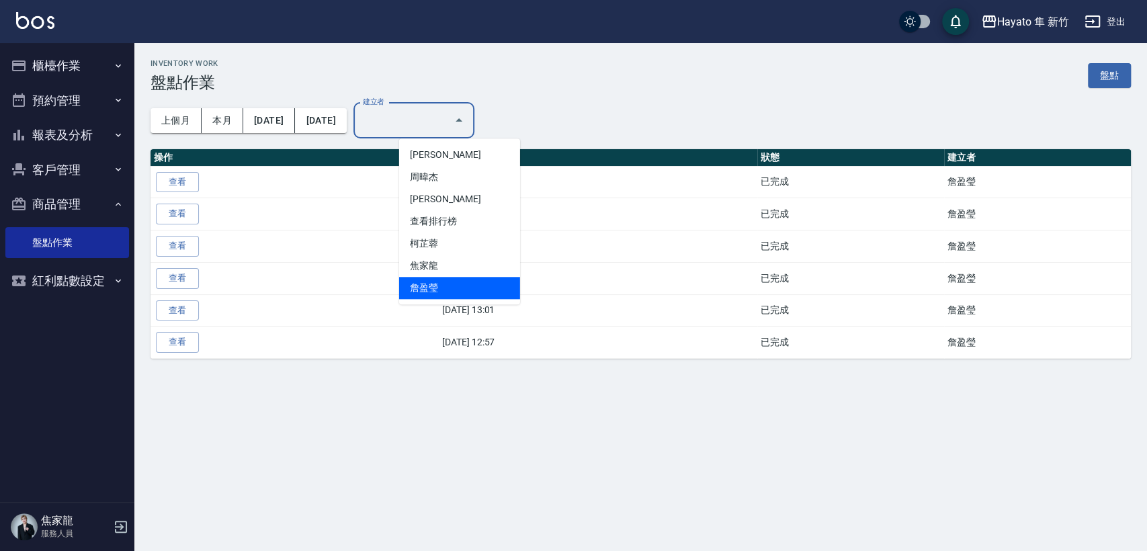
click at [444, 292] on li "詹盈瑩" at bounding box center [459, 288] width 121 height 22
type input "詹盈瑩"
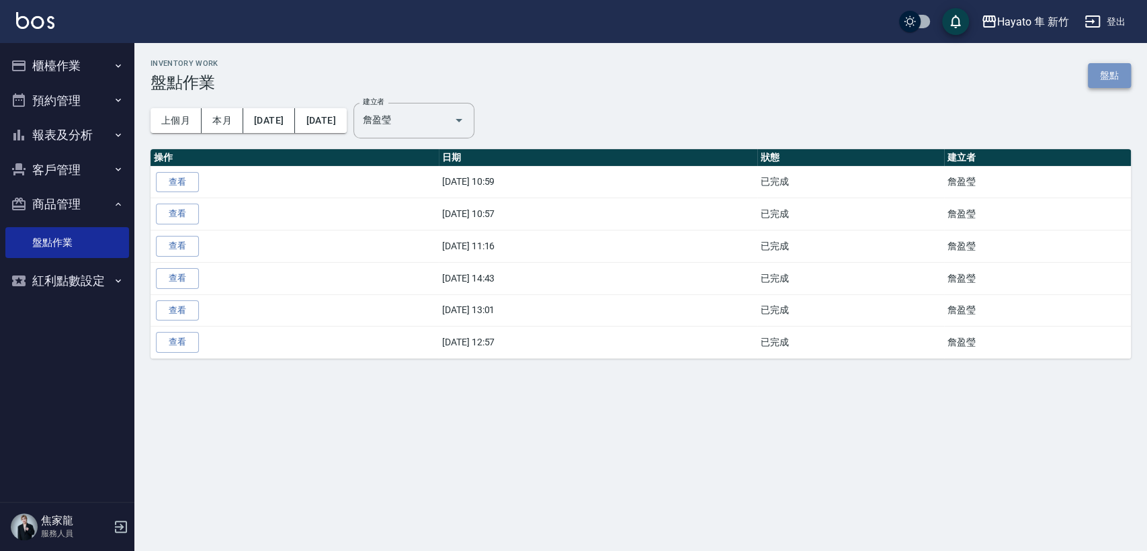
click at [1096, 67] on link "盤點" at bounding box center [1109, 75] width 43 height 25
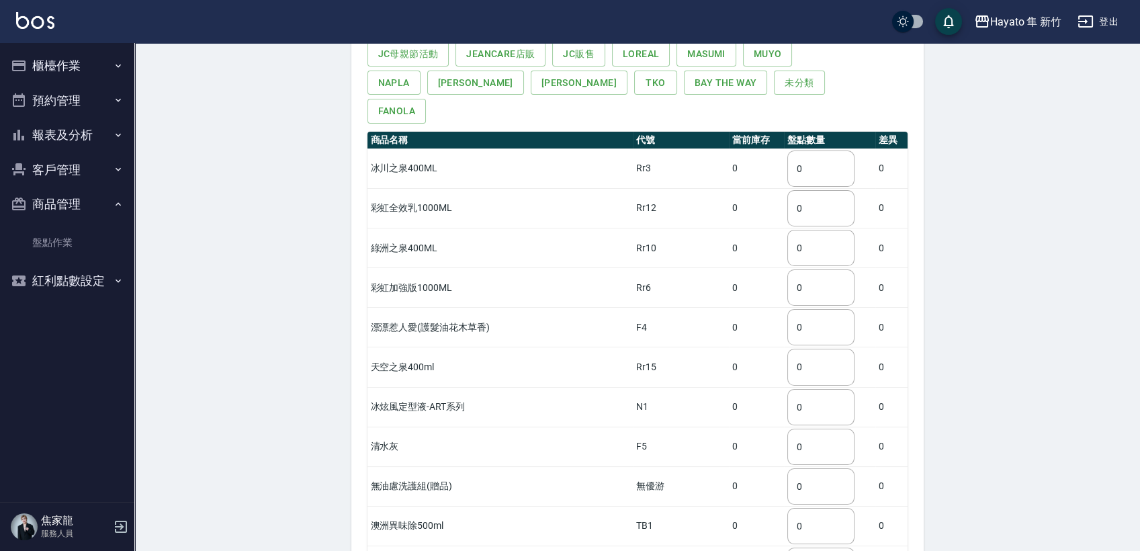
scroll to position [298, 0]
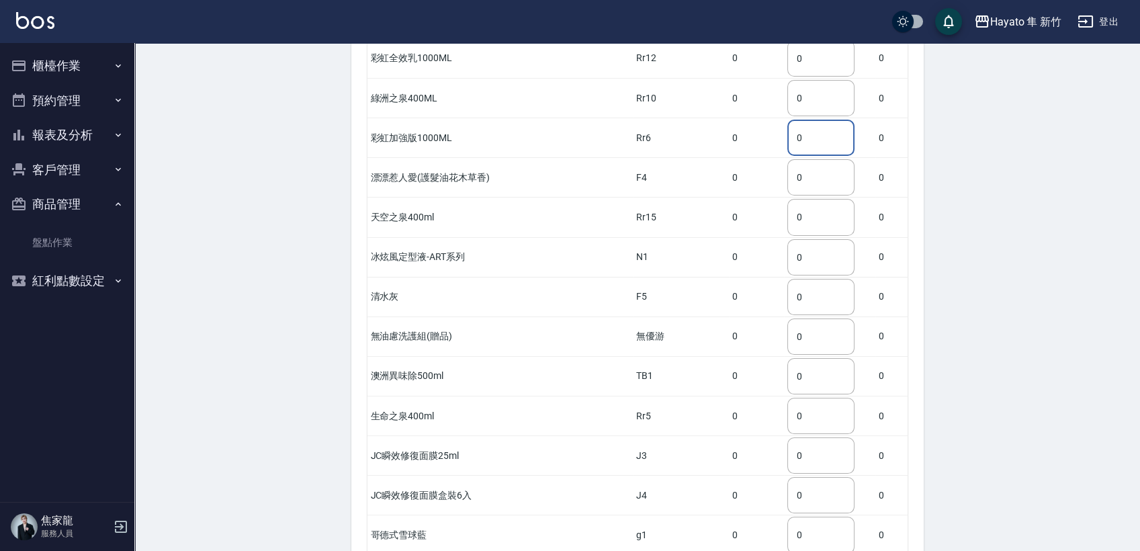
drag, startPoint x: 806, startPoint y: 116, endPoint x: 758, endPoint y: 116, distance: 48.4
click at [784, 118] on td "0 ​" at bounding box center [830, 138] width 92 height 40
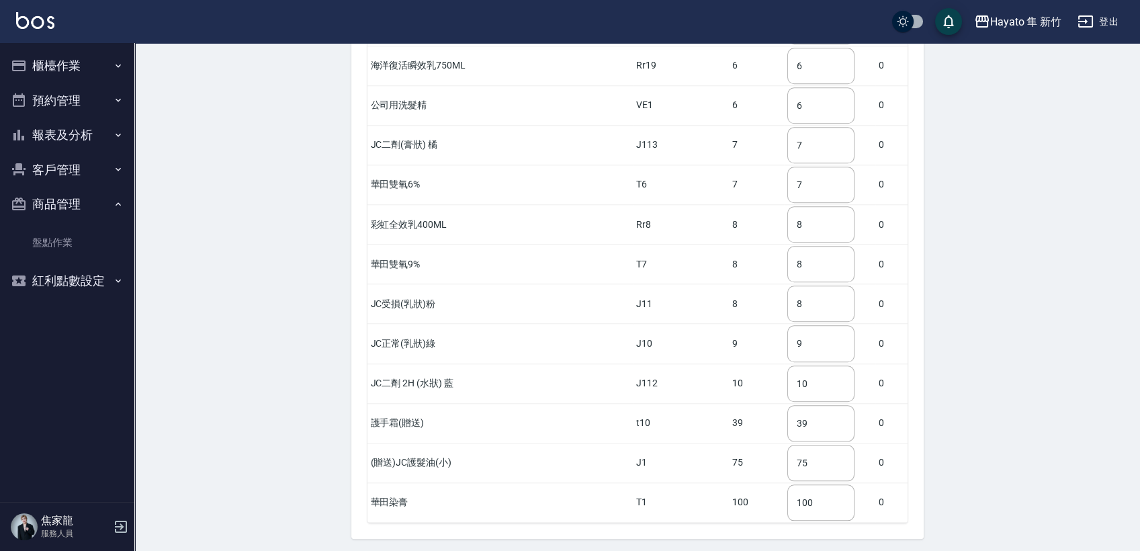
scroll to position [2724, 0]
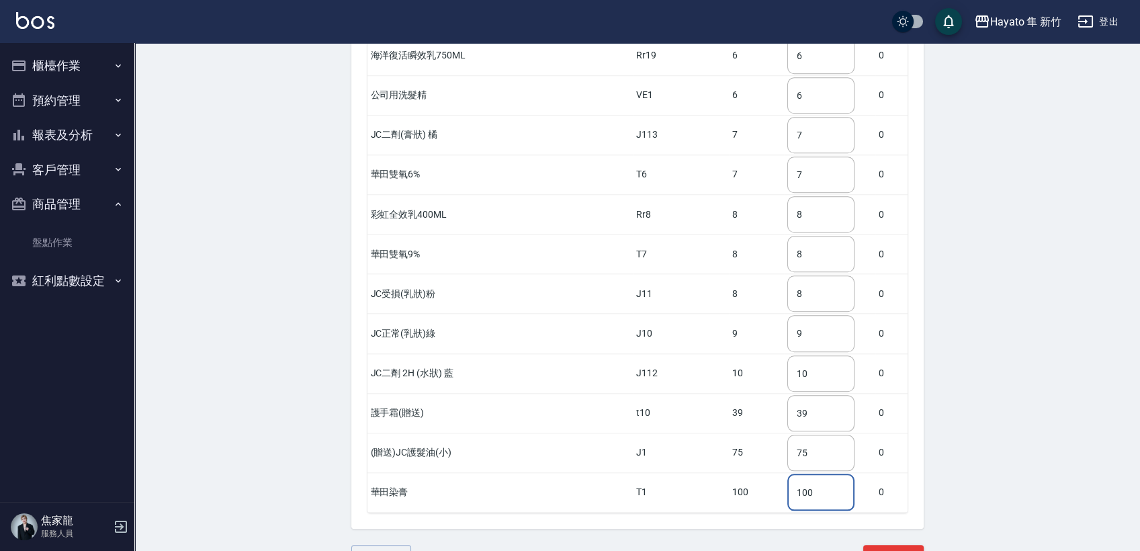
drag, startPoint x: 773, startPoint y: 458, endPoint x: 751, endPoint y: 458, distance: 22.2
click at [751, 472] on tr "華田染膏 T1 100 100 ​ 0" at bounding box center [638, 492] width 540 height 40
type input "62"
drag, startPoint x: 791, startPoint y: 211, endPoint x: 745, endPoint y: 211, distance: 46.4
click at [745, 234] on tr "華田雙氧9% T7 8 8 ​ 0" at bounding box center [638, 254] width 540 height 40
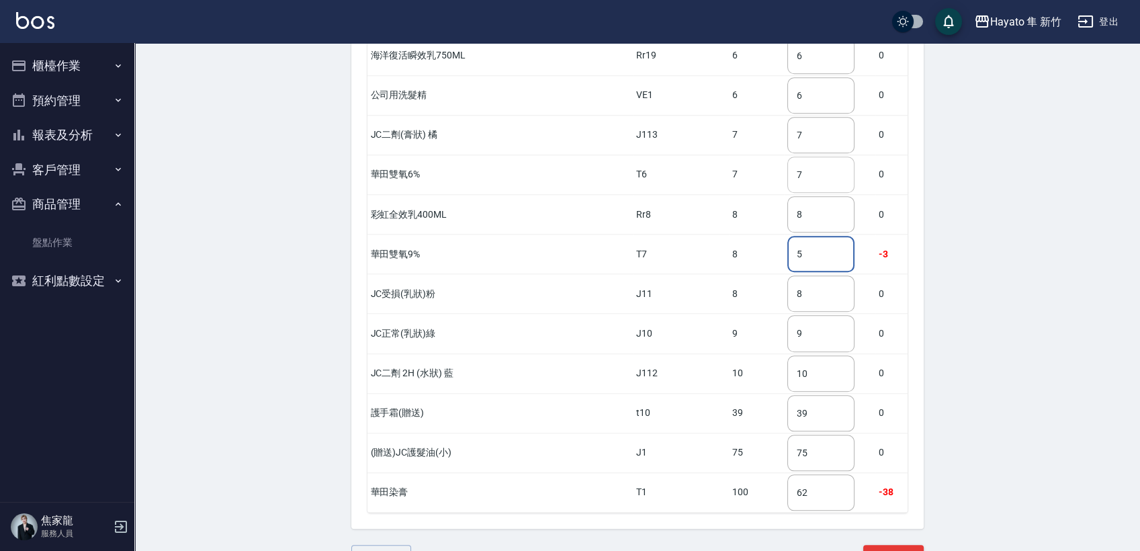
type input "5"
drag, startPoint x: 775, startPoint y: 143, endPoint x: 751, endPoint y: 116, distance: 36.2
click at [740, 155] on tr "華田雙氧6% T6 7 7 ​ 0" at bounding box center [638, 175] width 540 height 40
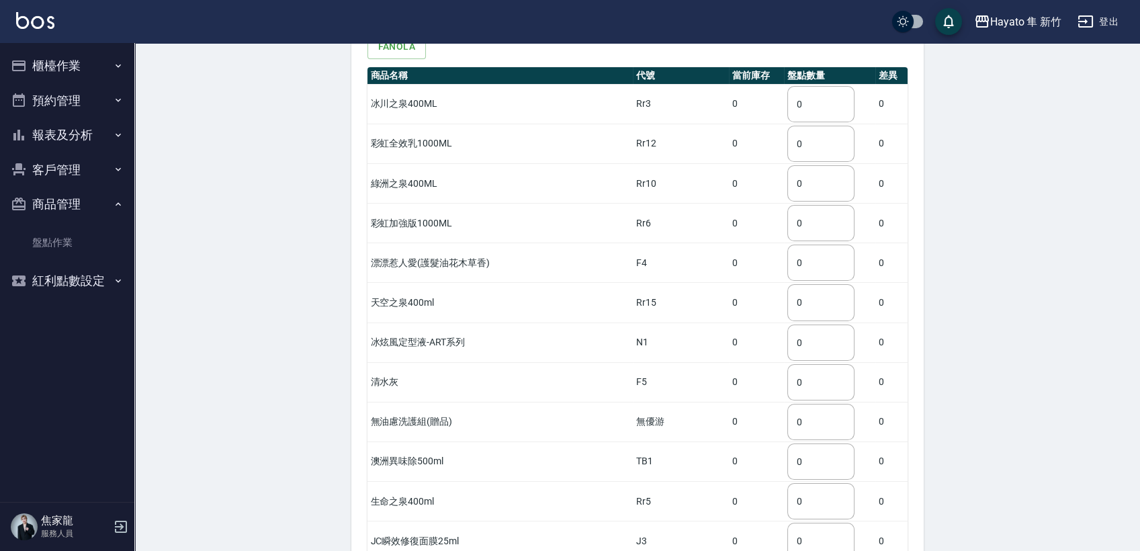
scroll to position [186, 0]
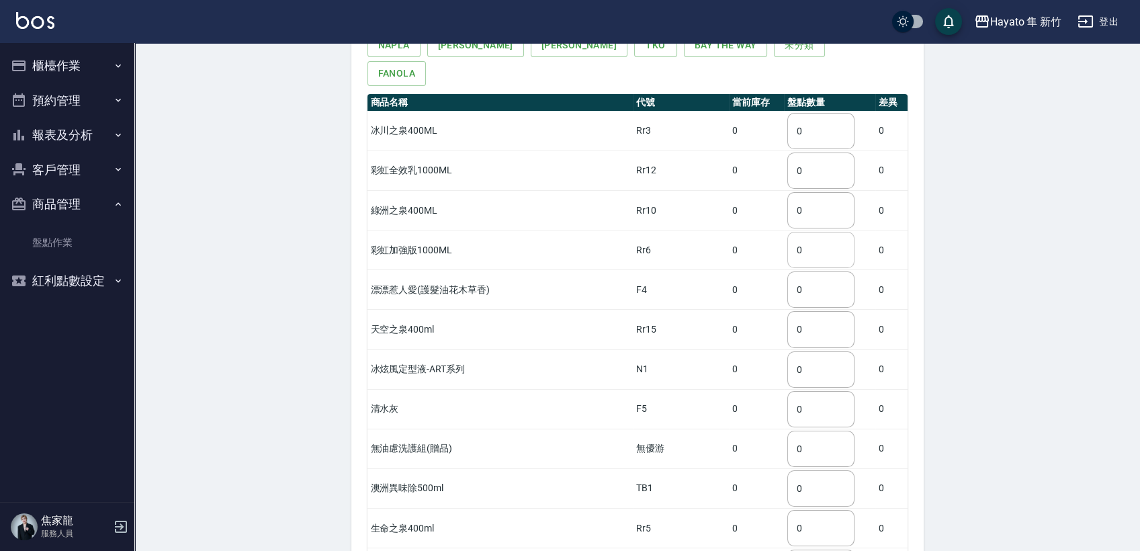
type input "6"
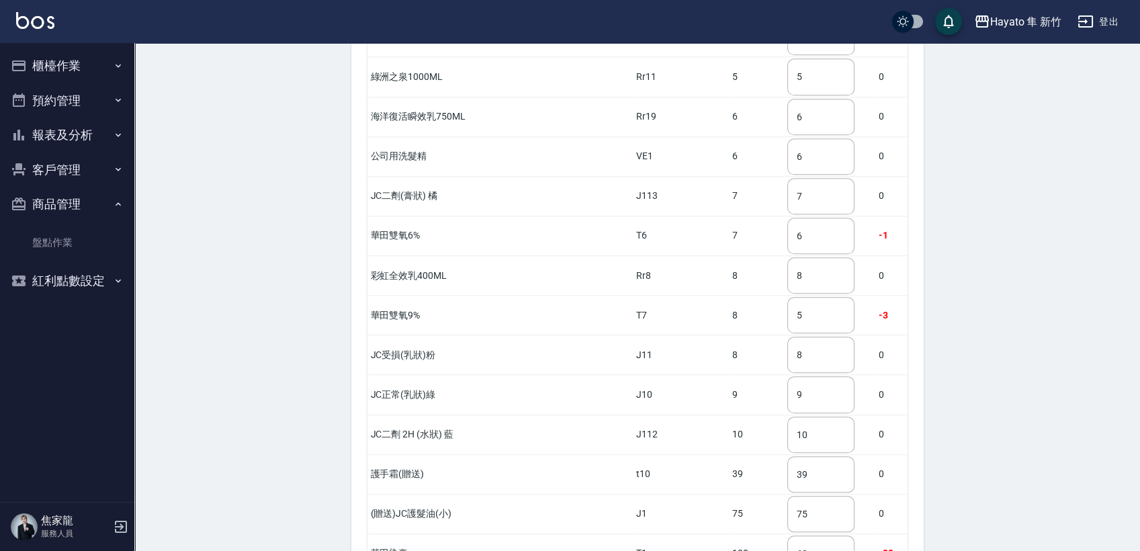
scroll to position [2724, 0]
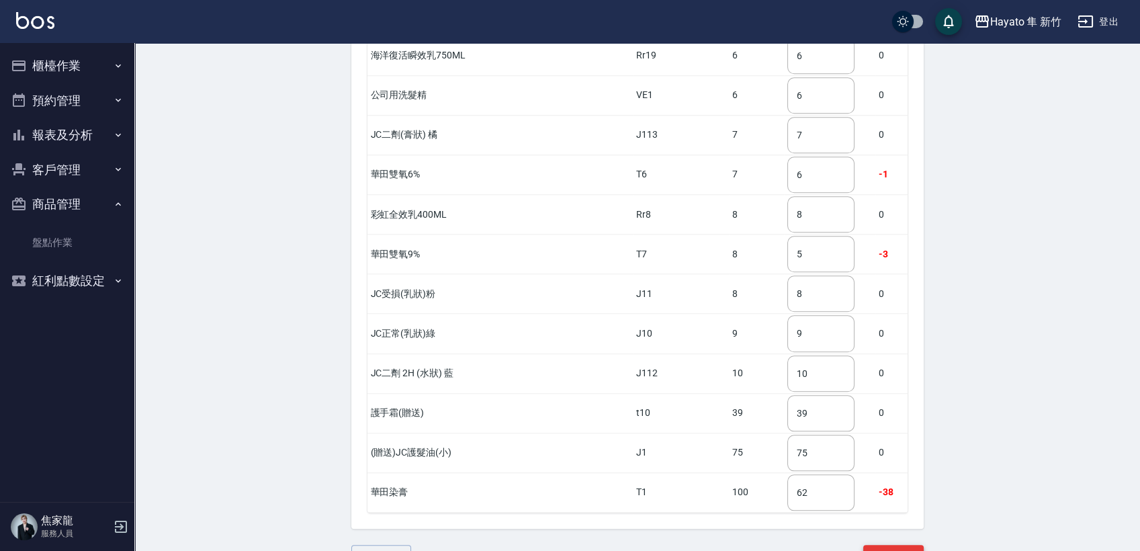
click at [889, 545] on button "完成盤點" at bounding box center [893, 557] width 60 height 25
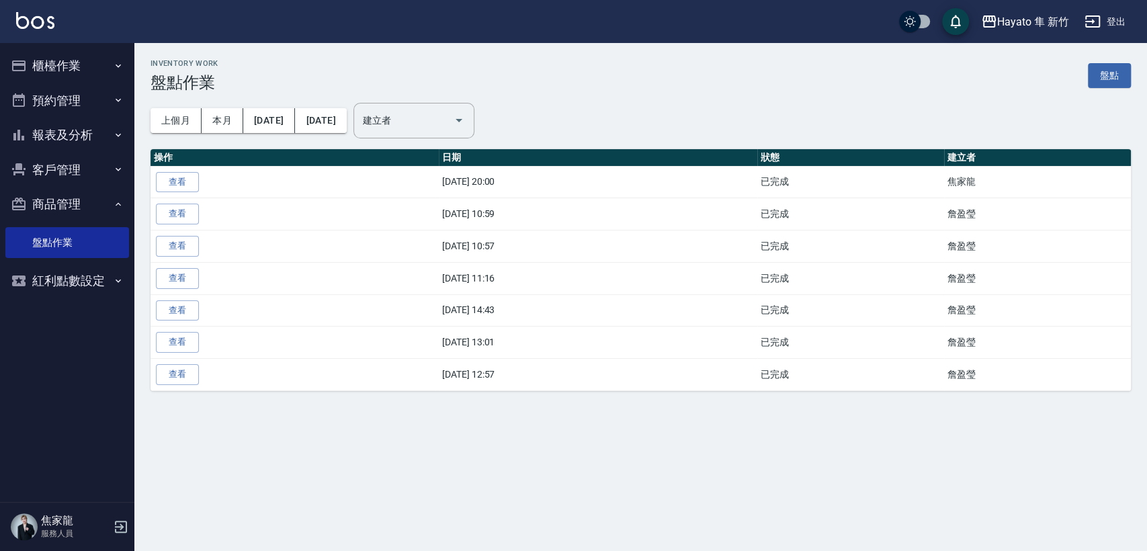
click at [439, 157] on th "日期" at bounding box center [598, 157] width 318 height 17
click at [447, 140] on div "上個月 本月 2025/08/01 2025/08/31 建立者 建立者" at bounding box center [640, 120] width 980 height 57
click at [444, 121] on input "建立者" at bounding box center [403, 121] width 89 height 24
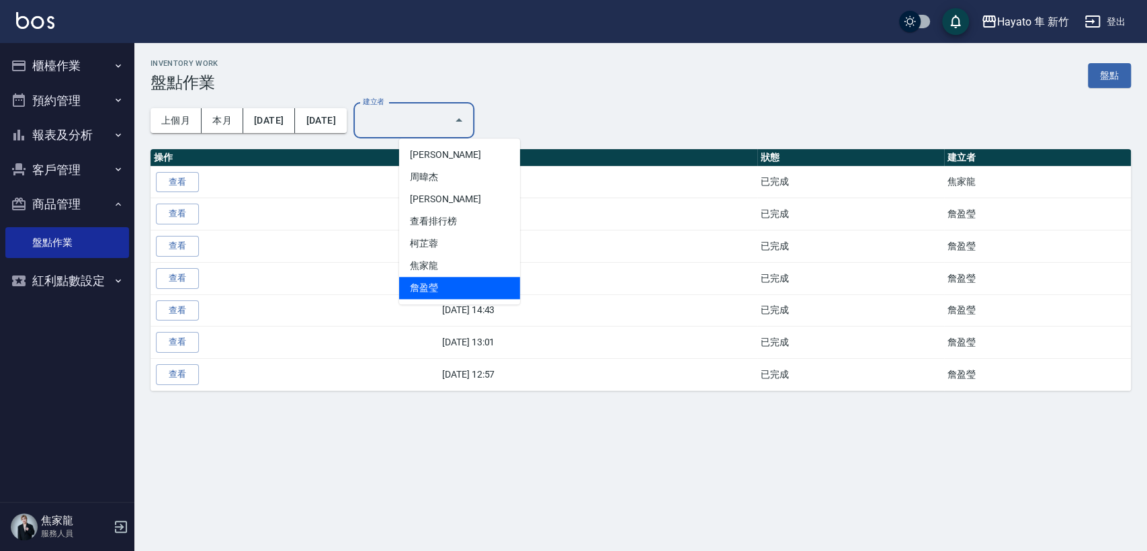
click at [416, 294] on li "詹盈瑩" at bounding box center [459, 288] width 121 height 22
type input "詹盈瑩"
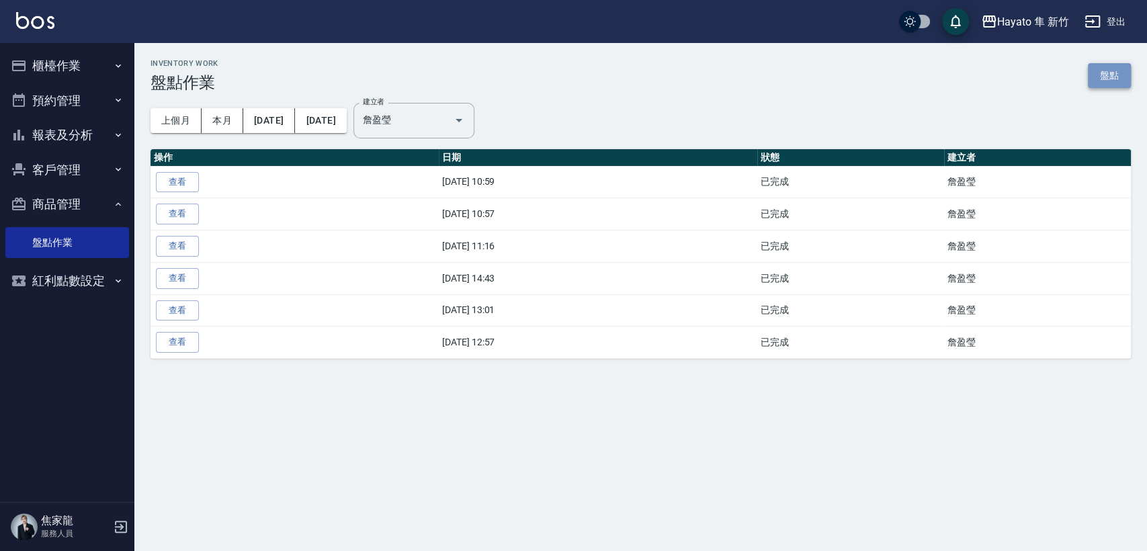
click at [1105, 82] on link "盤點" at bounding box center [1109, 75] width 43 height 25
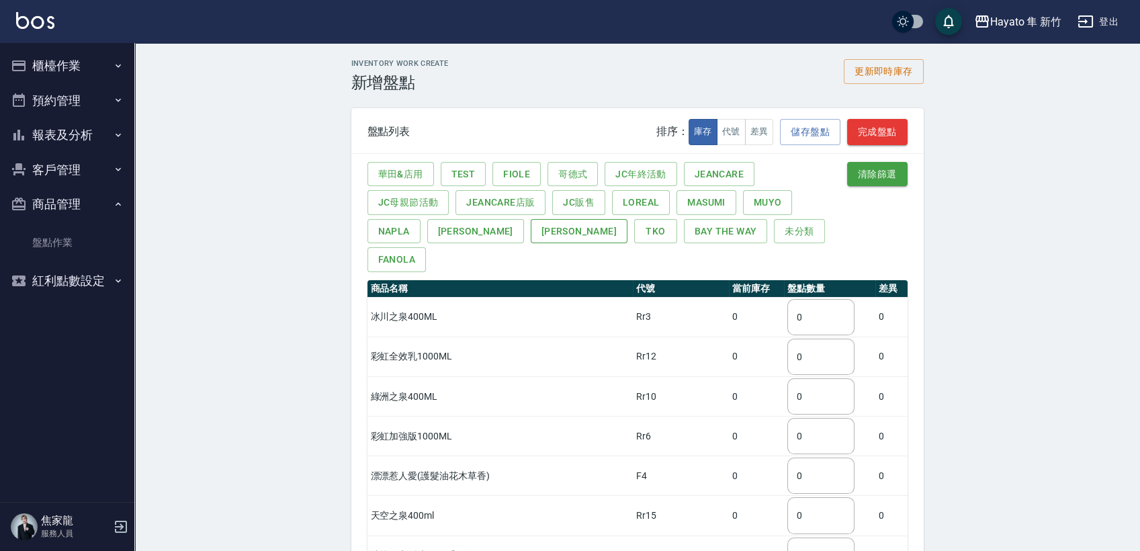
click at [531, 233] on button "宏雲" at bounding box center [579, 231] width 97 height 25
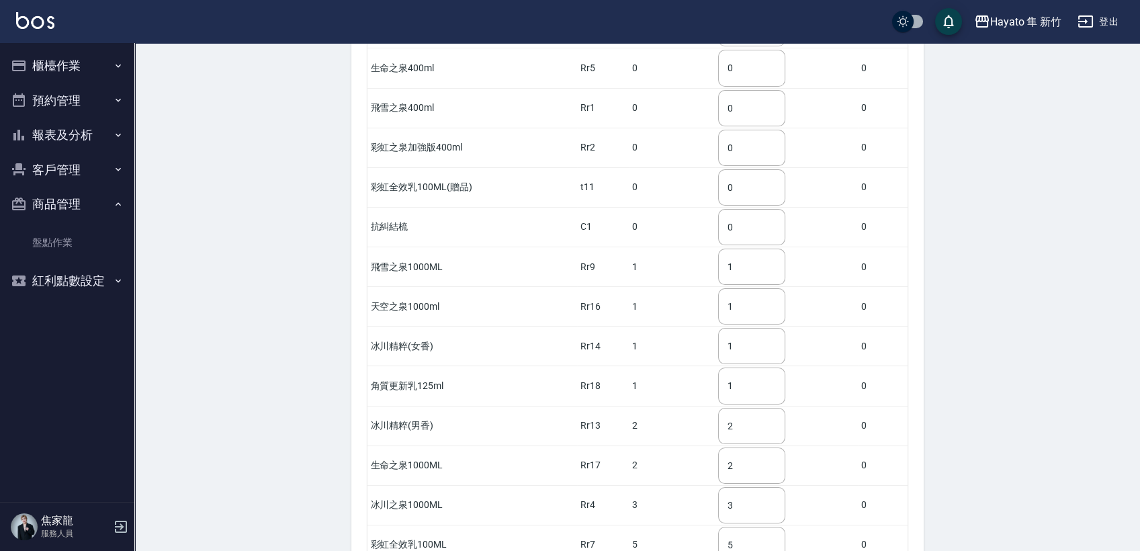
scroll to position [623, 0]
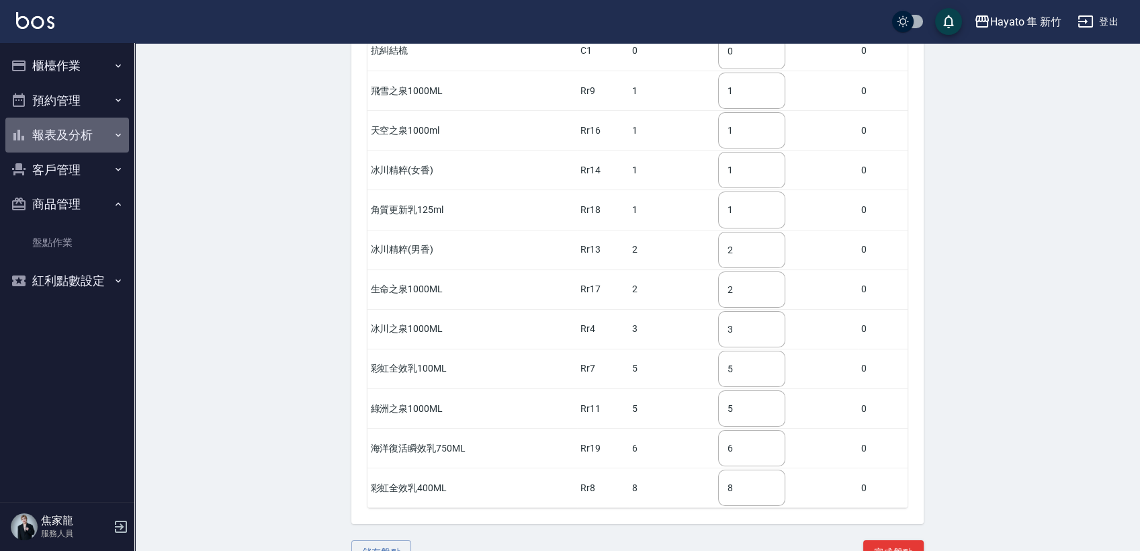
click at [69, 142] on button "報表及分析" at bounding box center [67, 135] width 124 height 35
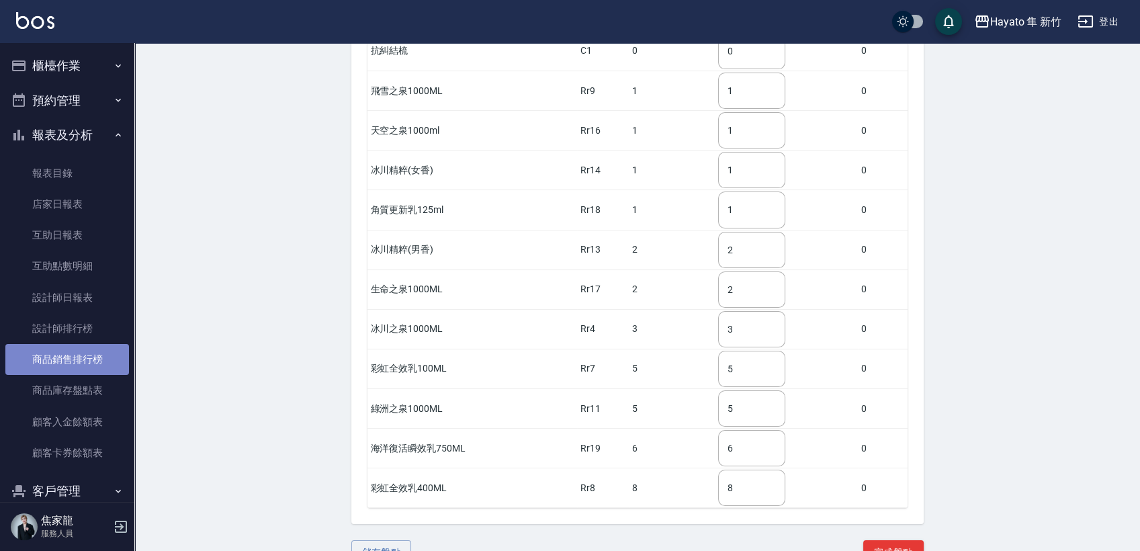
click at [82, 363] on link "商品銷售排行榜" at bounding box center [67, 359] width 124 height 31
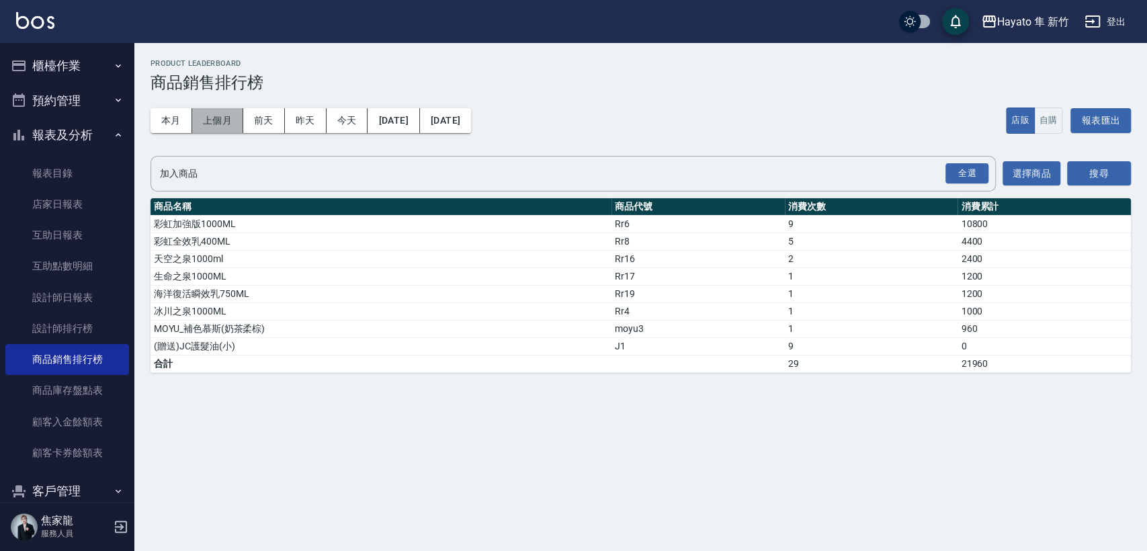
click at [228, 127] on button "上個月" at bounding box center [217, 120] width 51 height 25
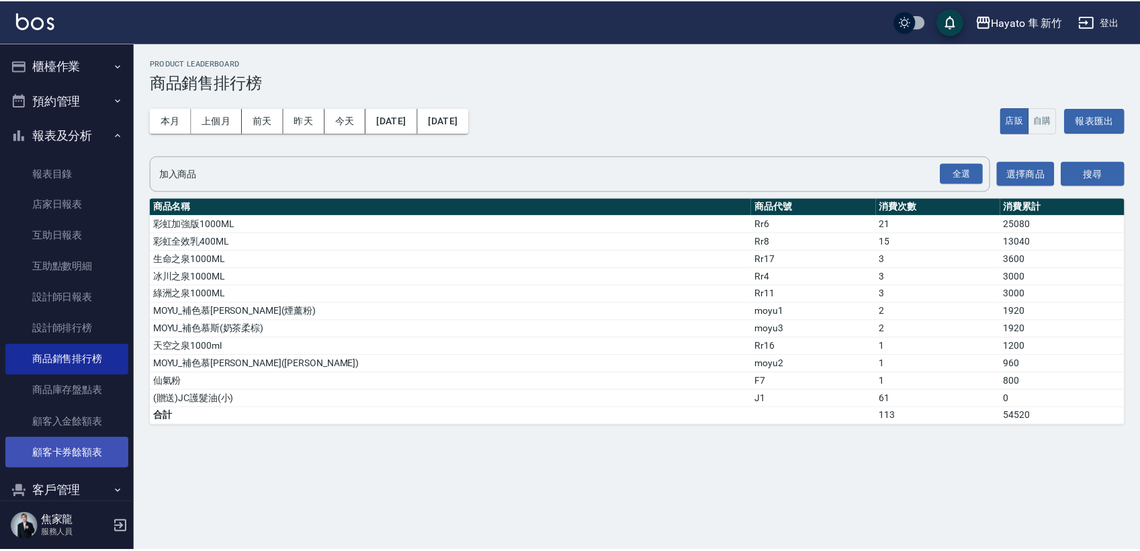
scroll to position [134, 0]
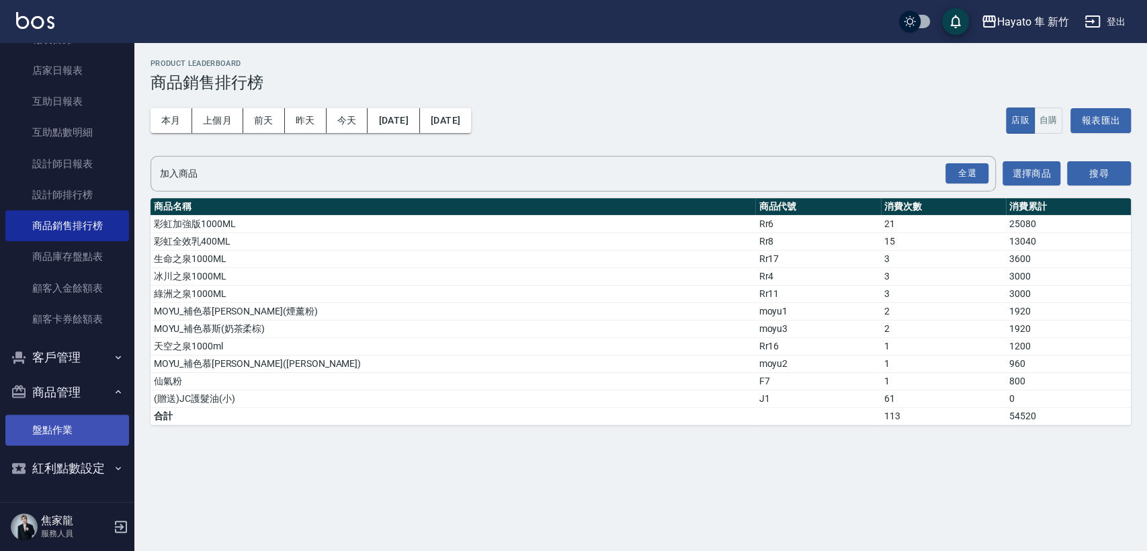
click at [52, 438] on link "盤點作業" at bounding box center [67, 430] width 124 height 31
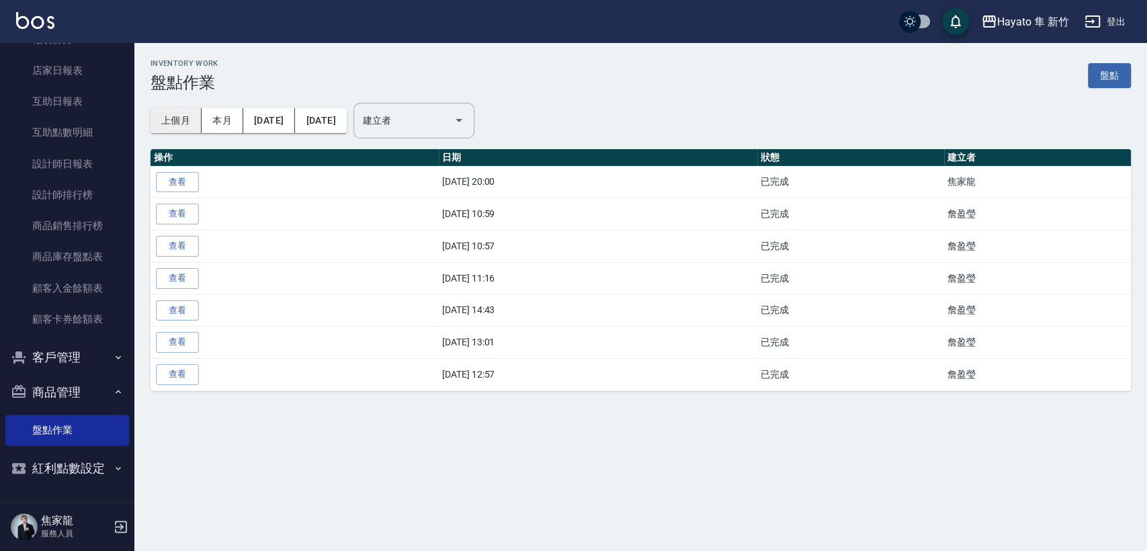
click at [183, 122] on button "上個月" at bounding box center [175, 120] width 51 height 25
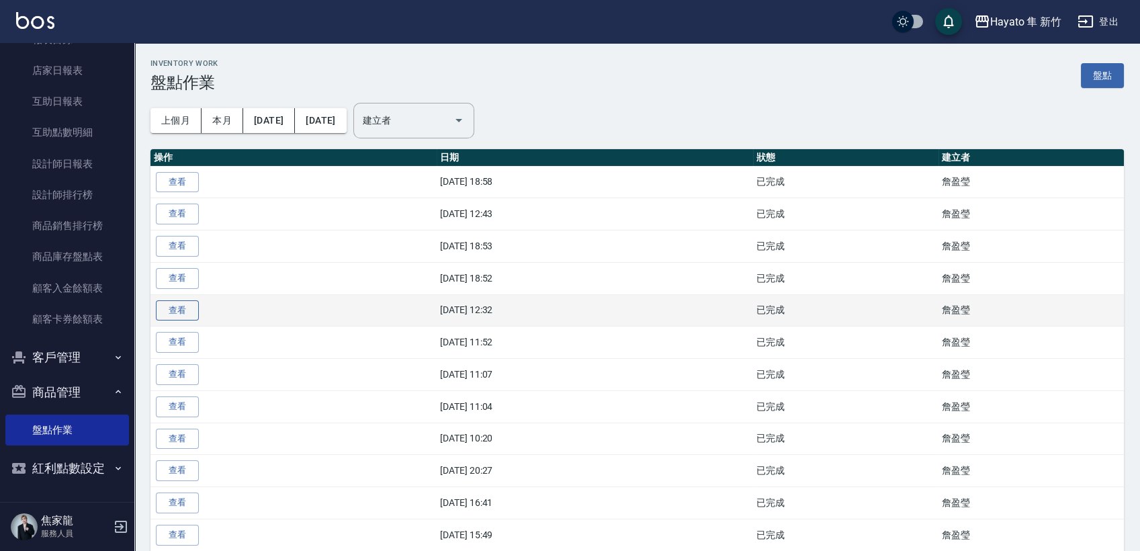
click at [184, 315] on link "查看" at bounding box center [177, 310] width 43 height 21
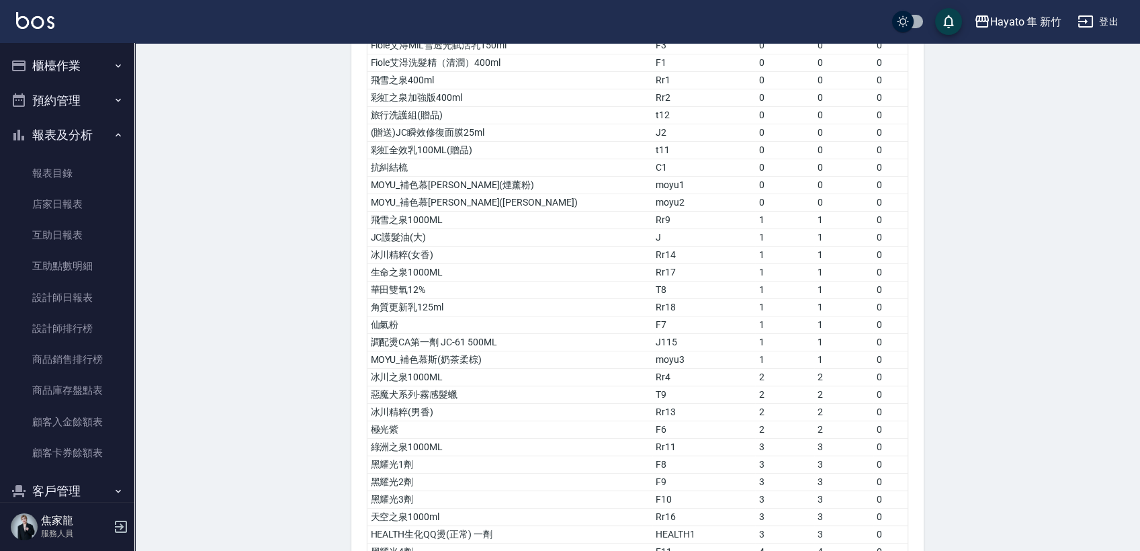
scroll to position [423, 0]
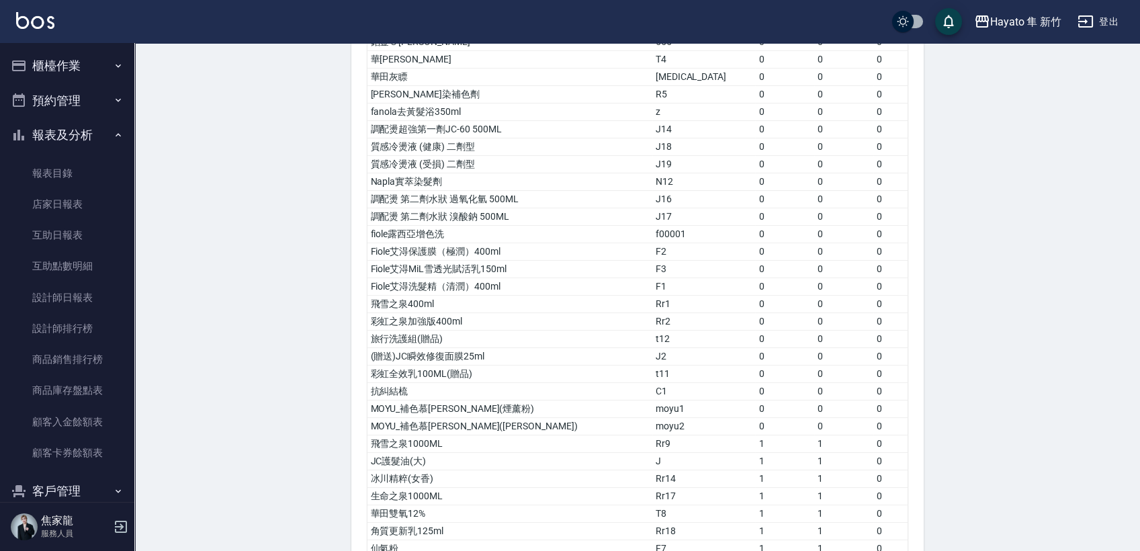
click at [77, 69] on button "櫃檯作業" at bounding box center [67, 65] width 124 height 35
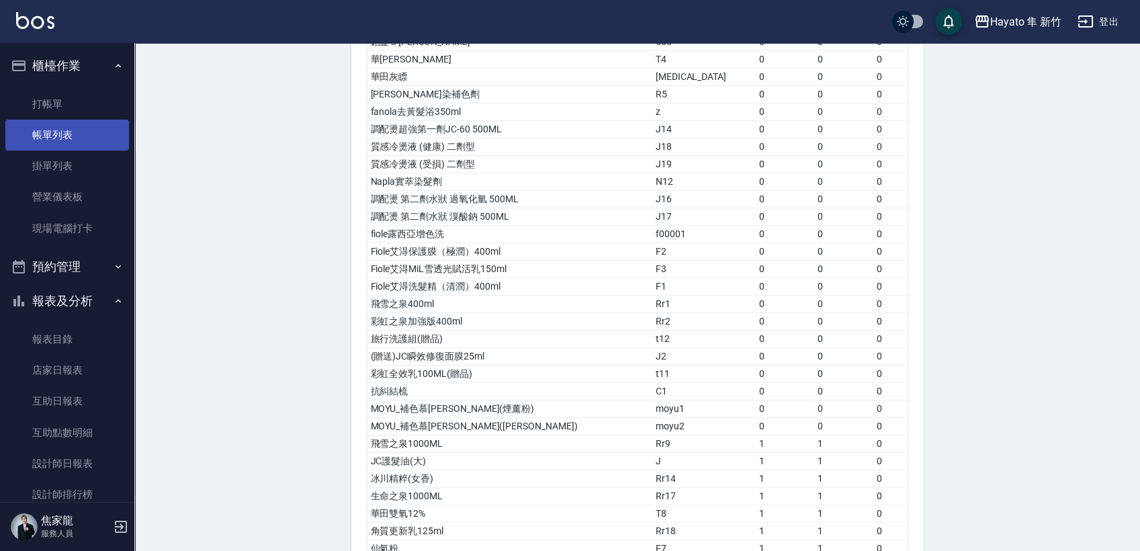
click at [93, 128] on link "帳單列表" at bounding box center [67, 135] width 124 height 31
